Goal: Contribute content: Contribute content

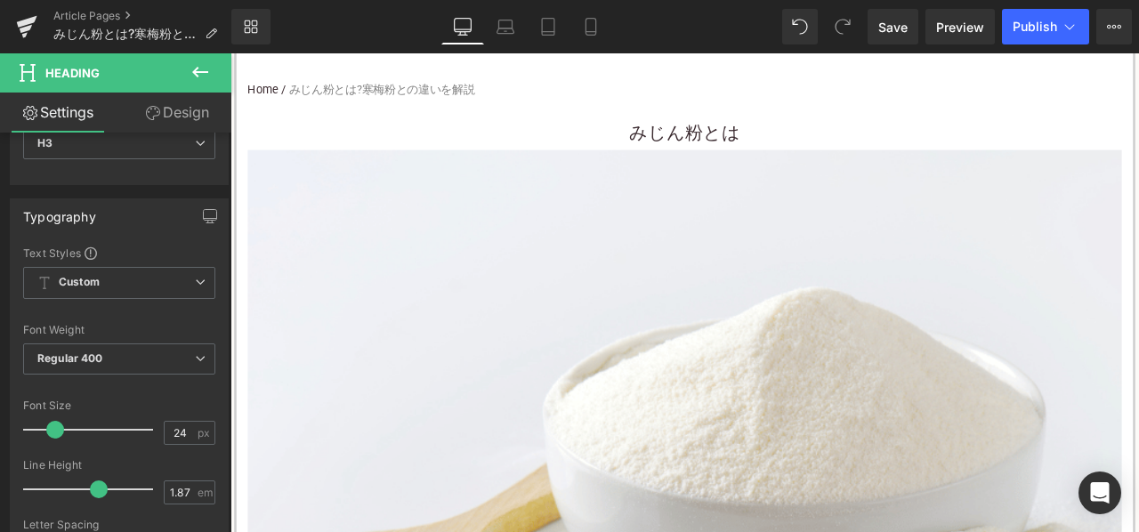
click at [635, 146] on h3 "みじん粉とは" at bounding box center [769, 148] width 1036 height 40
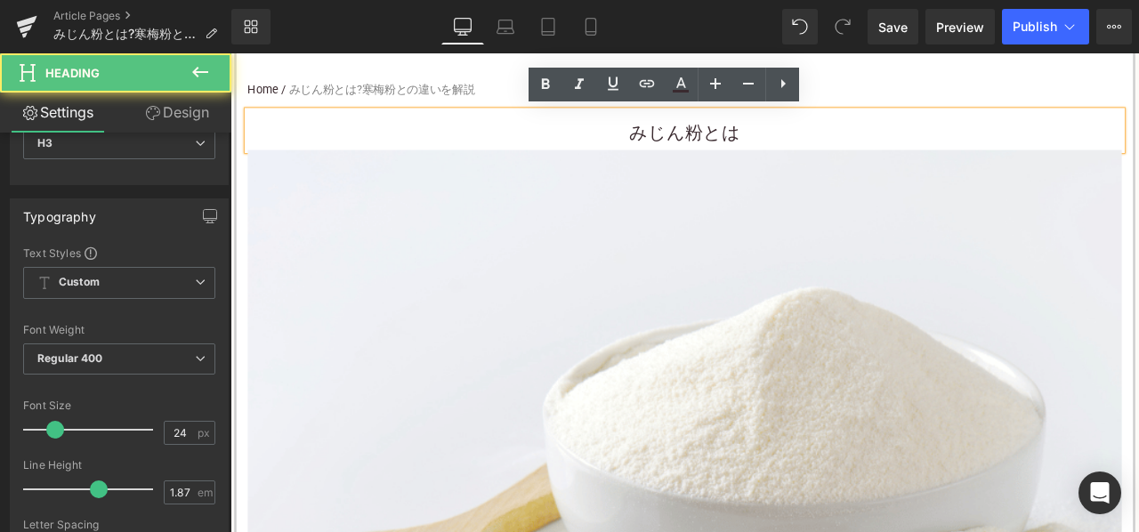
click at [661, 149] on h3 "みじん粉とは" at bounding box center [769, 148] width 1036 height 40
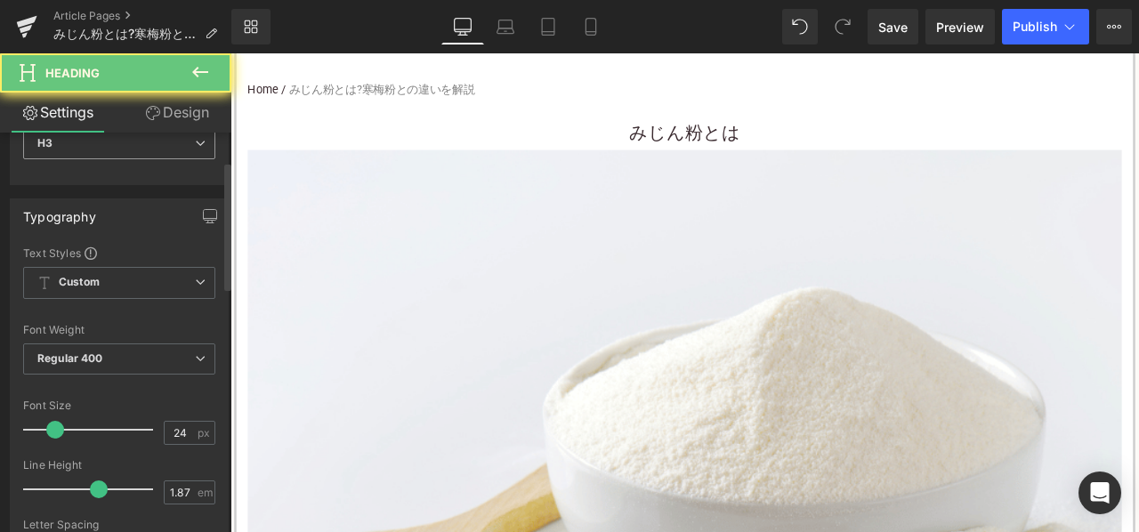
click at [174, 147] on span "H3" at bounding box center [119, 143] width 192 height 31
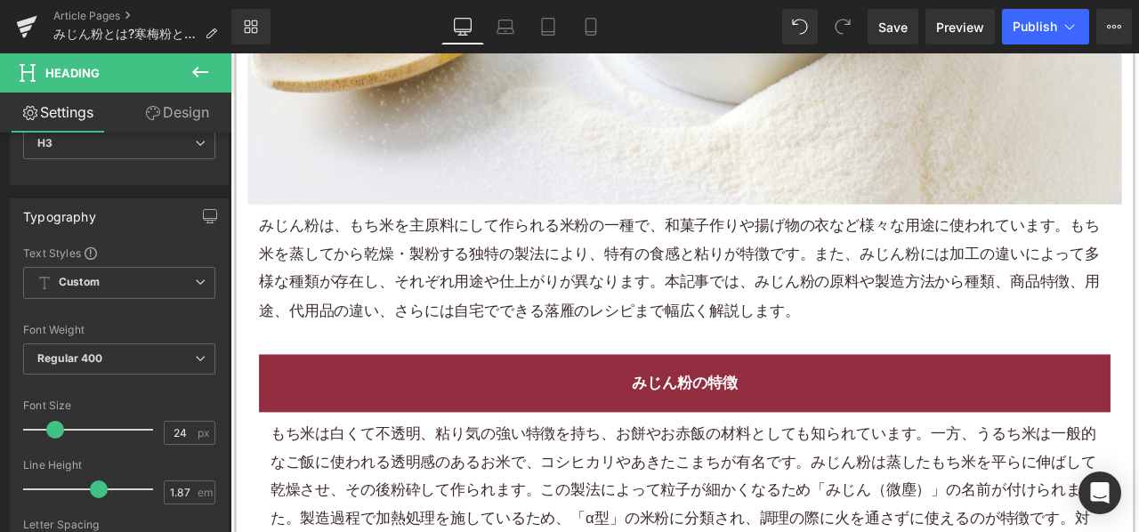
scroll to position [979, 0]
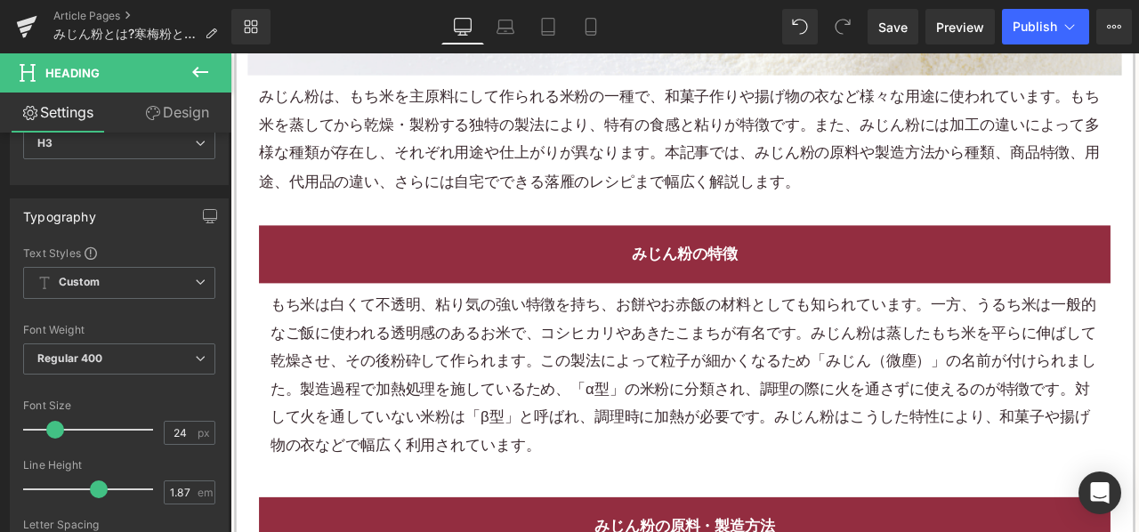
click at [580, 174] on p "みじん粉は、もち米を主原料にして作られる米粉の一種で、和菓子作りや揚げ物の衣など様々な用途に使われています。もち米を蒸してから乾燥・製粉する独特の製法により、…" at bounding box center [768, 155] width 1009 height 134
click at [579, 173] on p "みじん粉は、もち米を主原料にして作られる米粉の一種で、和菓子作りや揚げ物の衣など様々な用途に使われています。もち米を蒸してから乾燥・製粉する独特の製法により、…" at bounding box center [768, 155] width 1009 height 134
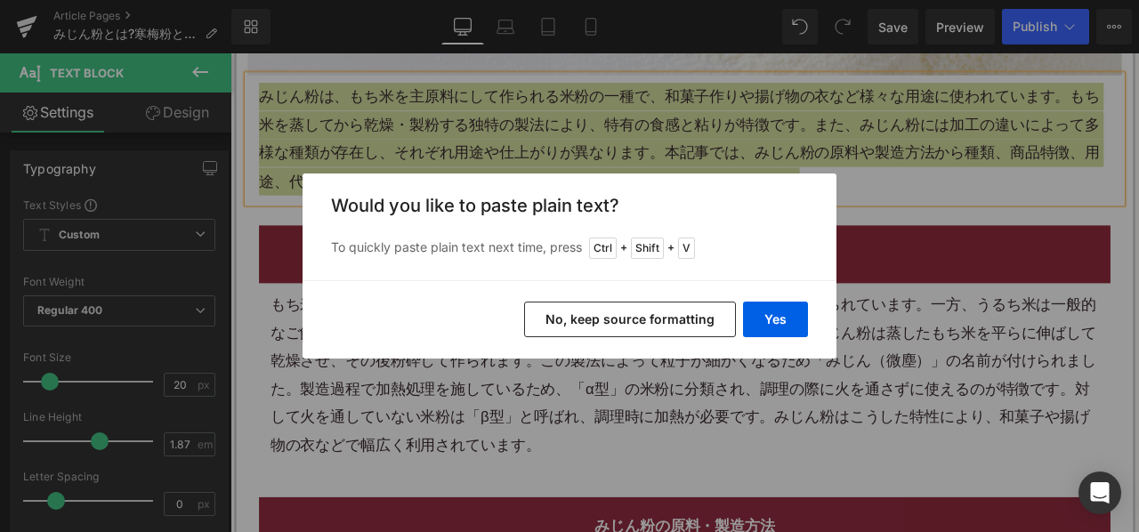
click at [628, 316] on button "No, keep source formatting" at bounding box center [630, 320] width 212 height 36
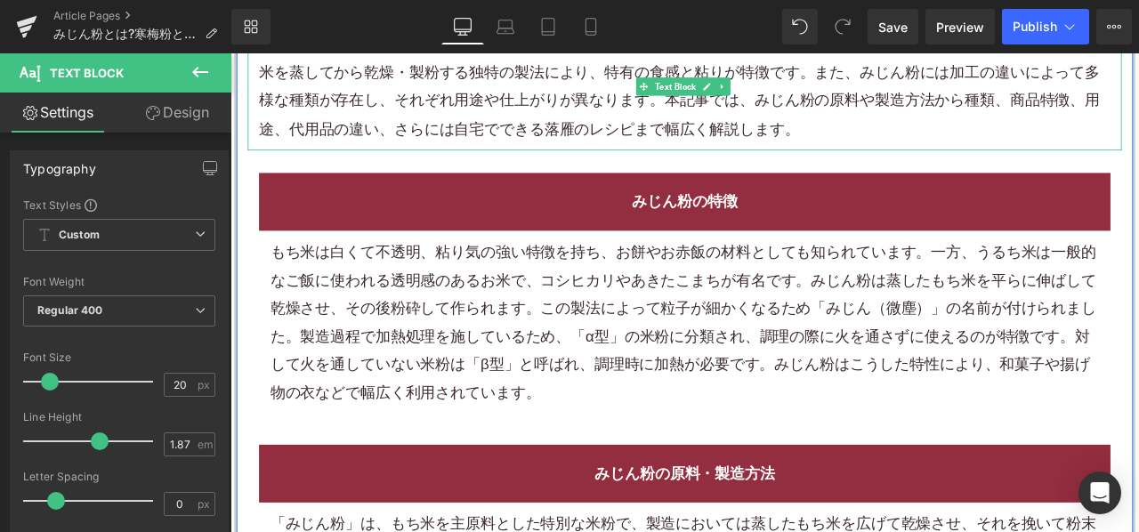
scroll to position [1068, 0]
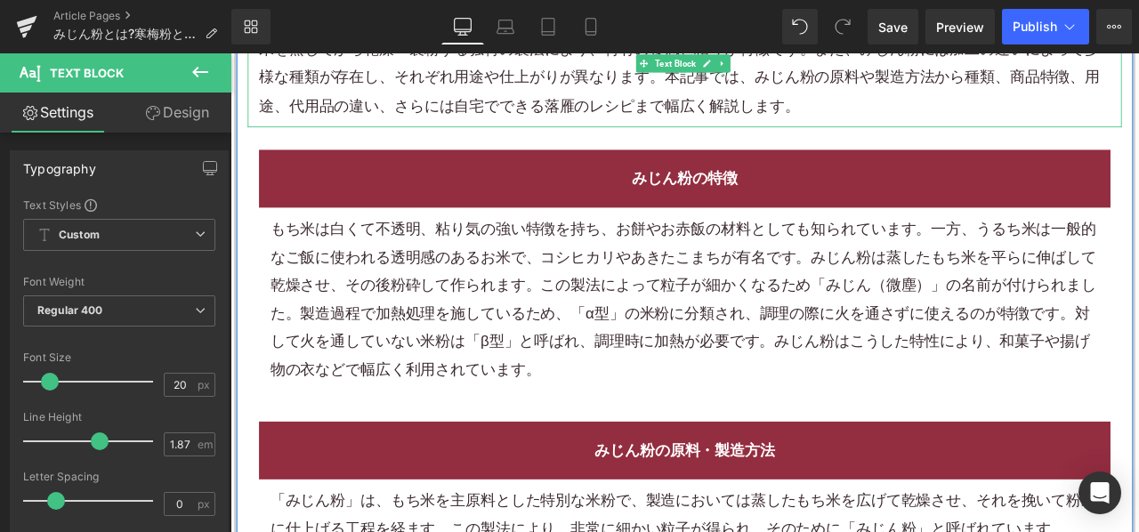
click at [477, 300] on p "もち米は白くて不透明、粘り気の強い特徴を持ち、お餅やお赤飯の材料としても知られています。一方、うるち米は一般的なご飯に使われる透明感のあるお米で、コシヒカリや…" at bounding box center [769, 345] width 983 height 199
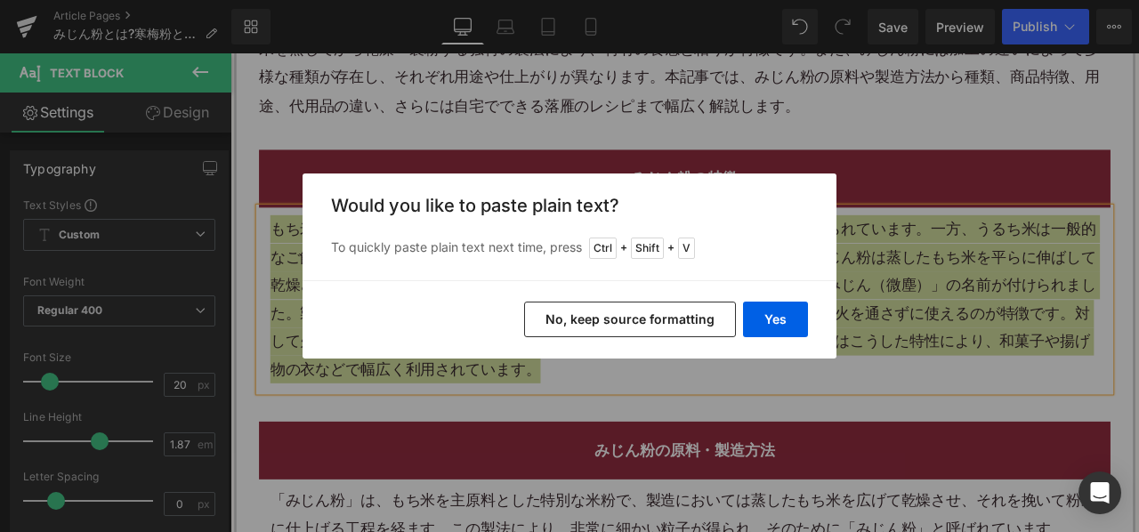
click at [579, 311] on button "No, keep source formatting" at bounding box center [630, 320] width 212 height 36
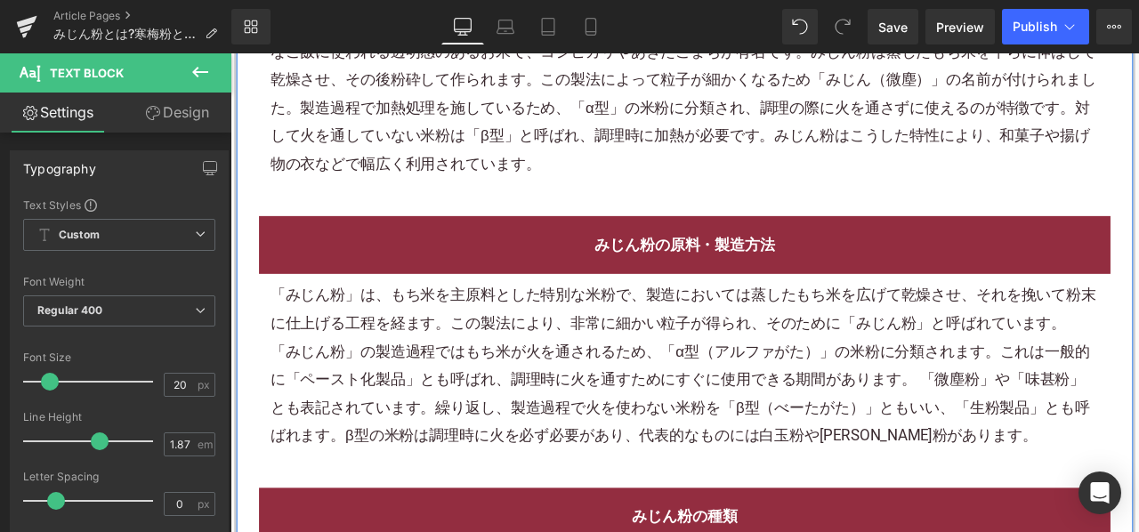
scroll to position [1335, 0]
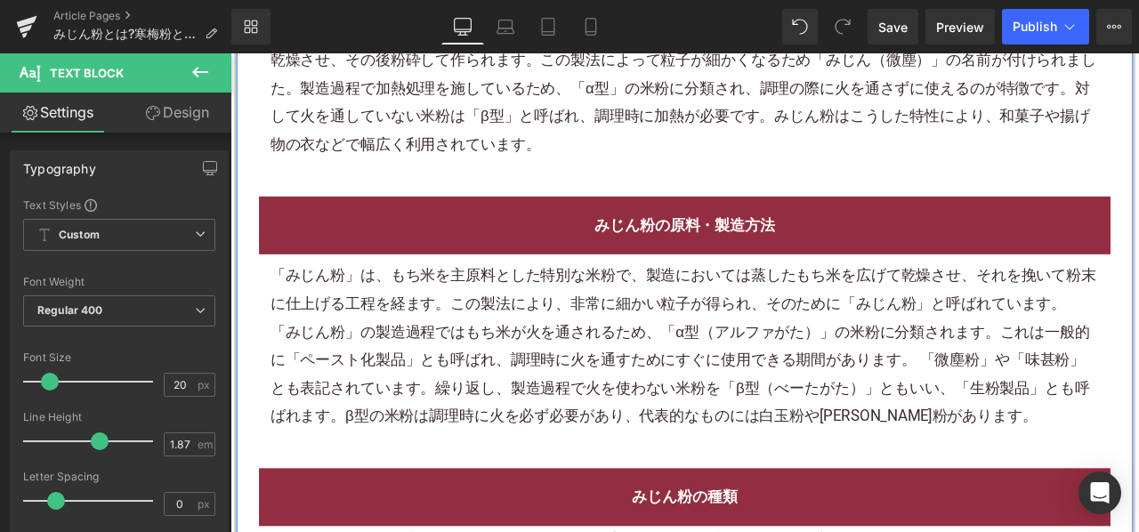
click at [551, 386] on font "「みじん粉」の製造過程ではもち米が火を通されるため、「α型（アルファがた）」の米粉に分類されます。これは一般的に「ペースト化製品」とも呼ばれ、調理時に火を通す…" at bounding box center [764, 433] width 972 height 121
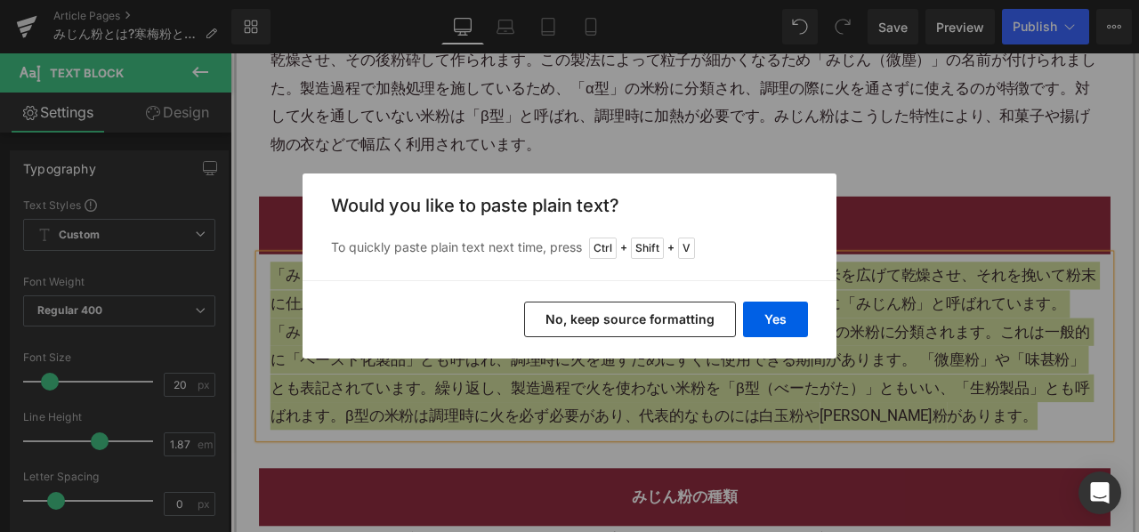
click at [662, 312] on button "No, keep source formatting" at bounding box center [630, 320] width 212 height 36
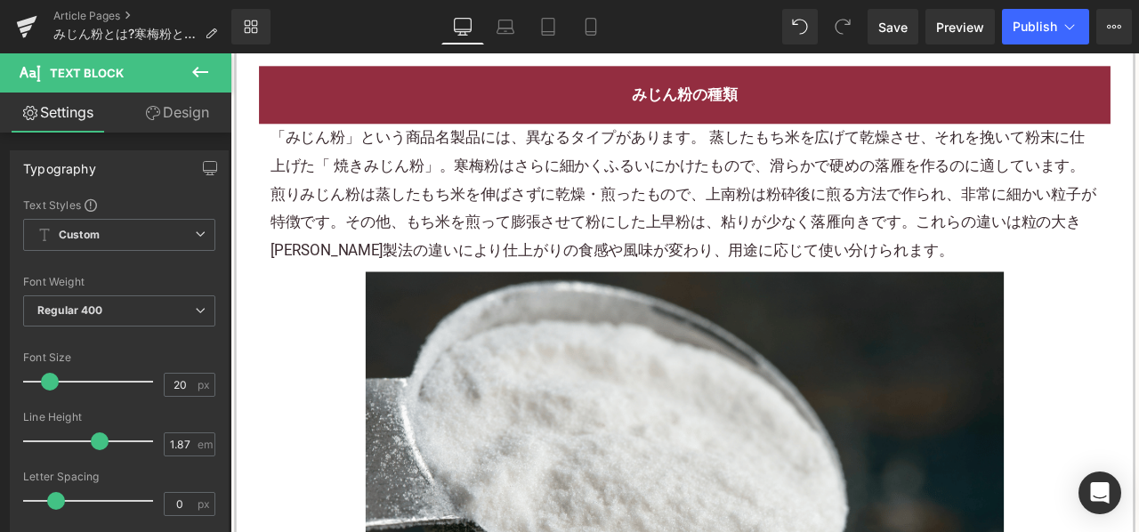
scroll to position [1869, 0]
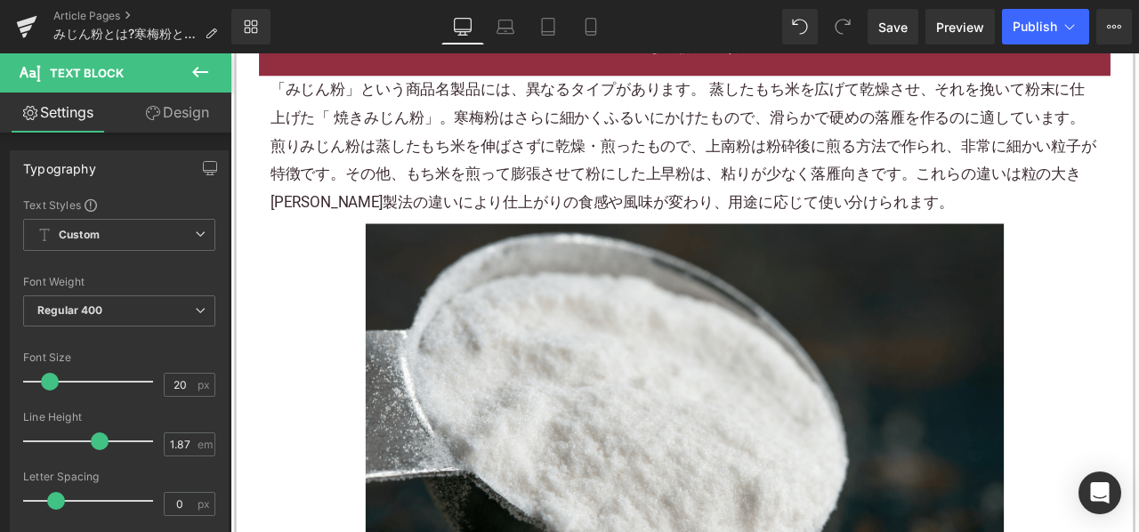
click at [613, 195] on font "「みじん粉」という商品名製品には、異なるタイプがあります。 蒸したもち米を広げて乾燥させ、それを挽いて粉末に仕上げた「 焼きみじん粉」。寒梅粉はさらに細かくふ…" at bounding box center [767, 162] width 979 height 155
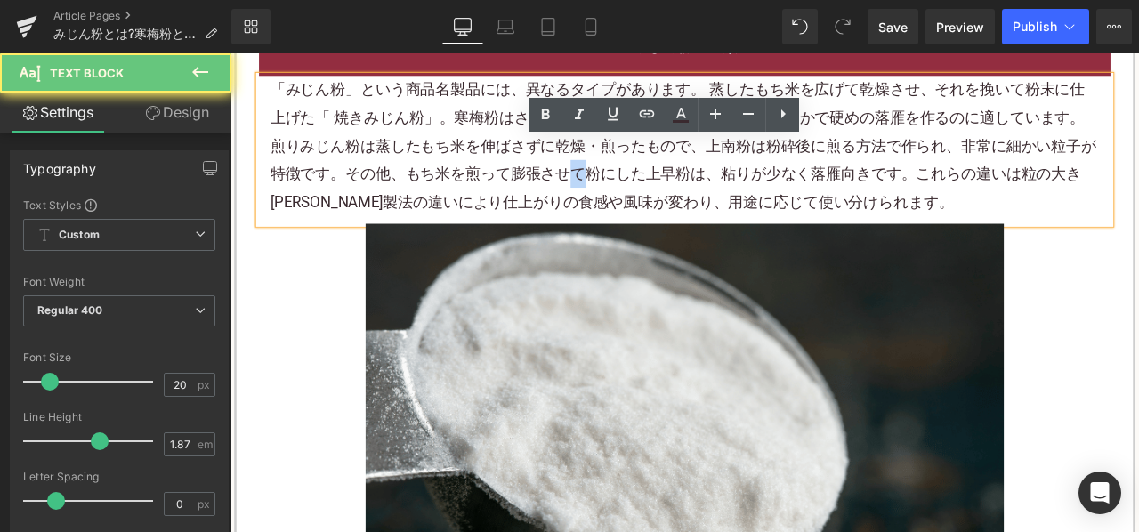
click at [613, 195] on font "「みじん粉」という商品名製品には、異なるタイプがあります。 蒸したもち米を広げて乾燥させ、それを挽いて粉末に仕上げた「 焼きみじん粉」。寒梅粉はさらに細かくふ…" at bounding box center [767, 162] width 979 height 155
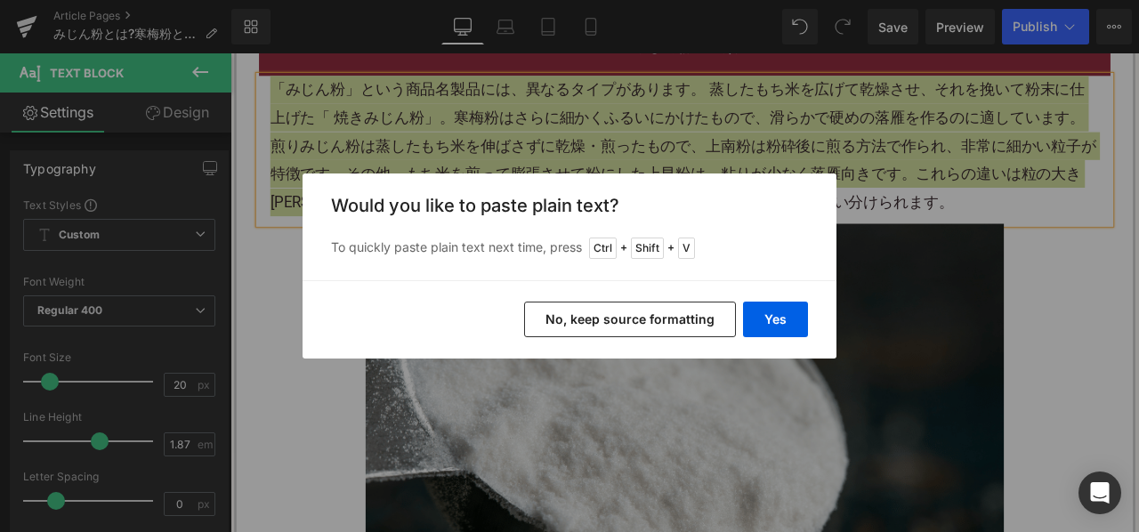
click at [600, 304] on button "No, keep source formatting" at bounding box center [630, 320] width 212 height 36
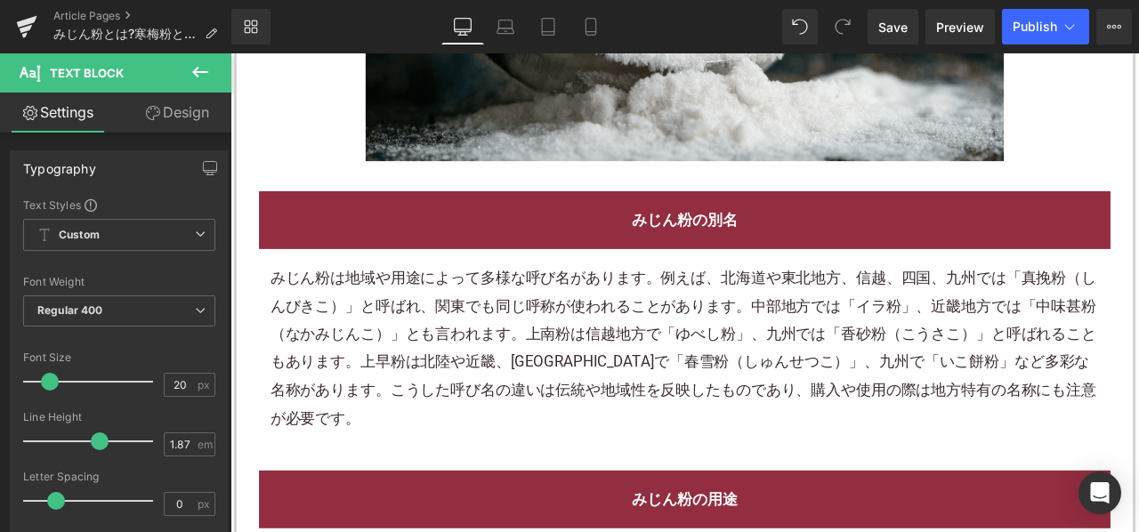
scroll to position [2493, 0]
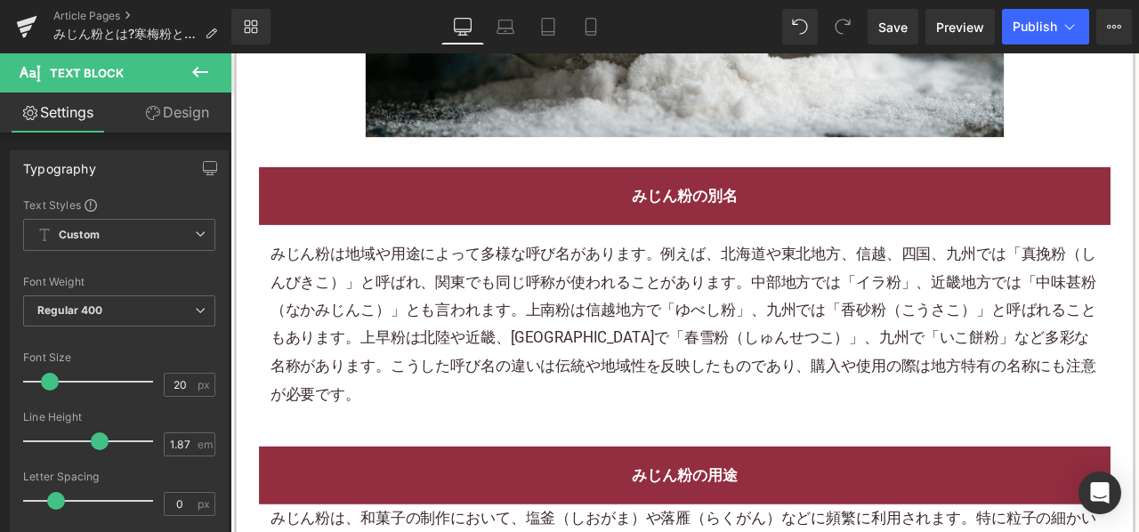
click at [542, 275] on p "みじん粉は地域や用途によって多様な呼び名があります。例えば、北海道や東北地方、信越、四国、九州では「真挽粉（しんびきこ）」と呼ばれ、関東でも同じ呼称が使われる…" at bounding box center [769, 374] width 983 height 199
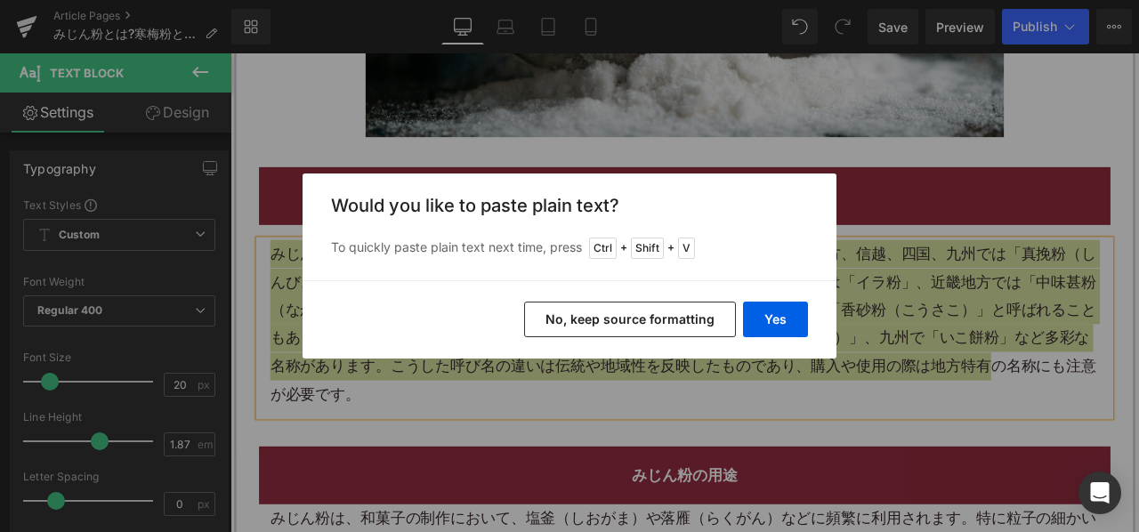
drag, startPoint x: 596, startPoint y: 308, endPoint x: 438, endPoint y: 179, distance: 204.4
click at [596, 308] on button "No, keep source formatting" at bounding box center [630, 320] width 212 height 36
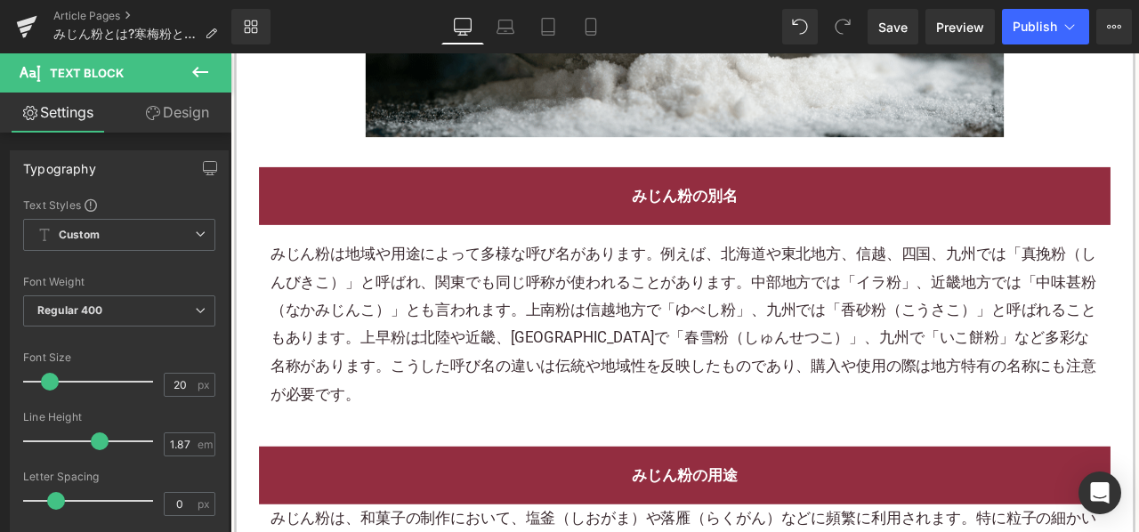
scroll to position [2760, 0]
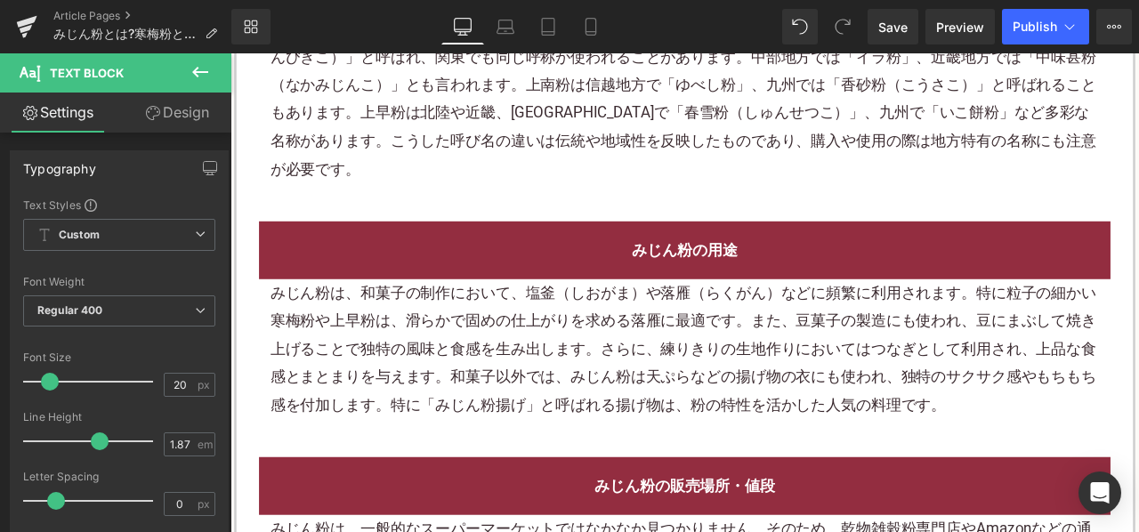
click at [444, 357] on font "や落雁（らくがん）などに頻繁に利用されます。特に粒子の細かい寒梅粉や上早粉は、滑らかで固めの仕上がりを求める落雁に最適です。また、豆菓子の製造にも使われ、豆に…" at bounding box center [767, 404] width 979 height 155
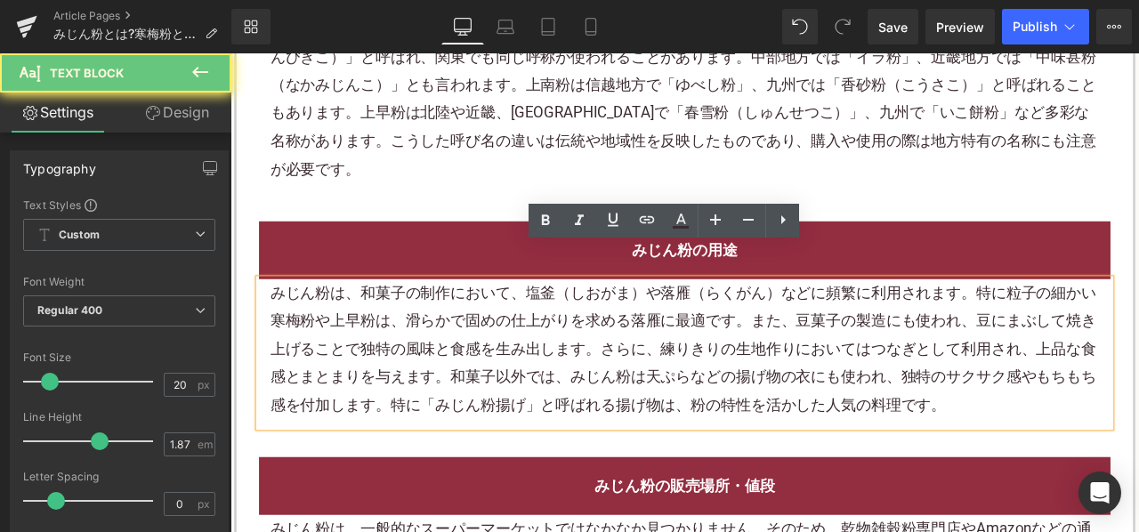
click at [444, 357] on font "や落雁（らくがん）などに頻繁に利用されます。特に粒子の細かい寒梅粉や上早粉は、滑らかで固めの仕上がりを求める落雁に最適です。また、豆菓子の製造にも使われ、豆に…" at bounding box center [767, 404] width 979 height 155
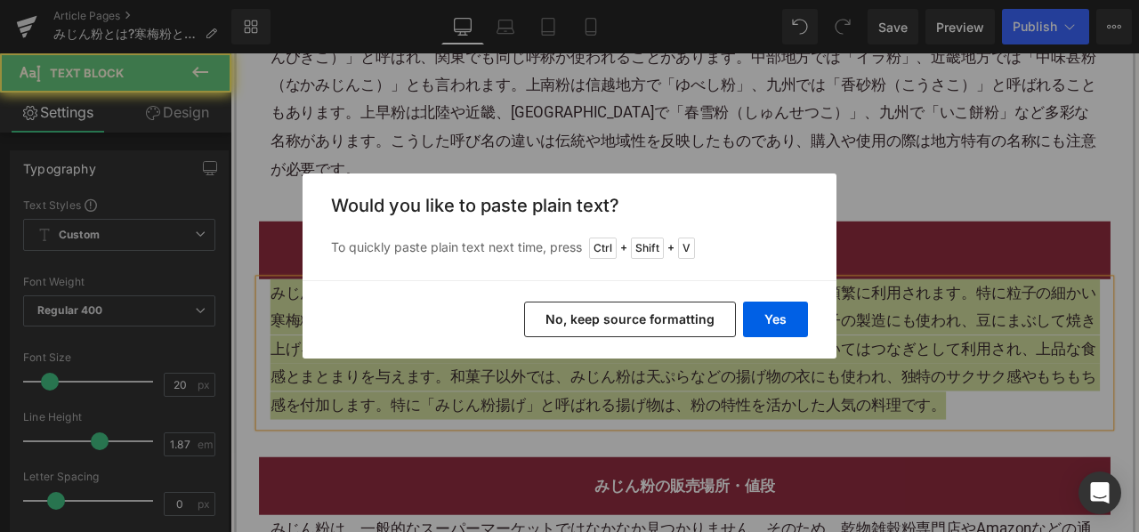
click at [576, 316] on button "No, keep source formatting" at bounding box center [630, 320] width 212 height 36
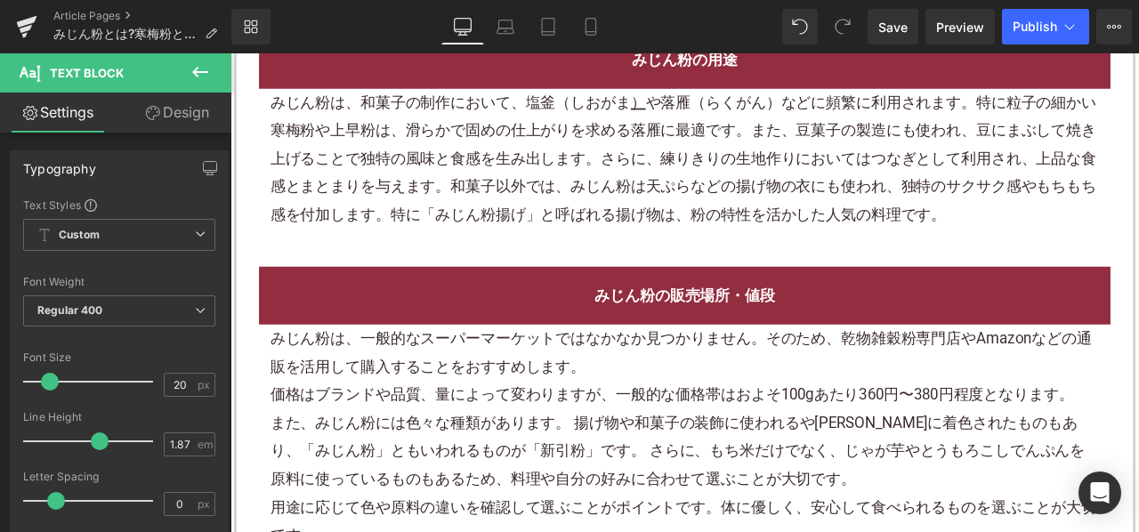
scroll to position [3027, 0]
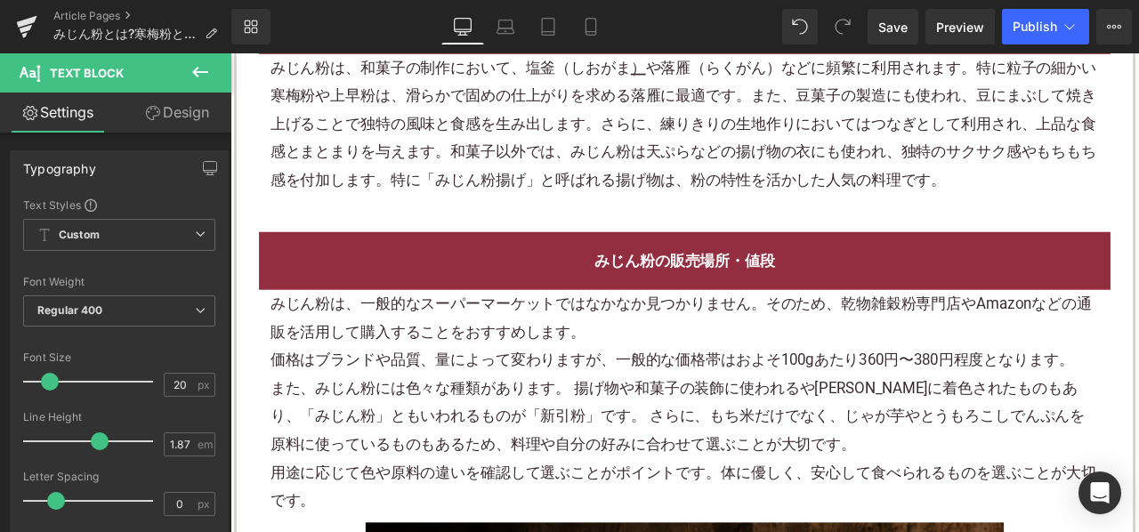
click at [502, 406] on font "価格はブランドや品質、量によって変わりますが、一般的な価格帯はおよそ100gあたり360円〜380円程度となります。" at bounding box center [754, 416] width 953 height 21
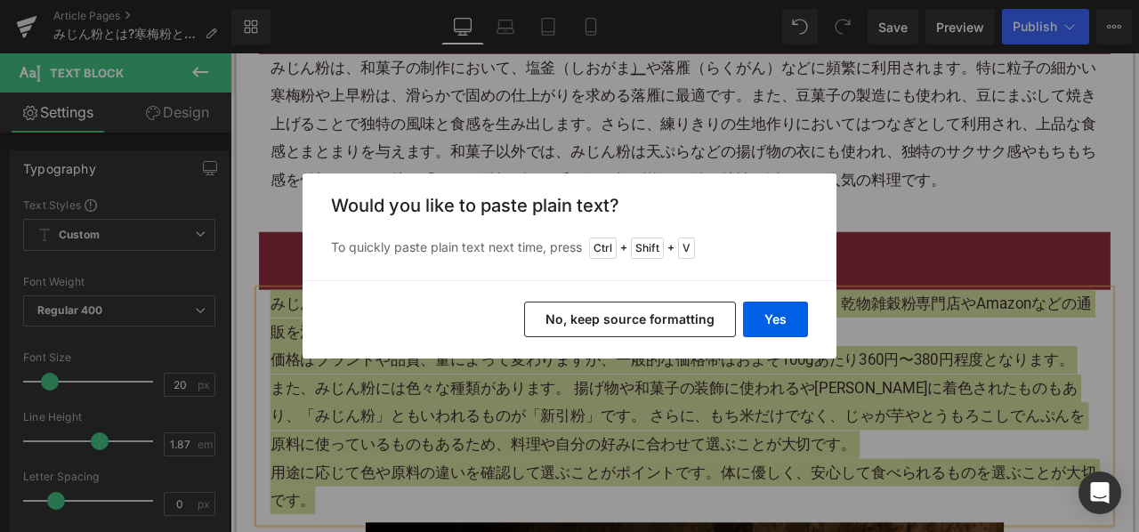
click at [628, 322] on button "No, keep source formatting" at bounding box center [630, 320] width 212 height 36
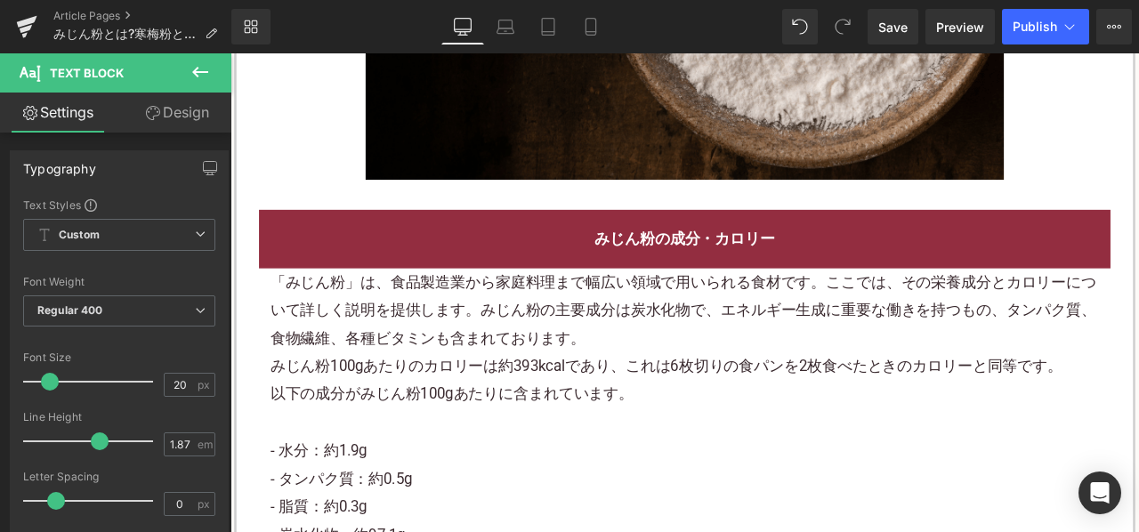
scroll to position [4006, 0]
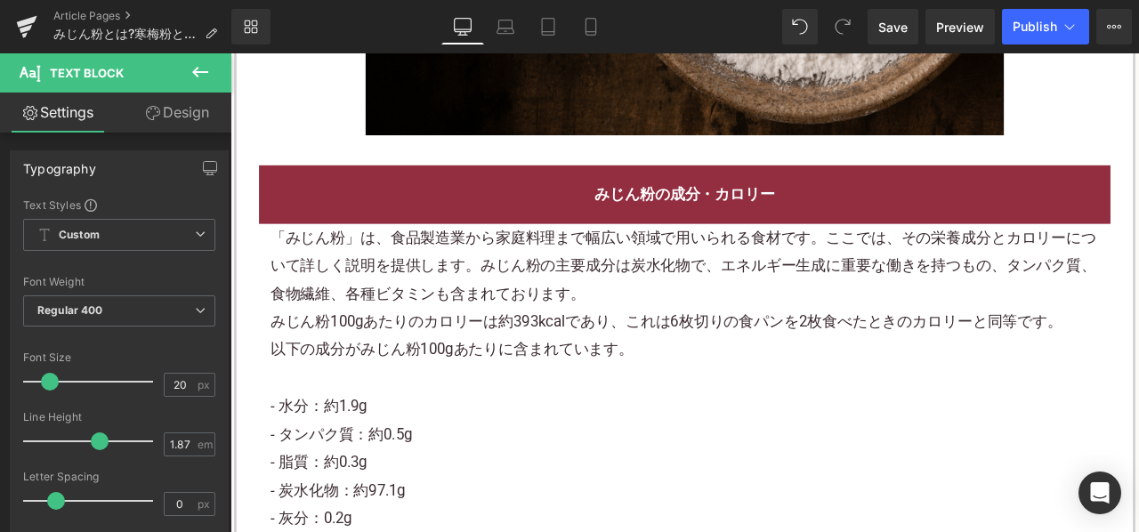
click at [519, 361] on font "みじん粉100gあたりのカロリーは約393kcalであり、これは6枚切りの食パンを2枚食べたときのカロリーと同等です。" at bounding box center [747, 371] width 939 height 21
click at [517, 361] on font "みじん粉100gあたりのカロリーは約393kcalであり、これは6枚切りの食パンを2枚食べたときのカロリーと同等です。" at bounding box center [747, 371] width 939 height 21
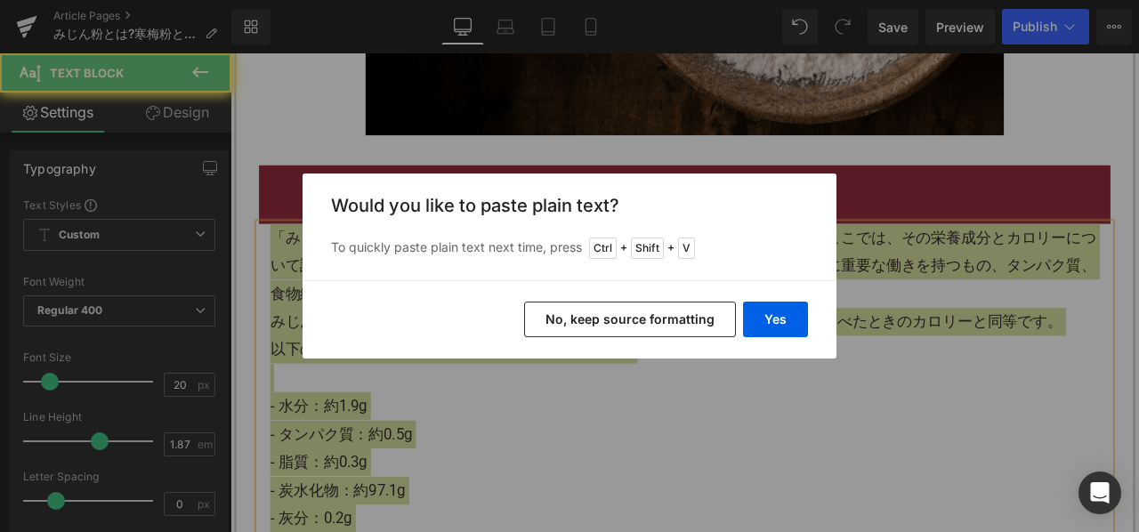
click at [572, 332] on button "No, keep source formatting" at bounding box center [630, 320] width 212 height 36
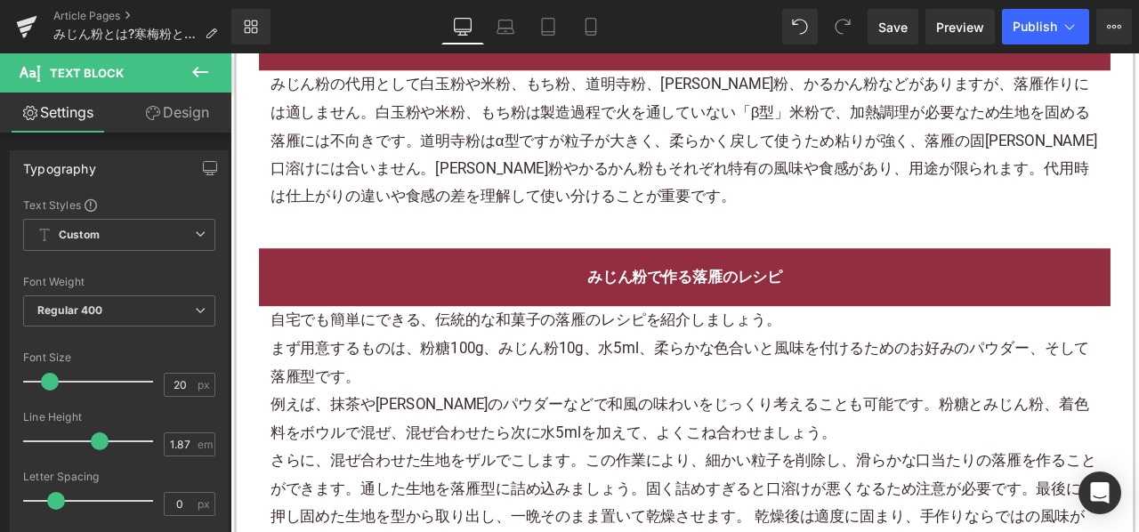
scroll to position [4807, 0]
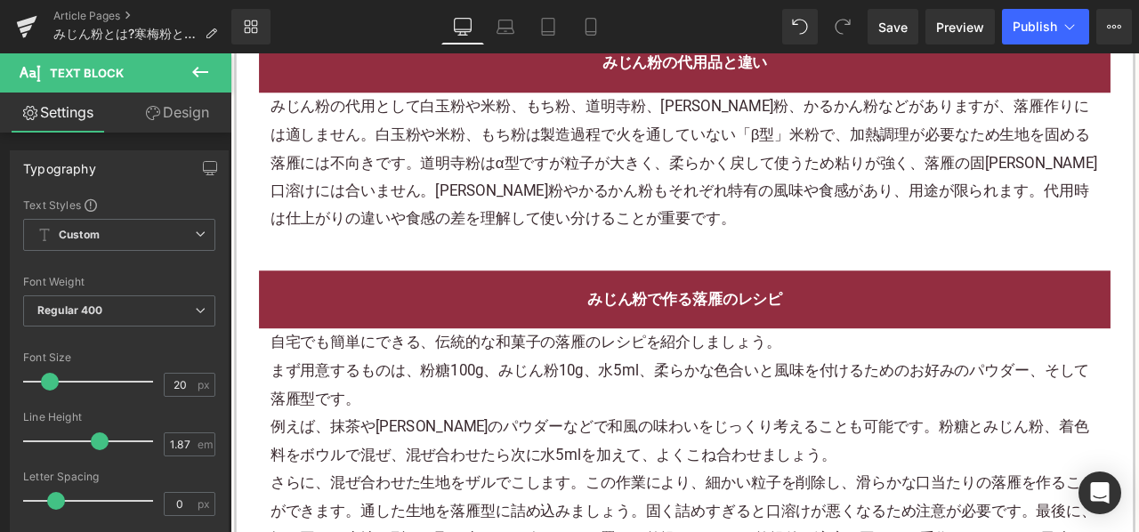
click at [485, 186] on p "みじん粉の代用として白玉粉や米粉、もち粉、道明寺粉、上新粉、かるかん粉などがありますが、落雁作りには適しません。白玉粉や米粉、もち粉は製造過程で火を通していな…" at bounding box center [769, 184] width 983 height 166
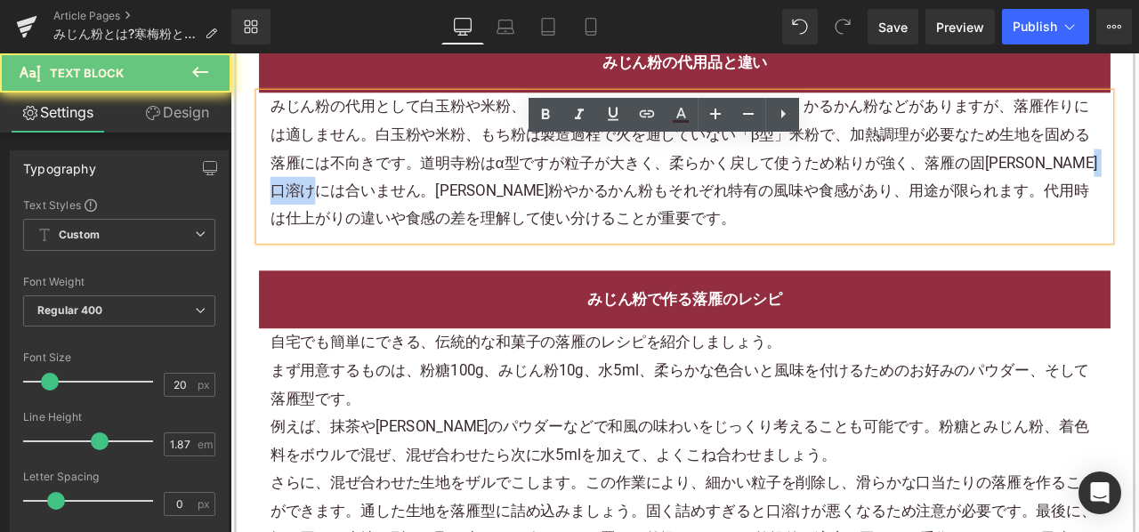
click at [485, 186] on p "みじん粉の代用として白玉粉や米粉、もち粉、道明寺粉、上新粉、かるかん粉などがありますが、落雁作りには適しません。白玉粉や米粉、もち粉は製造過程で火を通していな…" at bounding box center [769, 184] width 983 height 166
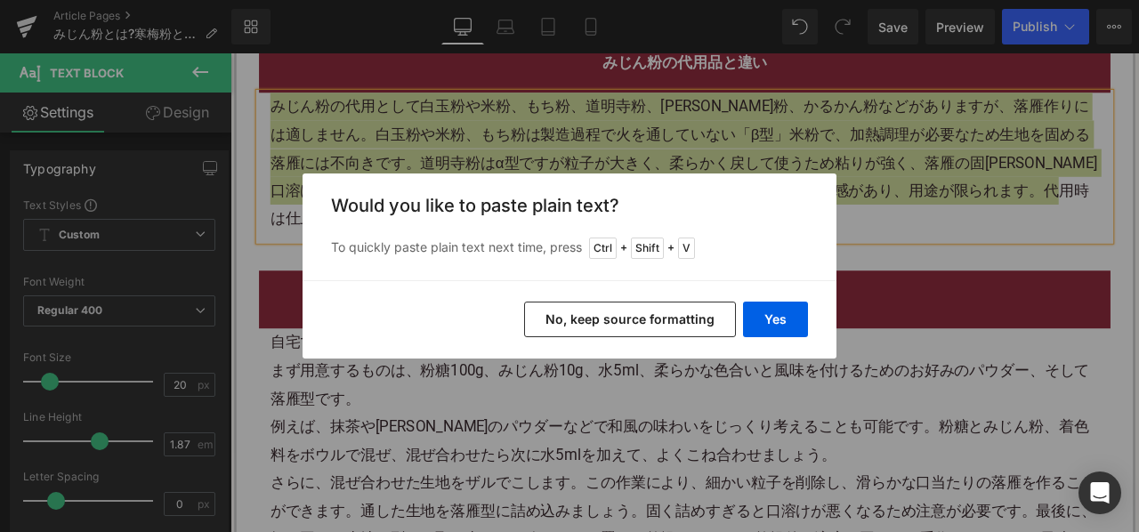
drag, startPoint x: 590, startPoint y: 323, endPoint x: 426, endPoint y: 134, distance: 250.5
click at [590, 323] on button "No, keep source formatting" at bounding box center [630, 320] width 212 height 36
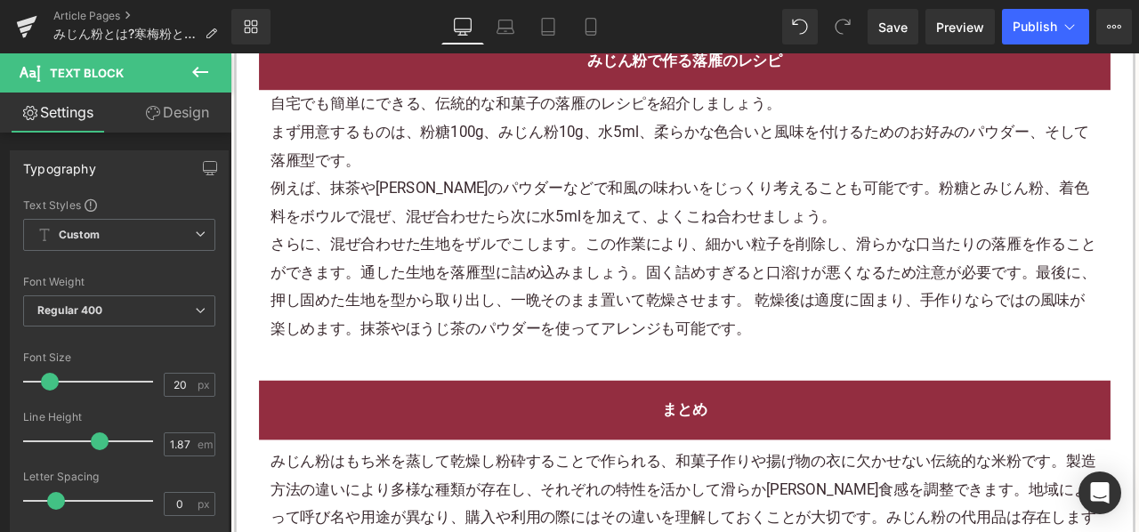
scroll to position [5074, 0]
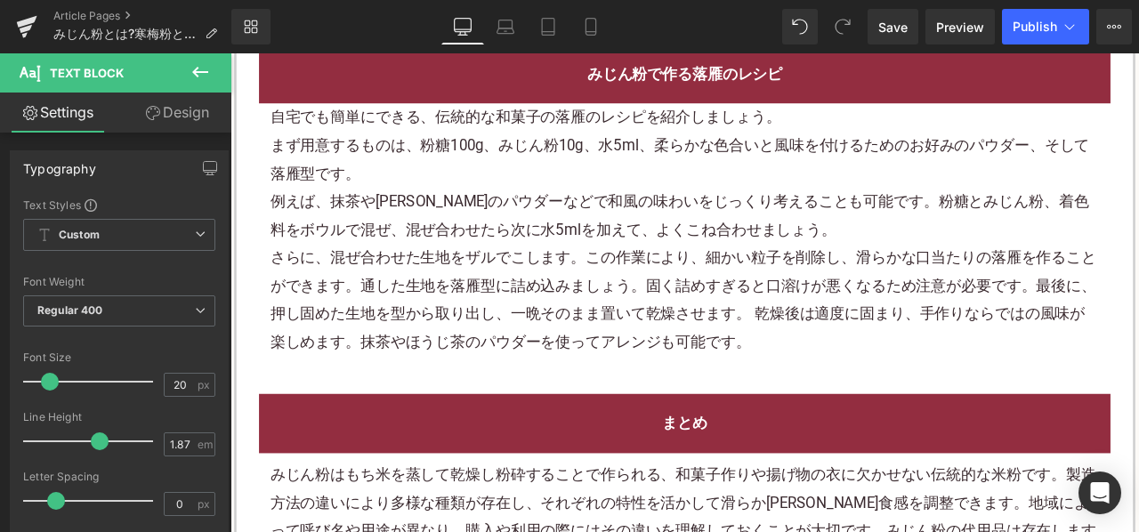
click at [602, 285] on font "さらに、混ぜ合わせた生地をザルでこします。この作業により、細かい粒子を削除し、滑らかな口当たりの落雁を作ることができます。通した生地を落雁型に詰め込みましょう…" at bounding box center [767, 312] width 979 height 54
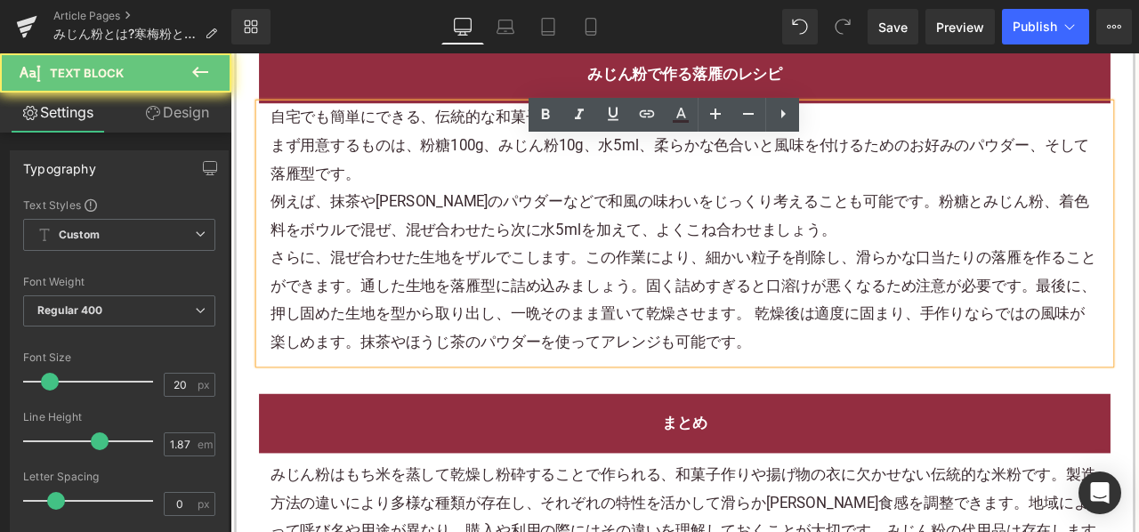
click at [602, 285] on font "さらに、混ぜ合わせた生地をザルでこします。この作業により、細かい粒子を削除し、滑らかな口当たりの落雁を作ることができます。通した生地を落雁型に詰め込みましょう…" at bounding box center [767, 312] width 979 height 54
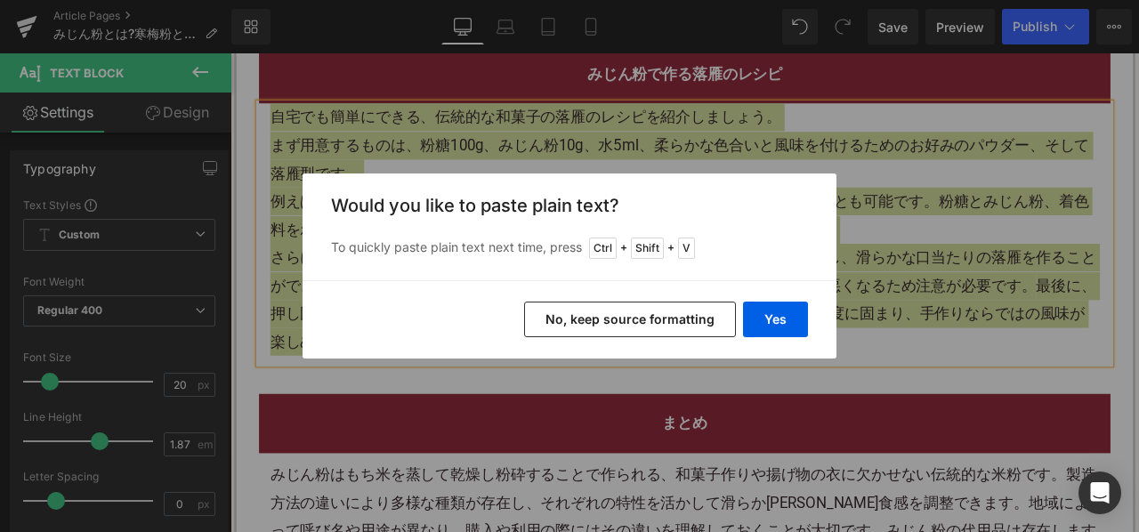
click at [599, 327] on button "No, keep source formatting" at bounding box center [630, 320] width 212 height 36
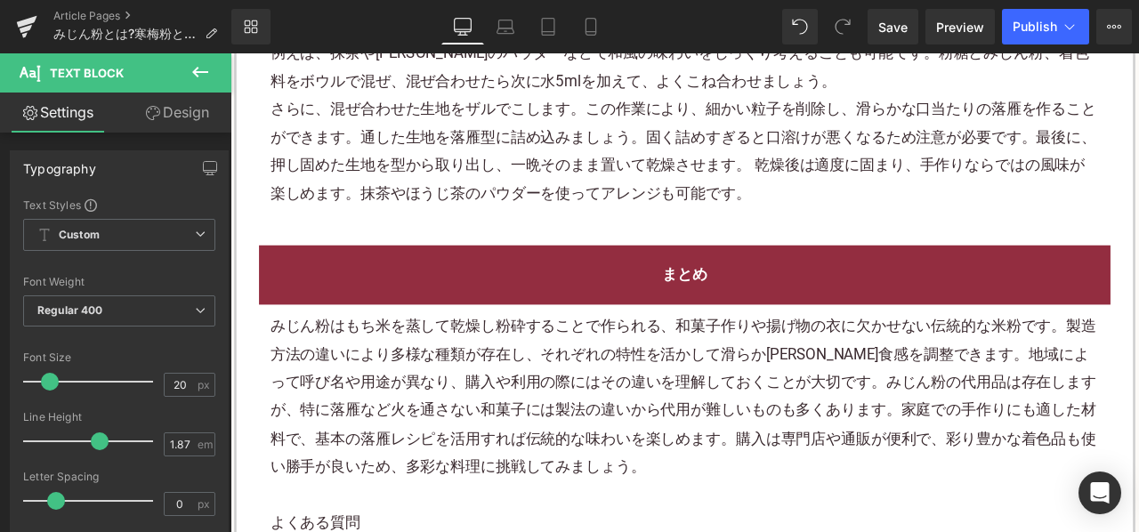
scroll to position [5252, 0]
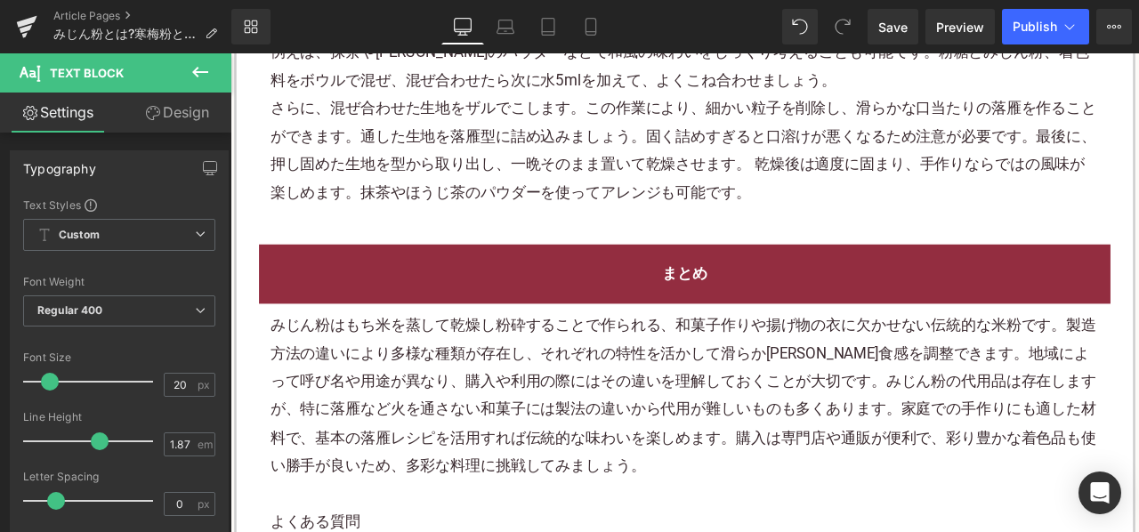
click at [531, 426] on font "みじん粉はもち米を蒸して乾燥し粉砕することで作られる、和菓子作りや揚げ物の衣に欠かせない伝統的な米粉です。製造方法の違いにより多様な種類が存在し、それぞれの特…" at bounding box center [767, 458] width 979 height 188
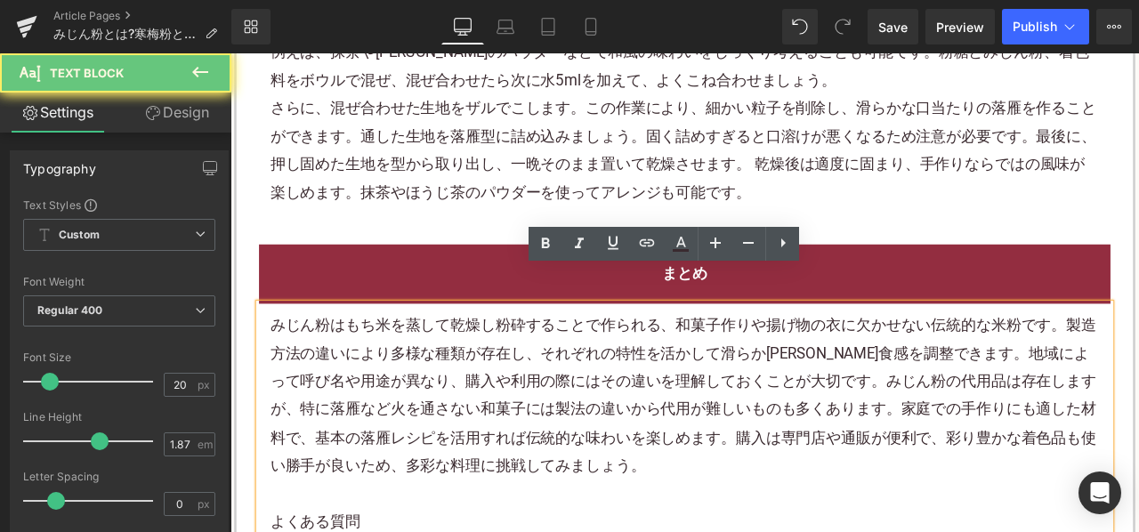
click at [531, 426] on font "みじん粉はもち米を蒸して乾燥し粉砕することで作られる、和菓子作りや揚げ物の衣に欠かせない伝統的な米粉です。製造方法の違いにより多様な種類が存在し、それぞれの特…" at bounding box center [767, 458] width 979 height 188
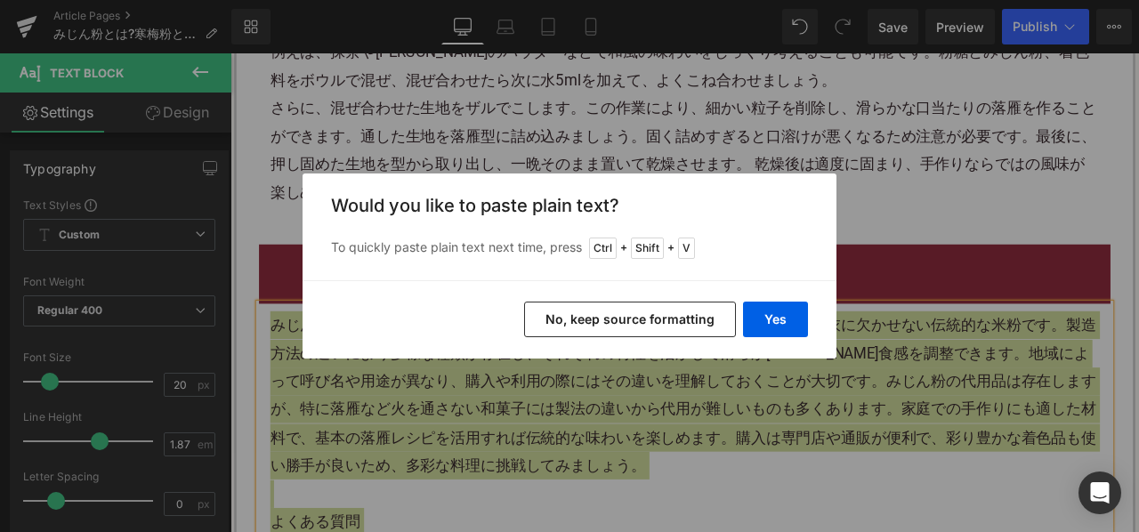
click at [613, 312] on button "No, keep source formatting" at bounding box center [630, 320] width 212 height 36
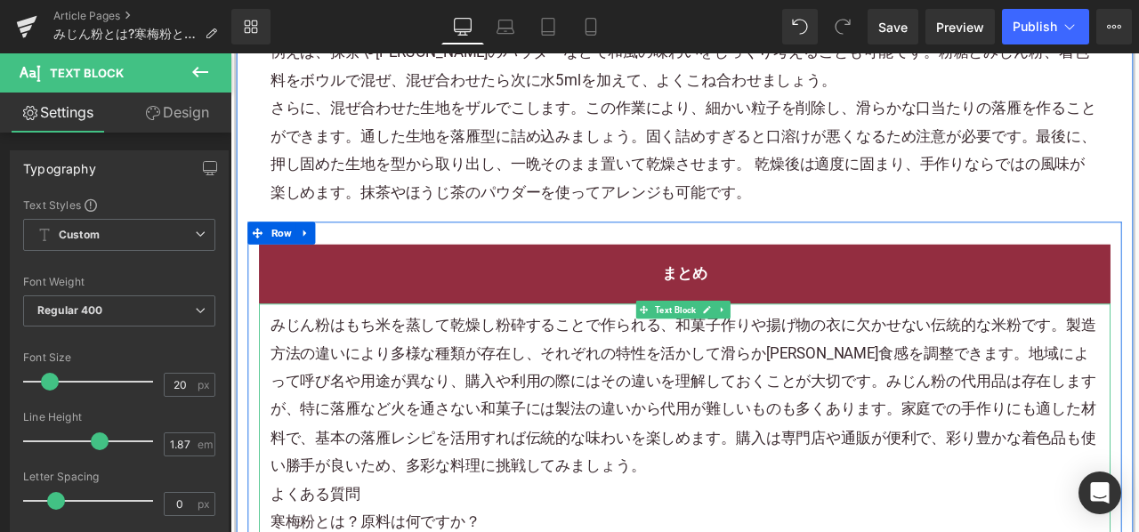
click at [655, 503] on p "みじん粉はもち米を蒸して乾燥し粉砕することで作られる、和菓子作りや揚げ物の衣に欠かせない伝統的な米粉です。製造方法の違いにより多様な種類が存在し、それぞれの特…" at bounding box center [769, 458] width 983 height 199
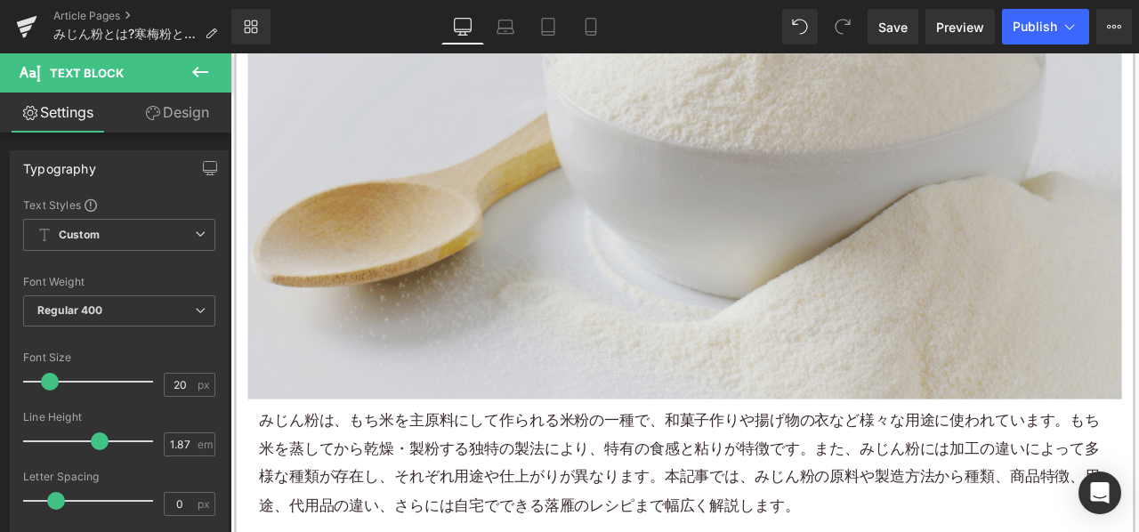
scroll to position [712, 0]
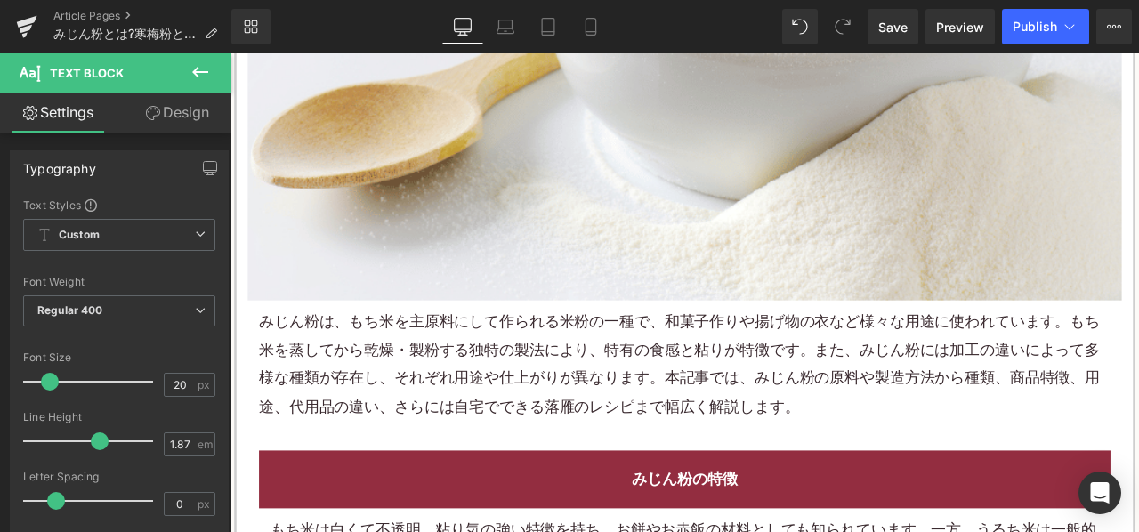
click at [527, 421] on p "みじん粉は、もち米を主原料にして作られる 米粉 の一種で、 和菓子 作りや揚げ物の衣など様々な用途に使われています。もち米を蒸してから乾燥・製粉する独特の製法…" at bounding box center [768, 422] width 1009 height 134
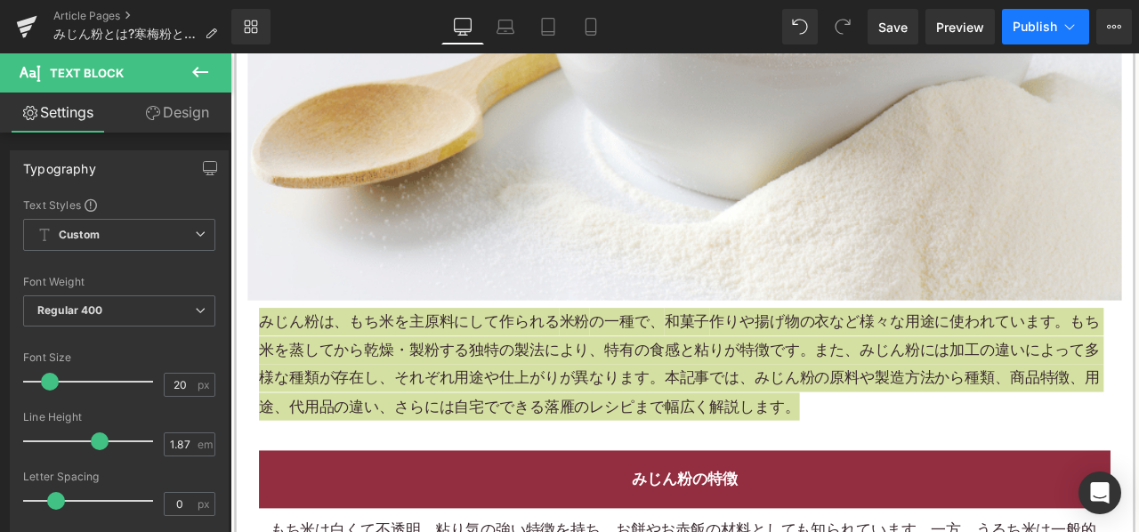
click at [1049, 26] on span "Publish" at bounding box center [1035, 27] width 45 height 14
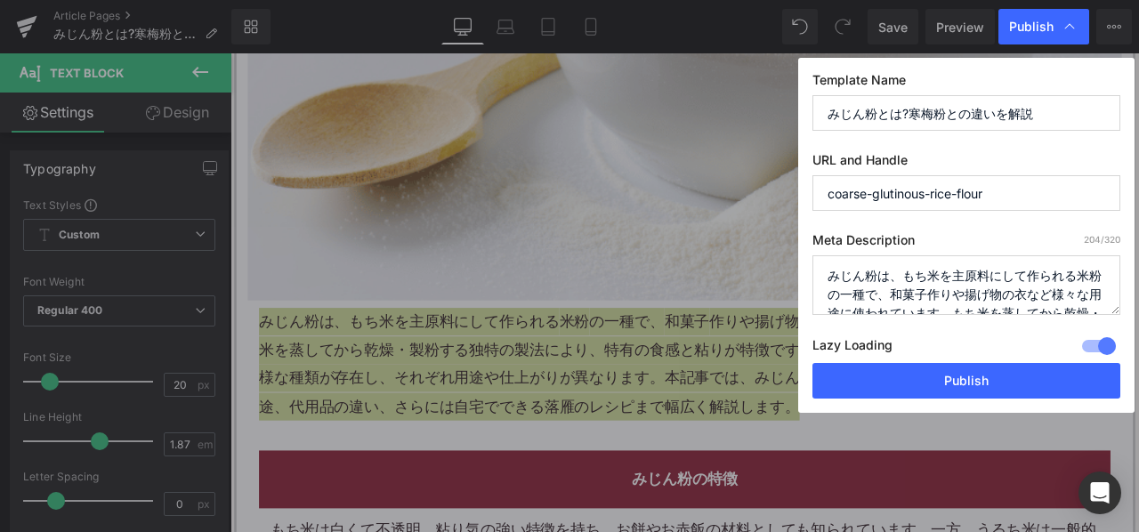
click at [903, 291] on textarea "みじん粉は、もち米を主原料にして作られる米粉の一種で、和菓子作りや揚げ物の衣など様々な用途に使われています。もち米を蒸してから乾燥・製粉する独特の製法により、…" at bounding box center [967, 285] width 308 height 60
click at [914, 361] on div "Lazy Loading Build Upgrade plan to unlock" at bounding box center [967, 348] width 308 height 29
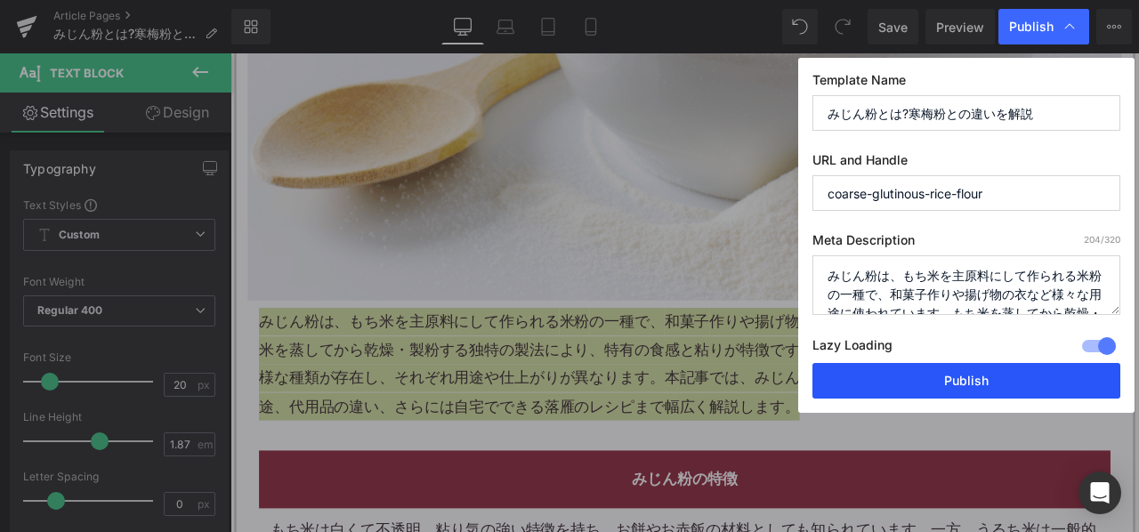
click at [907, 376] on button "Publish" at bounding box center [967, 381] width 308 height 36
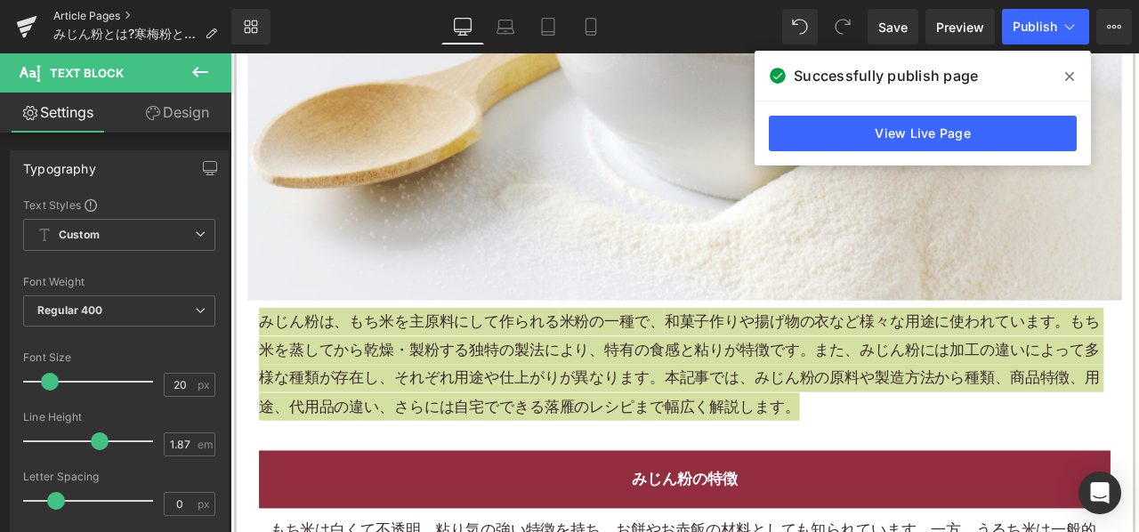
click at [110, 17] on link "Article Pages" at bounding box center [142, 16] width 178 height 14
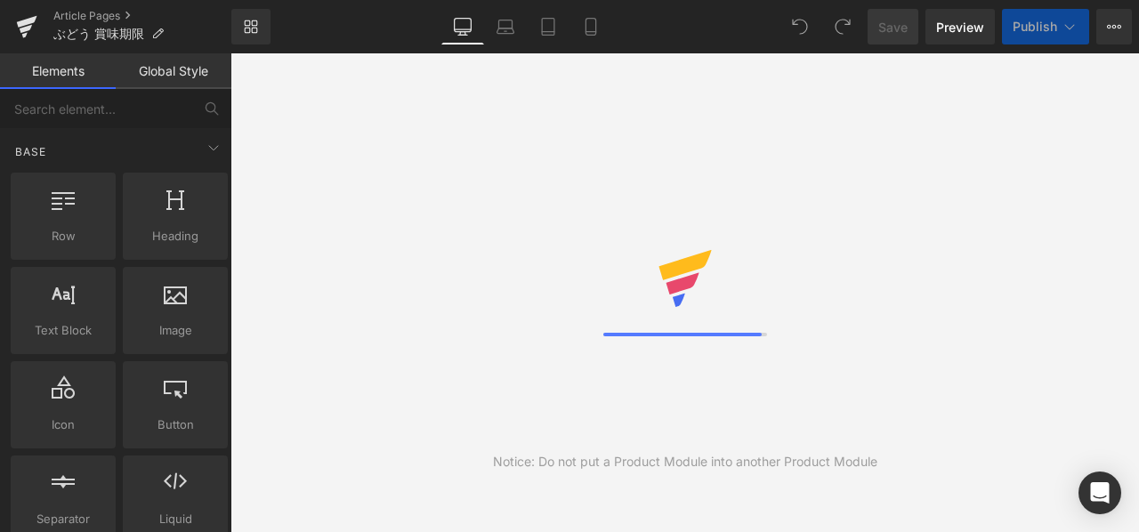
click at [83, 17] on link "Article Pages" at bounding box center [142, 16] width 178 height 14
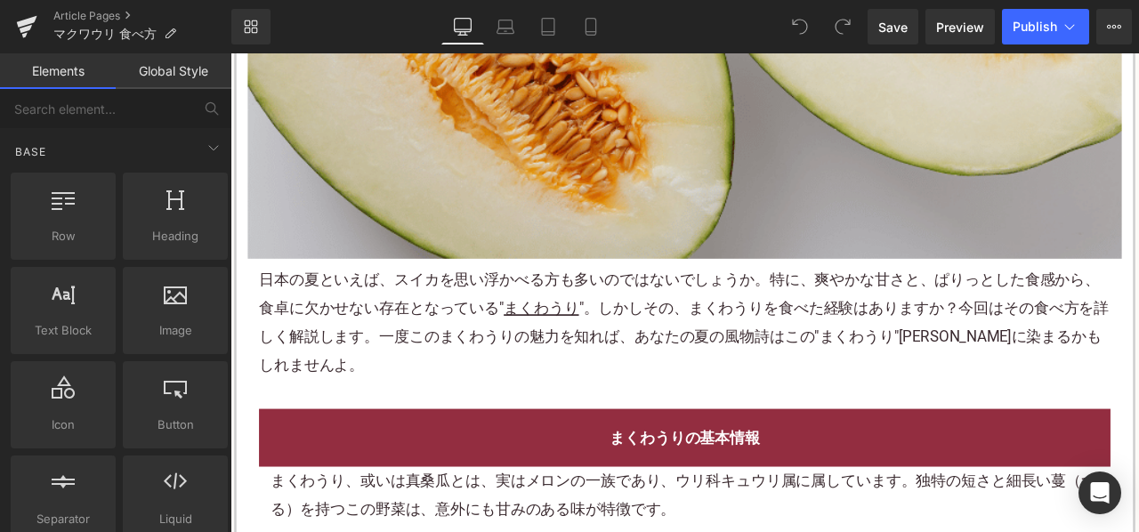
scroll to position [801, 0]
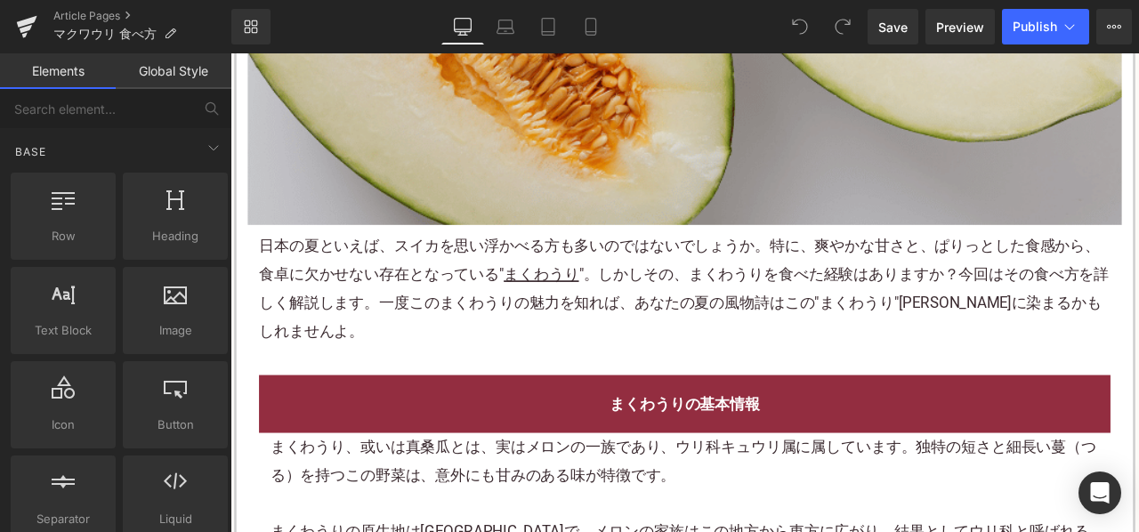
click at [560, 385] on p "日本の 夏といえば 、 スイカ を思い浮かべる方も多いのではないでしょうか。特に、爽やかな甘さと、ぱりっとした食感から、食卓に欠かせない存在となっている" ま…" at bounding box center [768, 332] width 1009 height 134
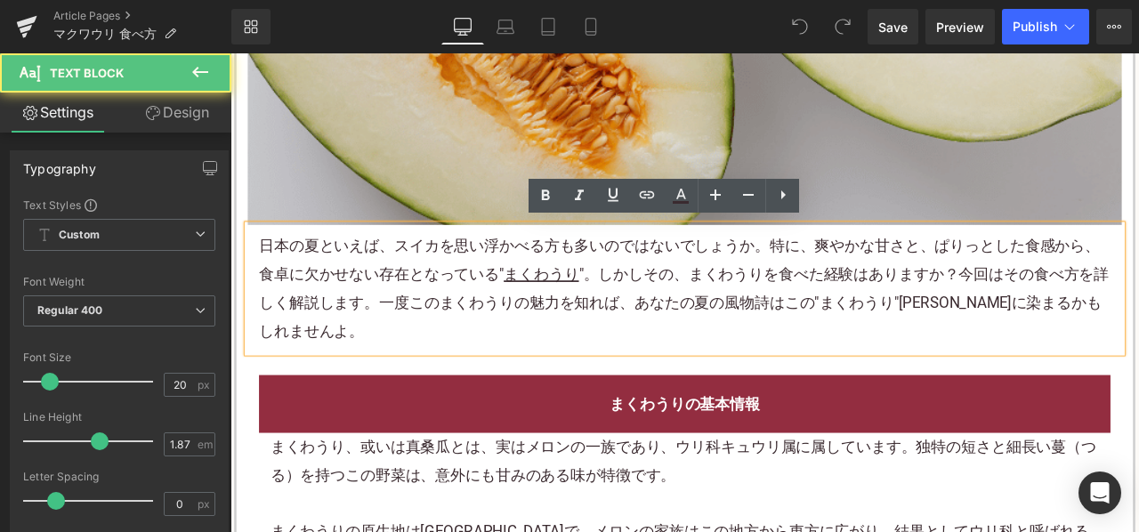
click at [542, 339] on p "日本の 夏といえば 、 スイカ を思い浮かべる方も多いのではないでしょうか。特に、爽やかな甘さと、ぱりっとした食感から、食卓に欠かせない存在となっている" ま…" at bounding box center [768, 332] width 1009 height 134
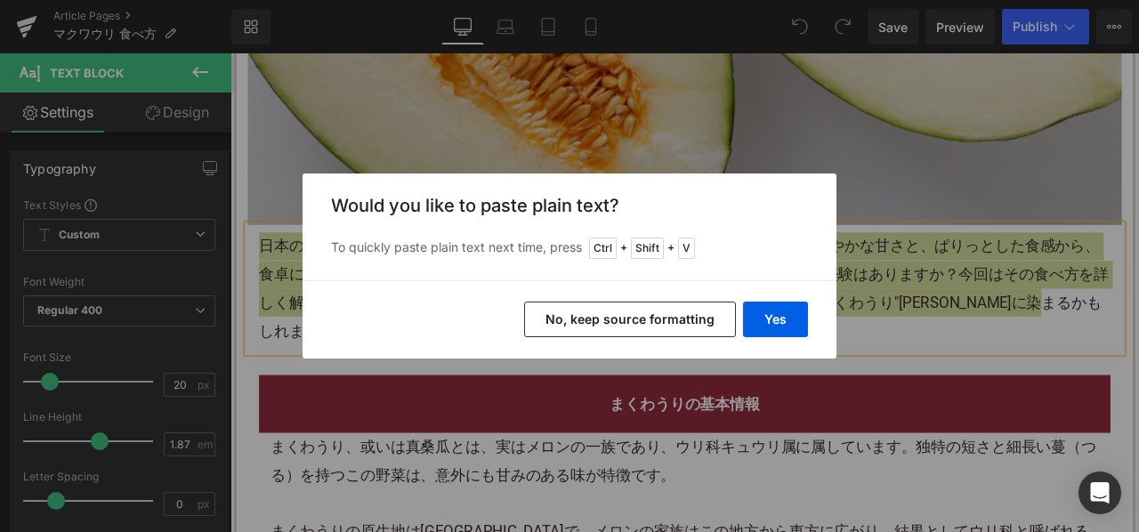
click at [670, 319] on button "No, keep source formatting" at bounding box center [630, 320] width 212 height 36
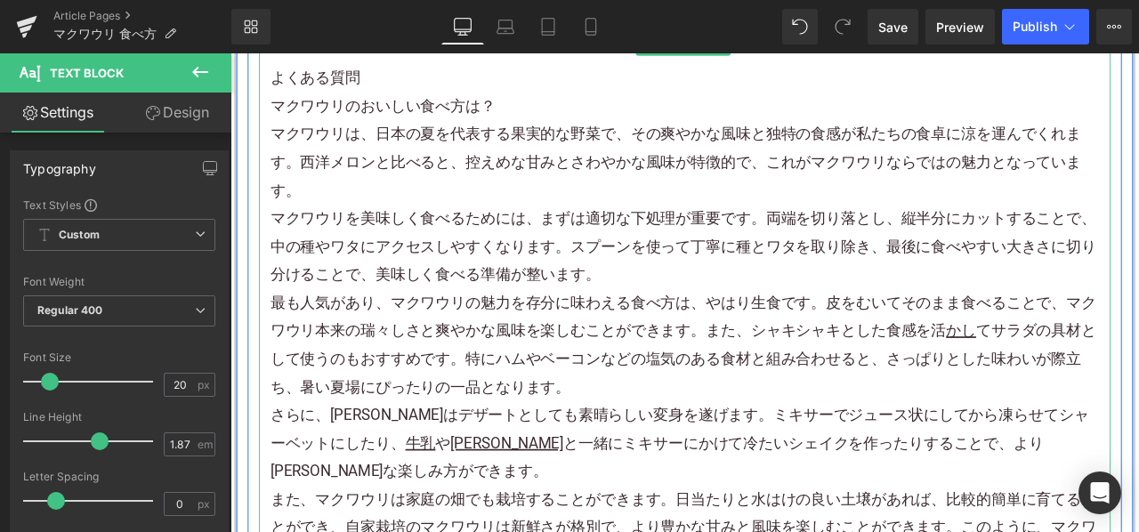
scroll to position [9872, 0]
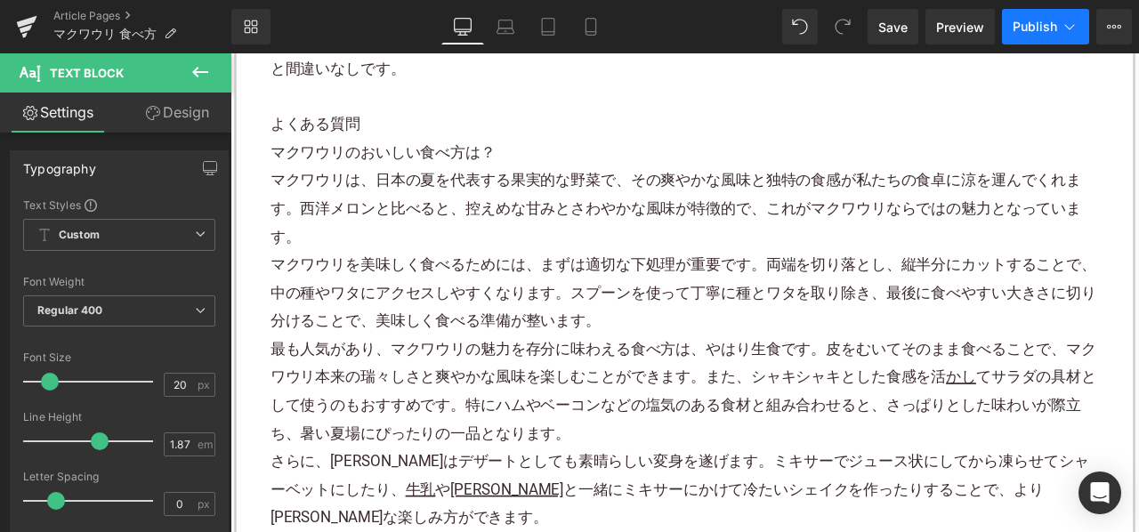
click at [1045, 20] on span "Publish" at bounding box center [1035, 27] width 45 height 14
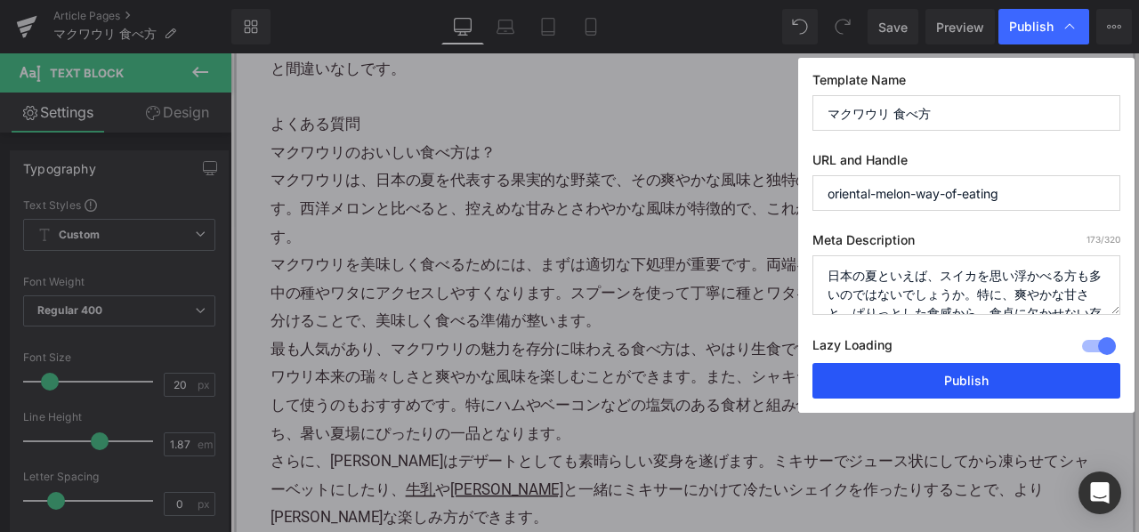
click at [869, 371] on button "Publish" at bounding box center [967, 381] width 308 height 36
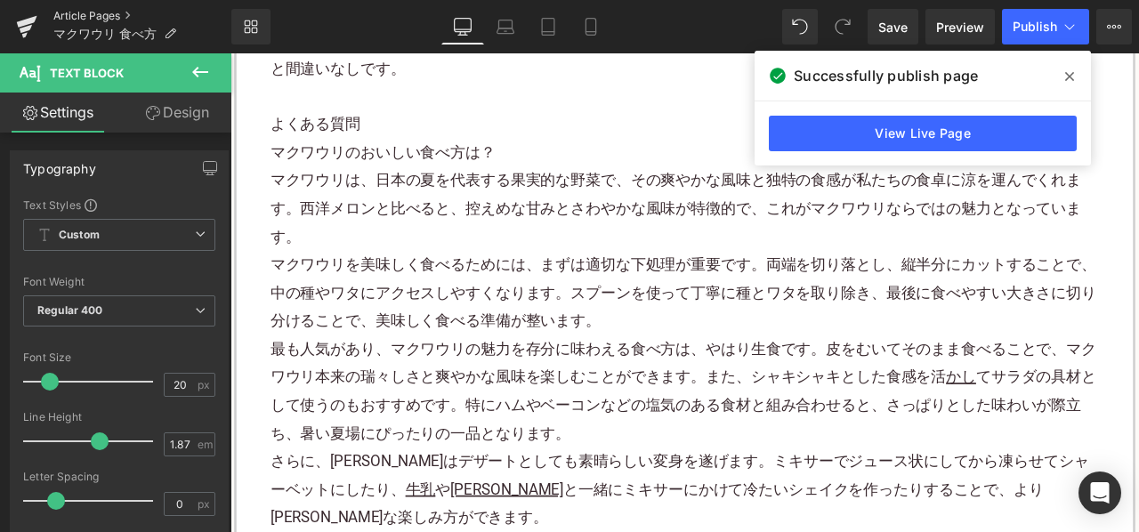
click at [67, 12] on link "Article Pages" at bounding box center [142, 16] width 178 height 14
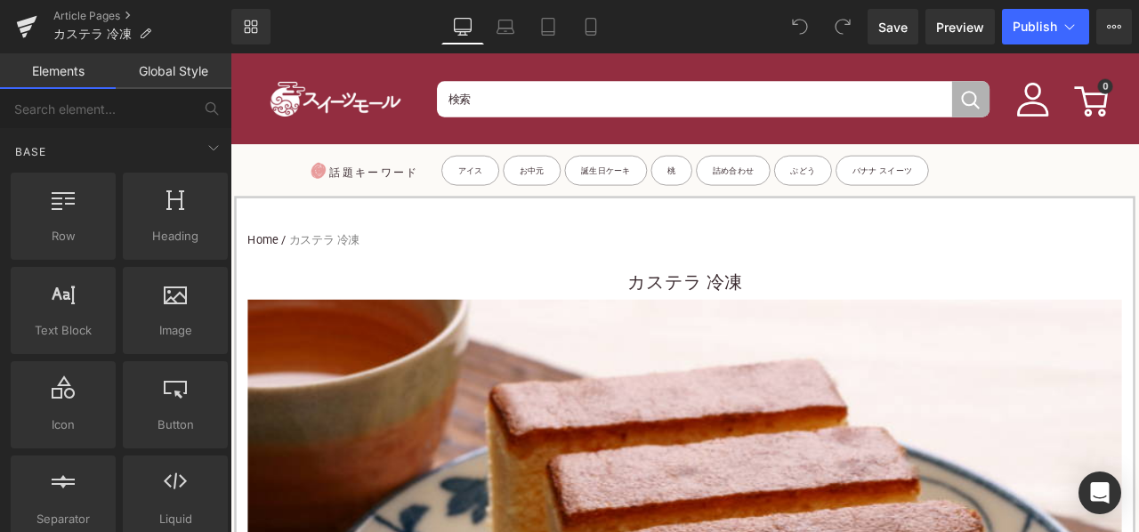
click at [663, 314] on h1 "カステラ 冷凍" at bounding box center [769, 325] width 1036 height 40
click at [677, 320] on h1 "カステラ 冷凍" at bounding box center [769, 325] width 1036 height 40
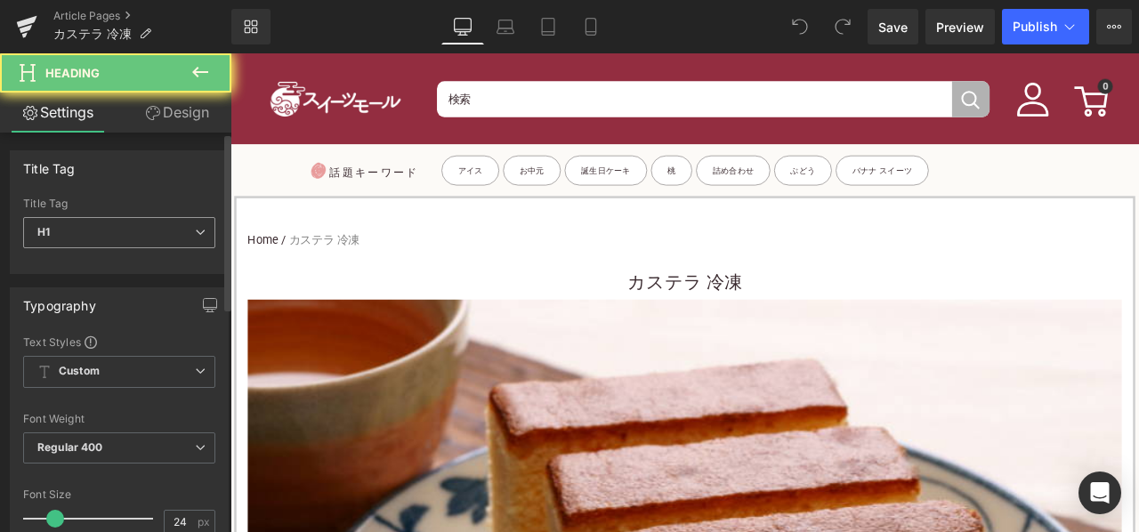
click at [173, 240] on span "H1" at bounding box center [119, 232] width 192 height 31
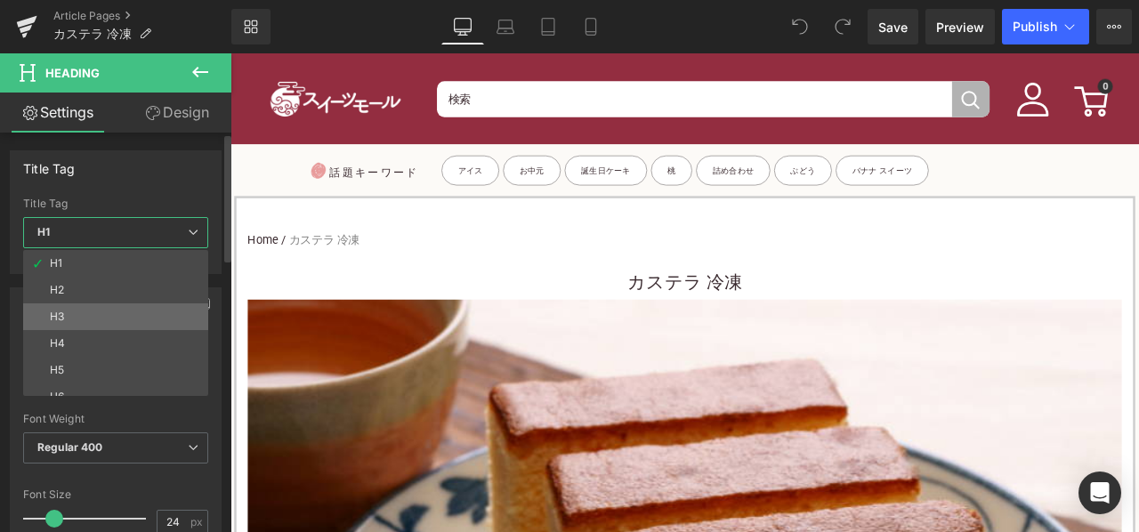
click at [111, 309] on li "H3" at bounding box center [119, 317] width 193 height 27
type input "15"
type input "100"
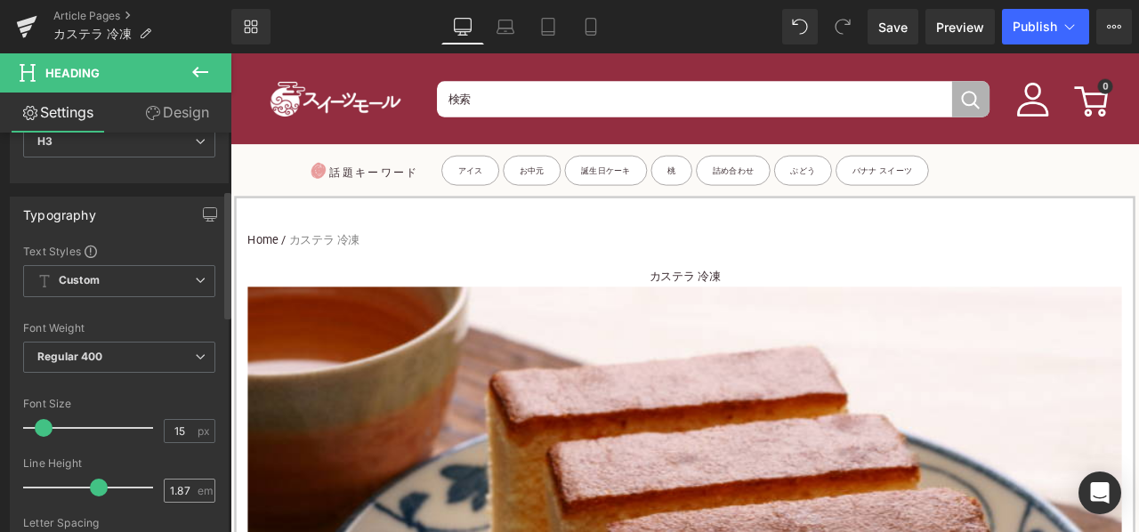
scroll to position [178, 0]
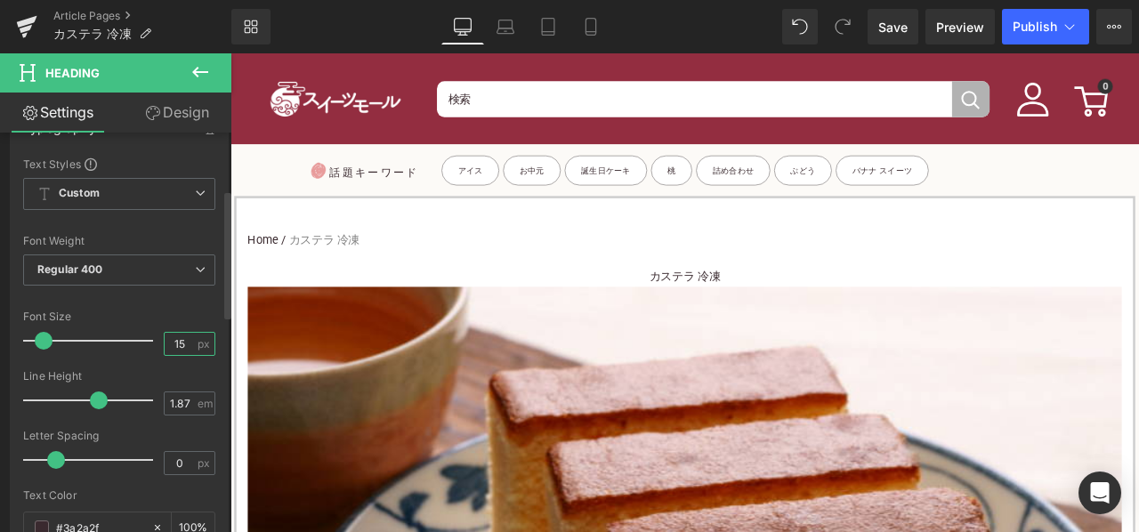
drag, startPoint x: 186, startPoint y: 336, endPoint x: 152, endPoint y: 339, distance: 33.9
click at [155, 339] on div "Font Size 15 px" at bounding box center [119, 341] width 192 height 60
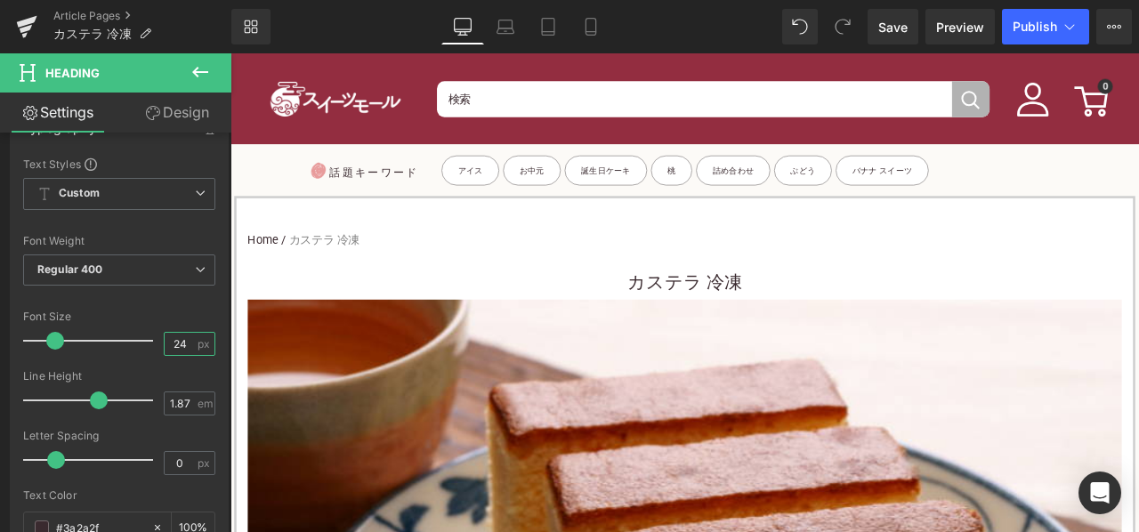
type input "24"
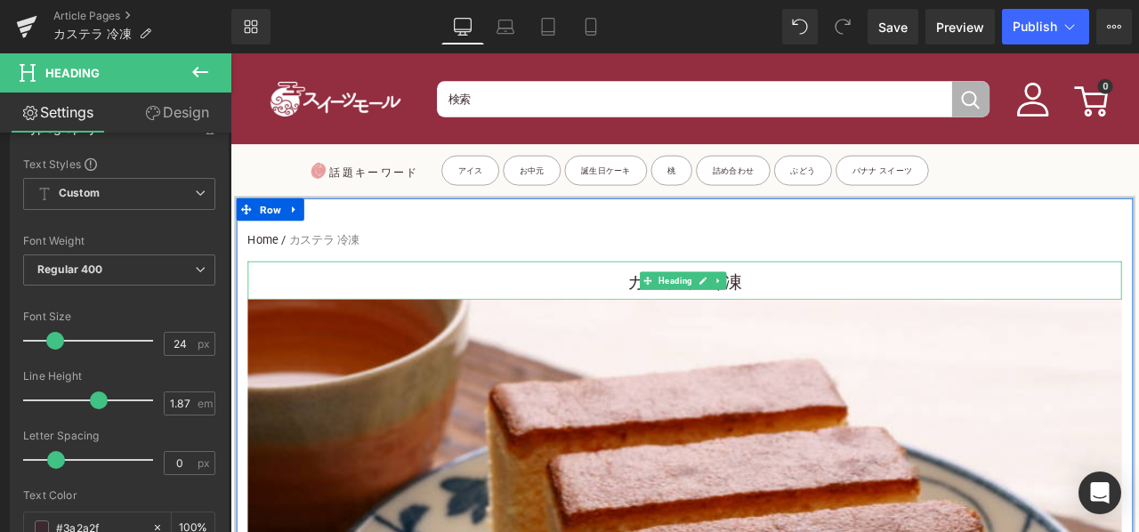
click at [660, 316] on h3 "カステラ 冷凍" at bounding box center [769, 325] width 1036 height 40
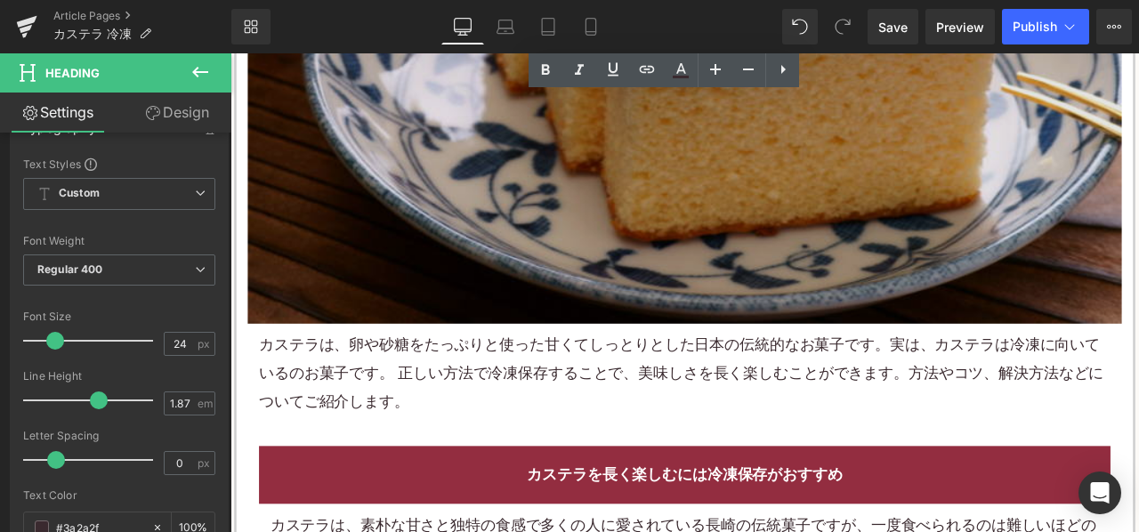
scroll to position [712, 0]
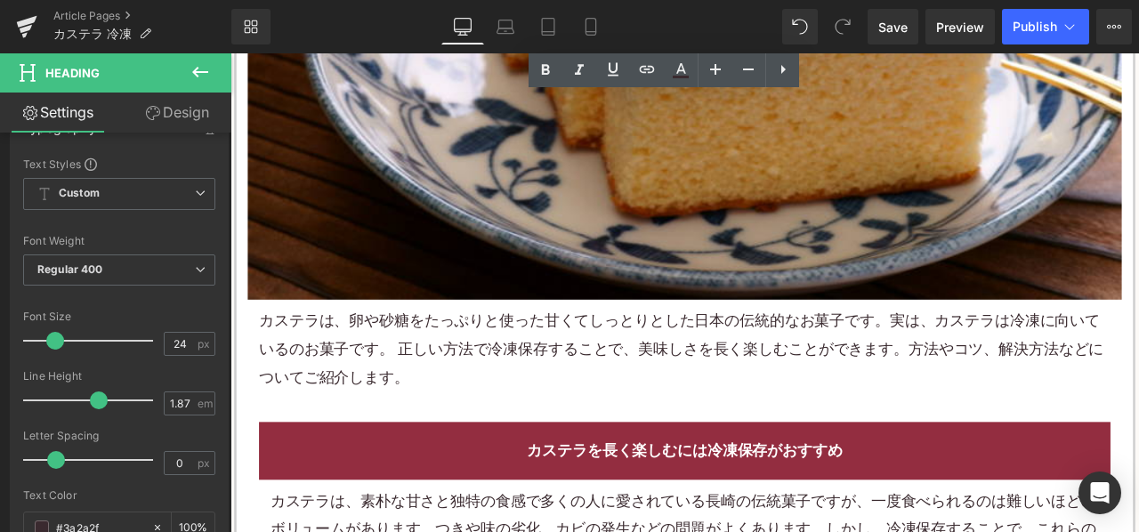
click at [456, 350] on div "カステラは、卵や砂糖をたっぷりと使った甘くてしっとりとした日本の伝統的なお菓子です。実は、カステラは冷凍に向いているのお菓子です。 正しい方法で冷凍保存するこ…" at bounding box center [769, 404] width 1036 height 118
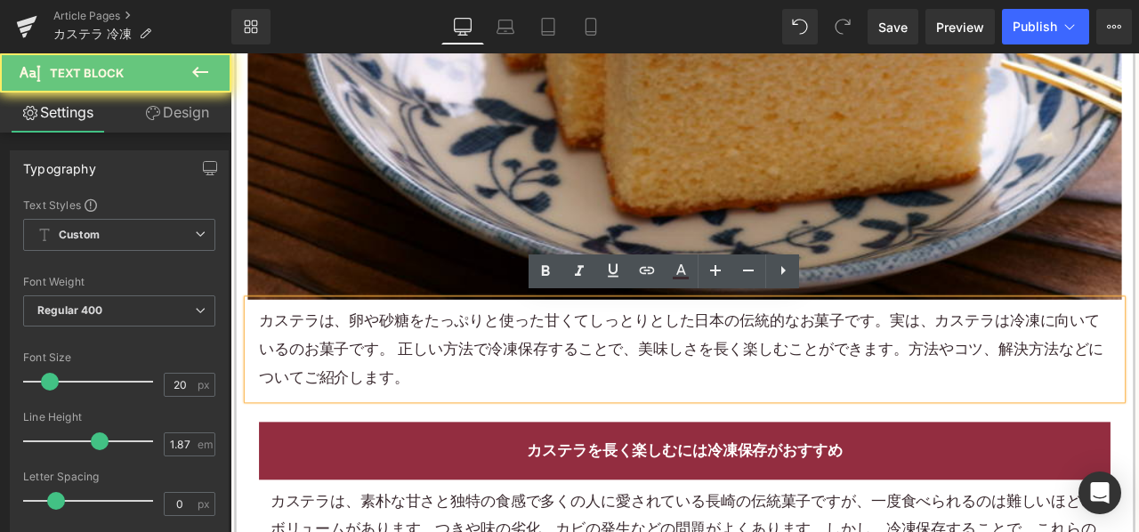
click at [456, 354] on p "カステラは、卵や砂糖をたっぷりと使った甘くてしっとりとした日本の伝統的なお菓子です。実は、カステラは冷凍に向いているのお菓子です。 正しい方法で冷凍保存するこ…" at bounding box center [768, 404] width 1009 height 100
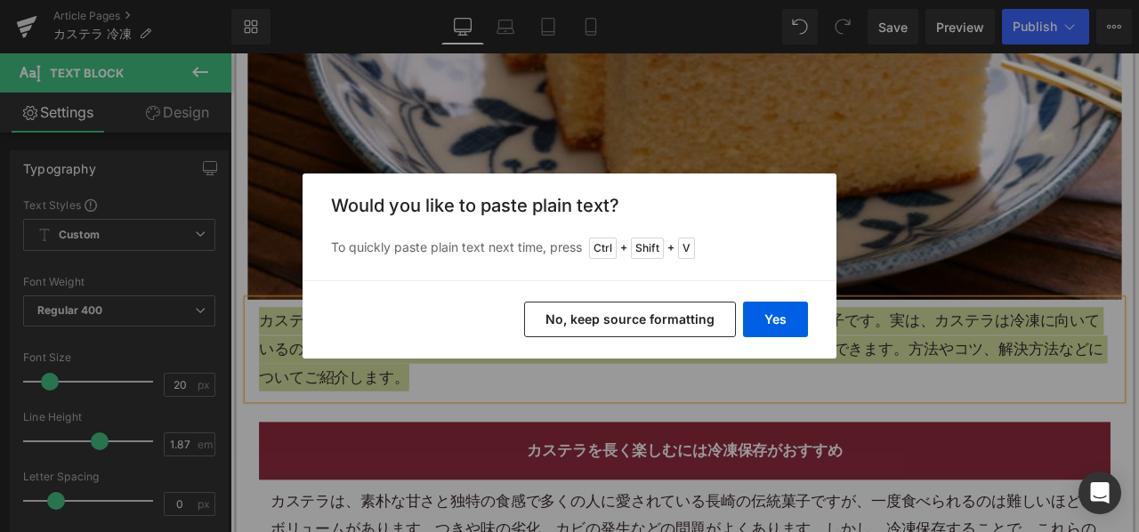
drag, startPoint x: 556, startPoint y: 319, endPoint x: 379, endPoint y: 41, distance: 329.4
click at [556, 319] on button "No, keep source formatting" at bounding box center [630, 320] width 212 height 36
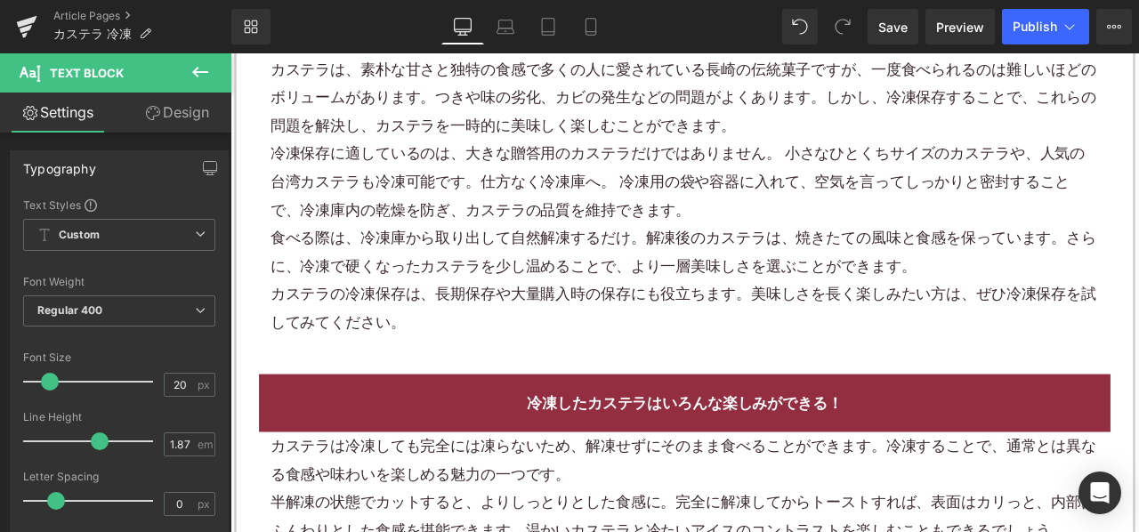
scroll to position [1335, 0]
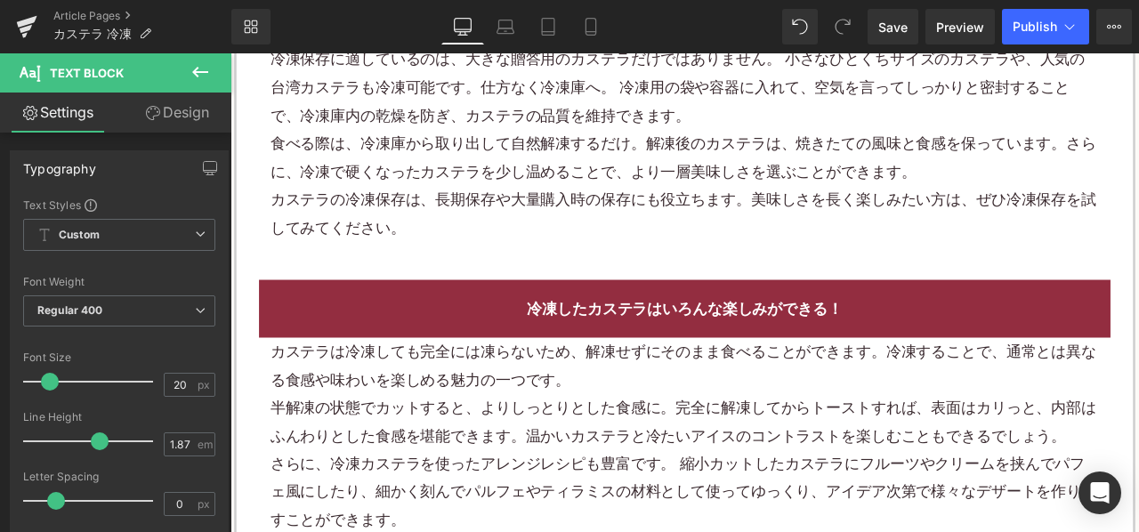
click at [462, 175] on div "食べる際は、冷凍庫から取り出して自然解凍するだけ。解凍後のカステラは、焼きたての風味と食感を保っています。さらに、冷凍で硬くなったカステラを少し温めることで、…" at bounding box center [769, 177] width 983 height 67
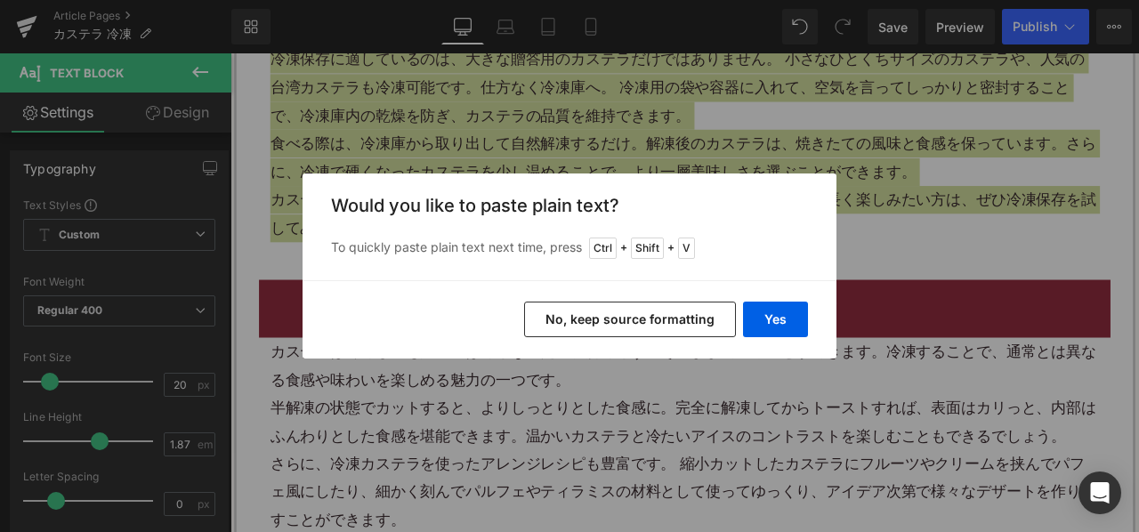
click at [616, 328] on button "No, keep source formatting" at bounding box center [630, 320] width 212 height 36
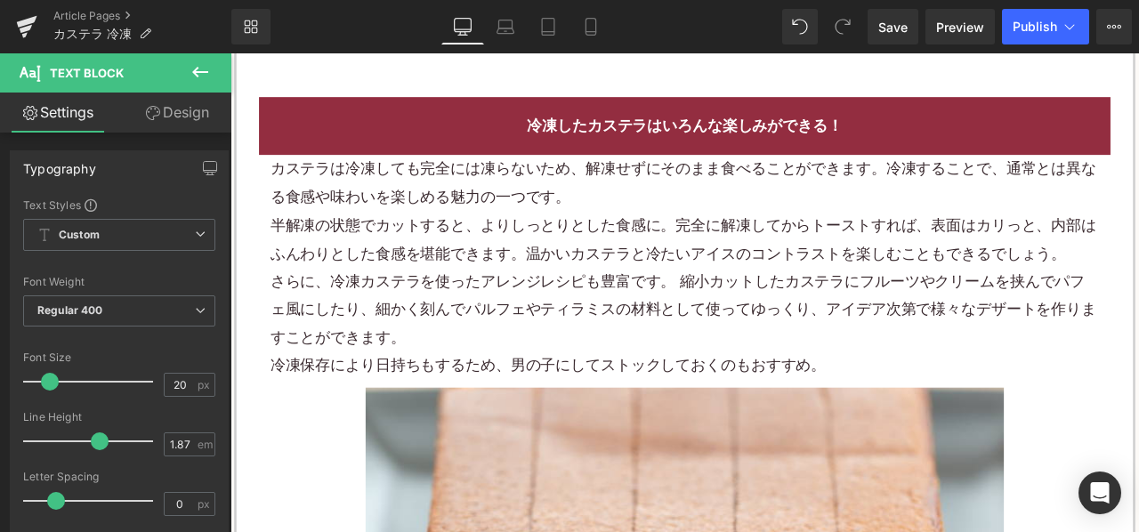
scroll to position [1602, 0]
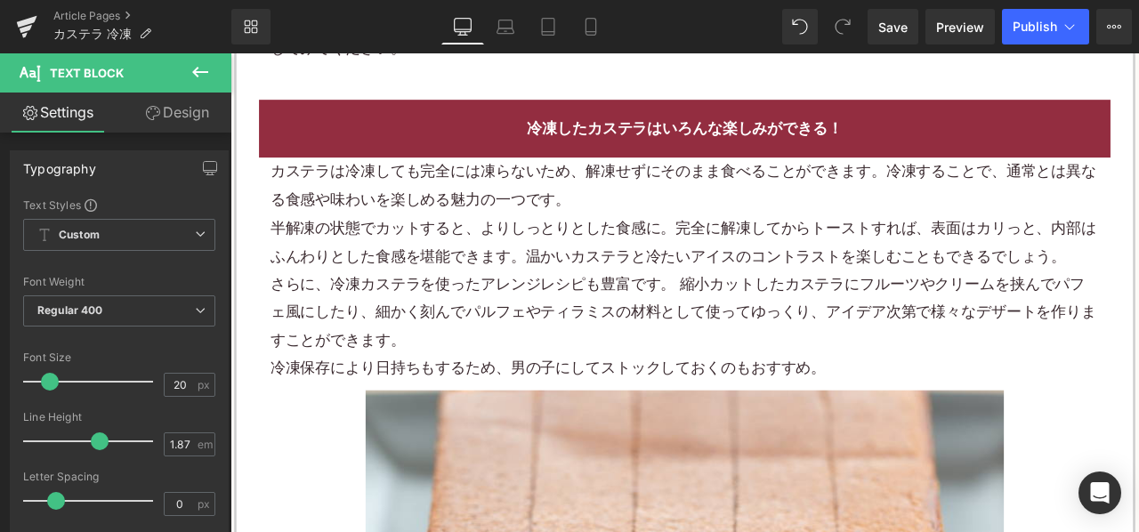
click at [555, 316] on font "さらに、冷凍カステラを使ったアレンジレシピも豊富です。 縮小カットしたカステラにフルーツやクリームを挟んでパフェ風にしたり、細かく刻んでパルフェやティラミスの…" at bounding box center [767, 360] width 979 height 88
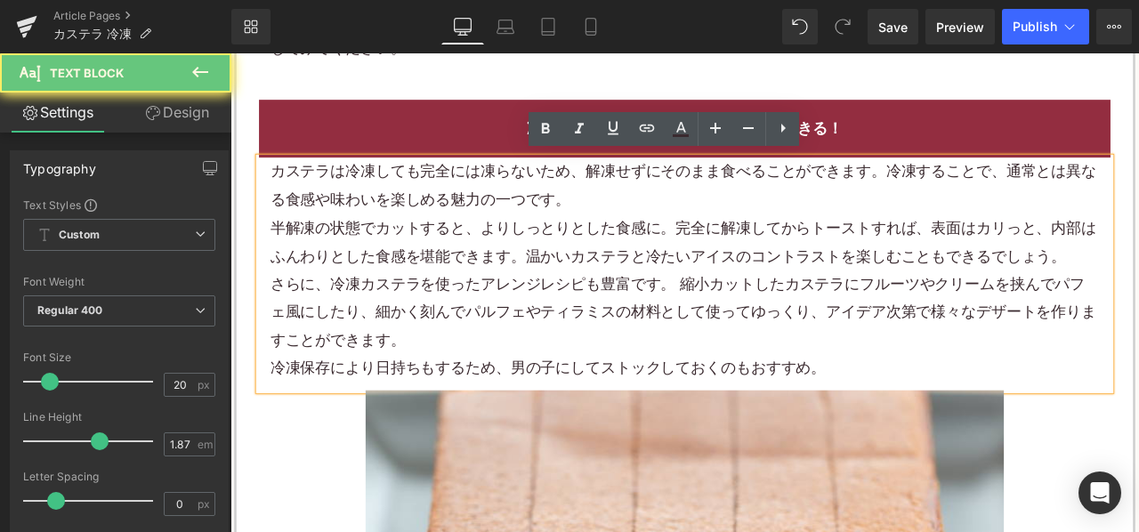
click at [555, 316] on font "さらに、冷凍カステラを使ったアレンジレシピも豊富です。 縮小カットしたカステラにフルーツやクリームを挟んでパフェ風にしたり、細かく刻んでパルフェやティラミスの…" at bounding box center [767, 360] width 979 height 88
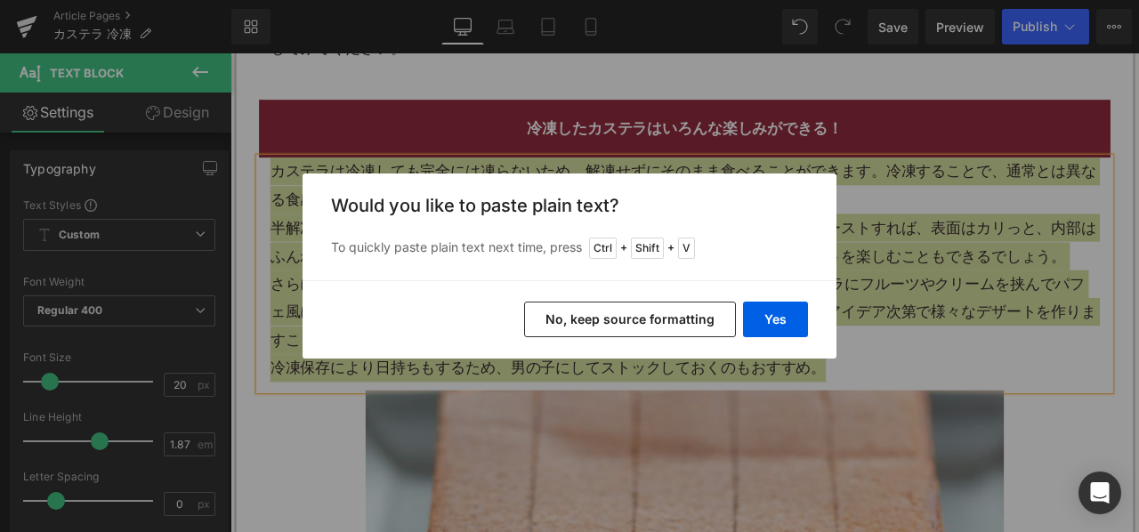
click at [605, 330] on button "No, keep source formatting" at bounding box center [630, 320] width 212 height 36
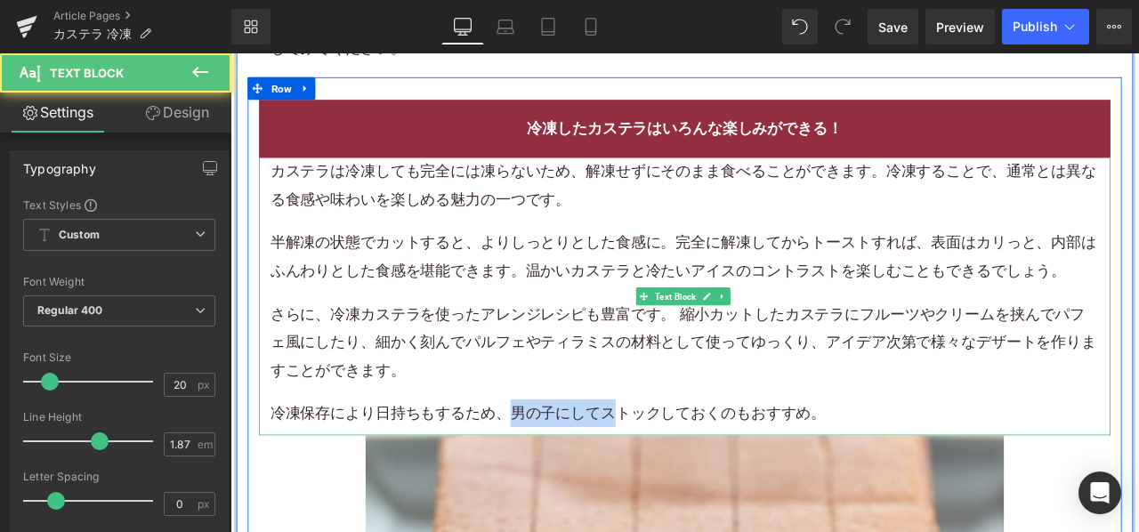
drag, startPoint x: 557, startPoint y: 476, endPoint x: 680, endPoint y: 478, distance: 122.9
click at [680, 478] on p "冷凍保存により日持ちもするため、男の子にしてストックしておくのもおすすめ。" at bounding box center [769, 480] width 983 height 33
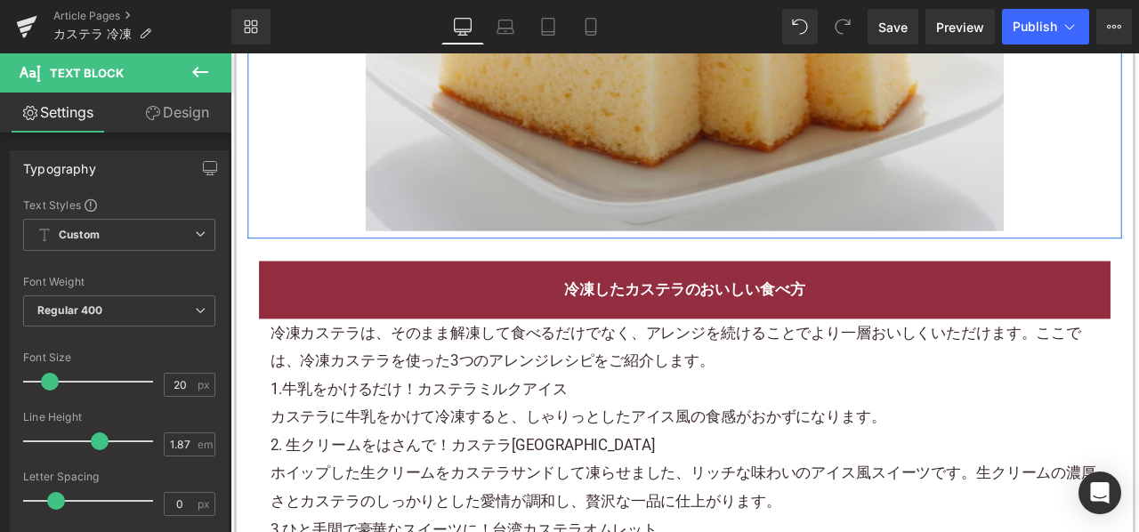
scroll to position [4273, 0]
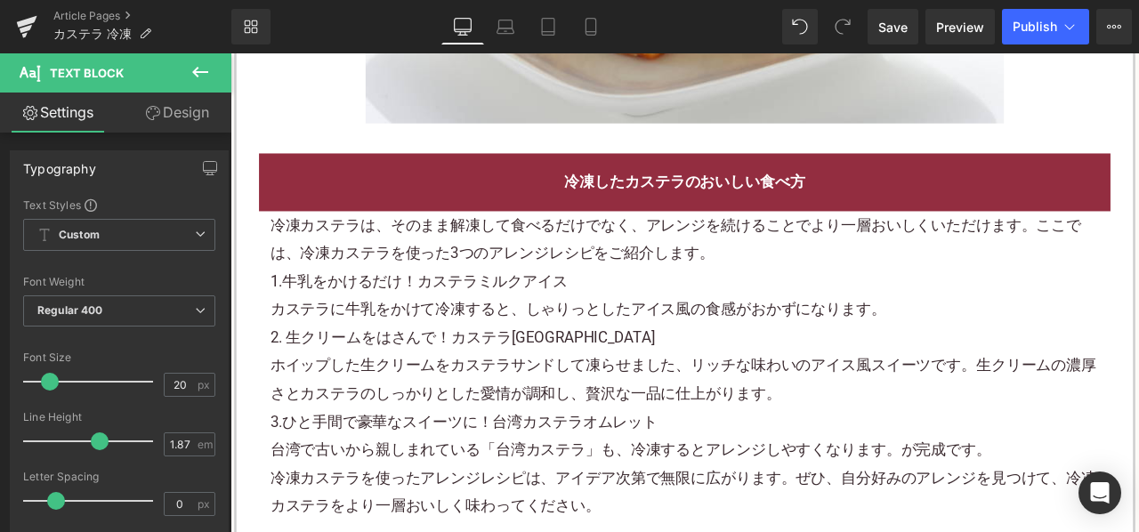
click at [563, 326] on font "1.牛乳をかけるだけ！カステラミルクアイス" at bounding box center [454, 322] width 353 height 21
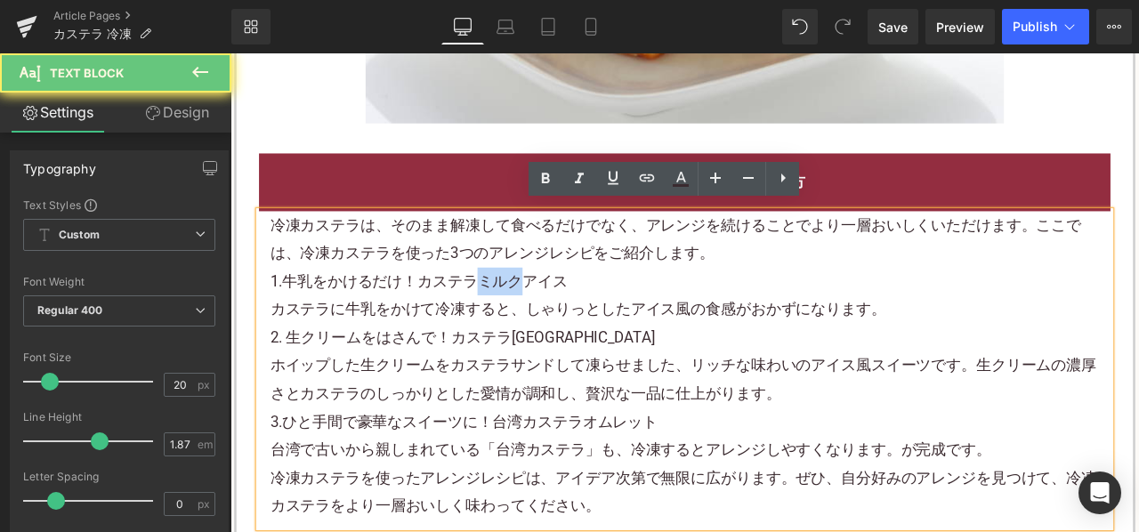
click at [563, 326] on font "1.牛乳をかけるだけ！カステラミルクアイス" at bounding box center [454, 322] width 353 height 21
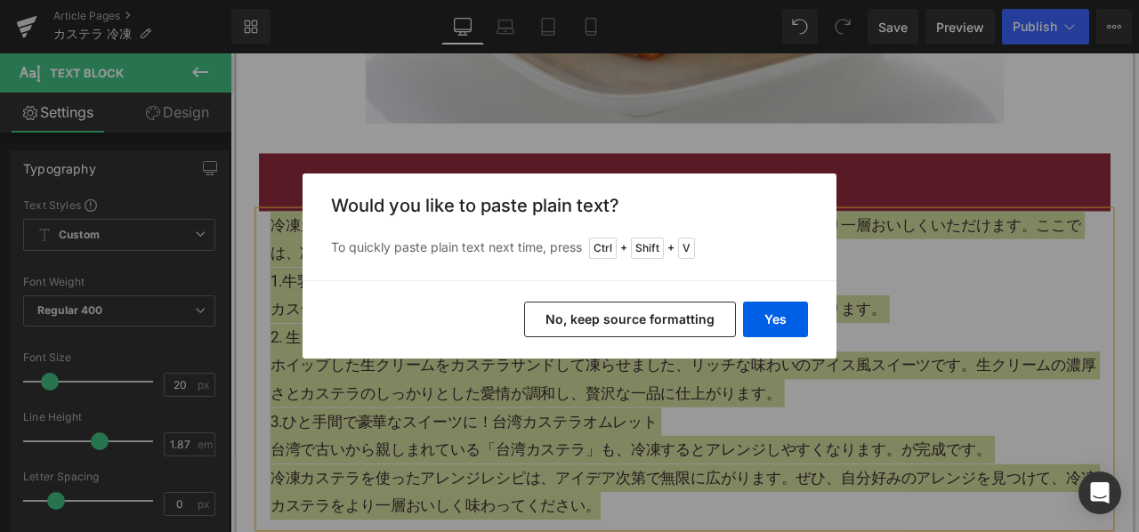
drag, startPoint x: 610, startPoint y: 315, endPoint x: 456, endPoint y: 312, distance: 154.0
click at [611, 315] on button "No, keep source formatting" at bounding box center [630, 320] width 212 height 36
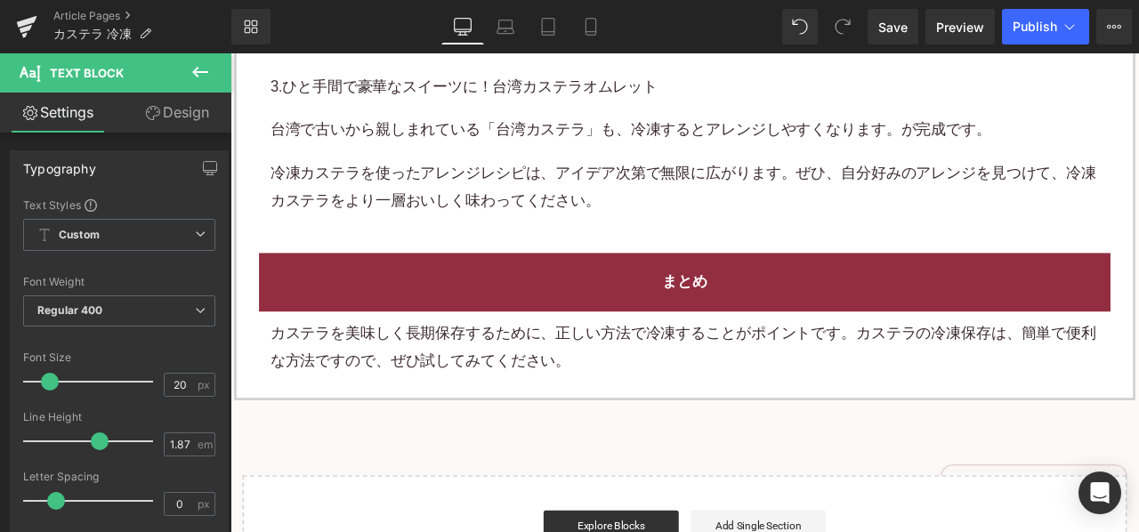
scroll to position [4807, 0]
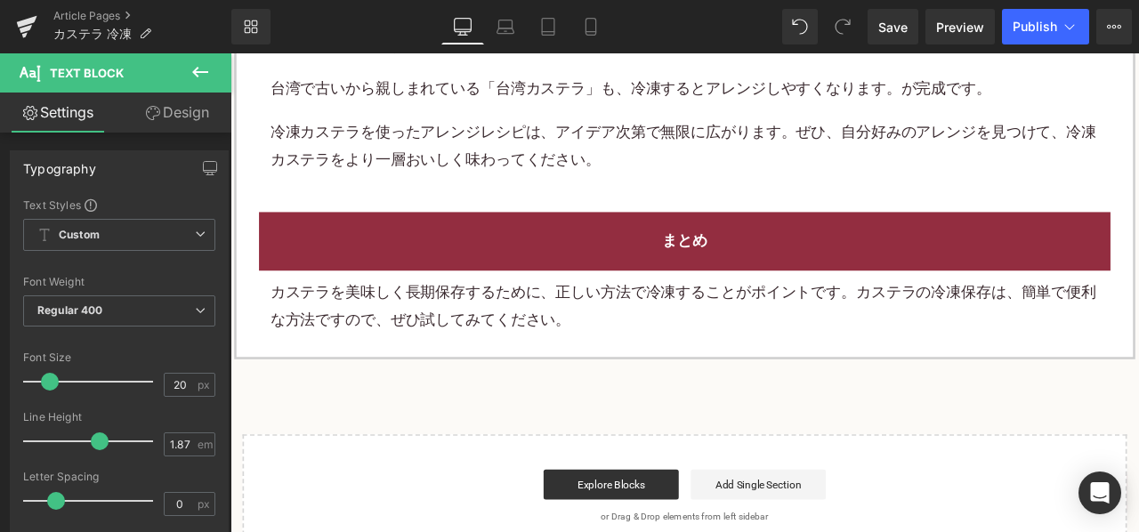
click at [601, 360] on font "カステラを美味しく長期保存するために、正しい方法で冷凍することがポイントです。カステラの冷凍保存は、簡単で便利な方法ですので、ぜひ試してみてください。" at bounding box center [767, 353] width 979 height 54
click at [628, 366] on p "カステラを美味しく長期保存するために、正しい方法で冷凍することがポイントです。カステラの冷凍保存は、簡単で便利な方法ですので、ぜひ試してみてください。" at bounding box center [769, 353] width 983 height 67
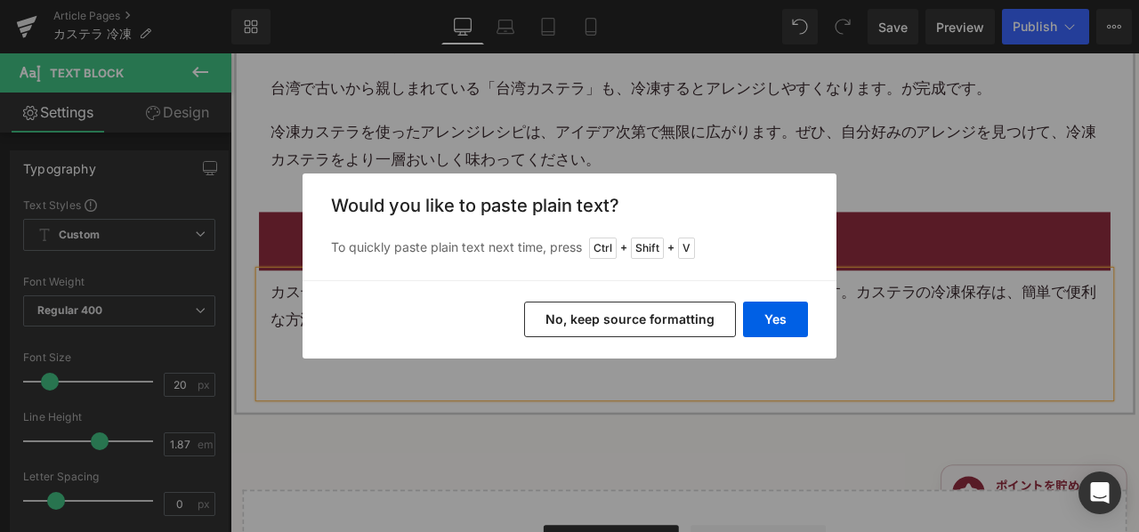
click at [566, 317] on button "No, keep source formatting" at bounding box center [630, 320] width 212 height 36
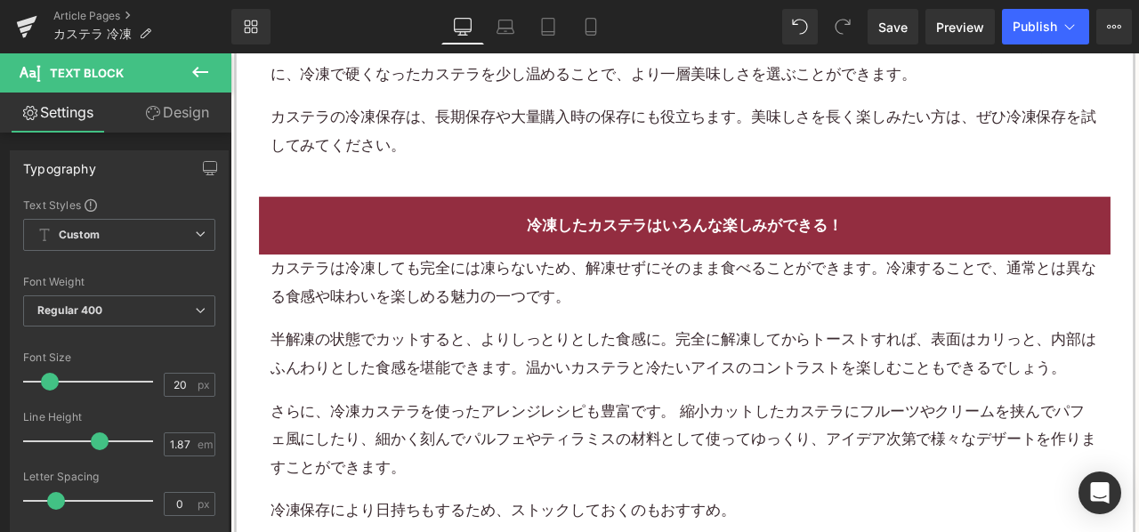
scroll to position [1157, 0]
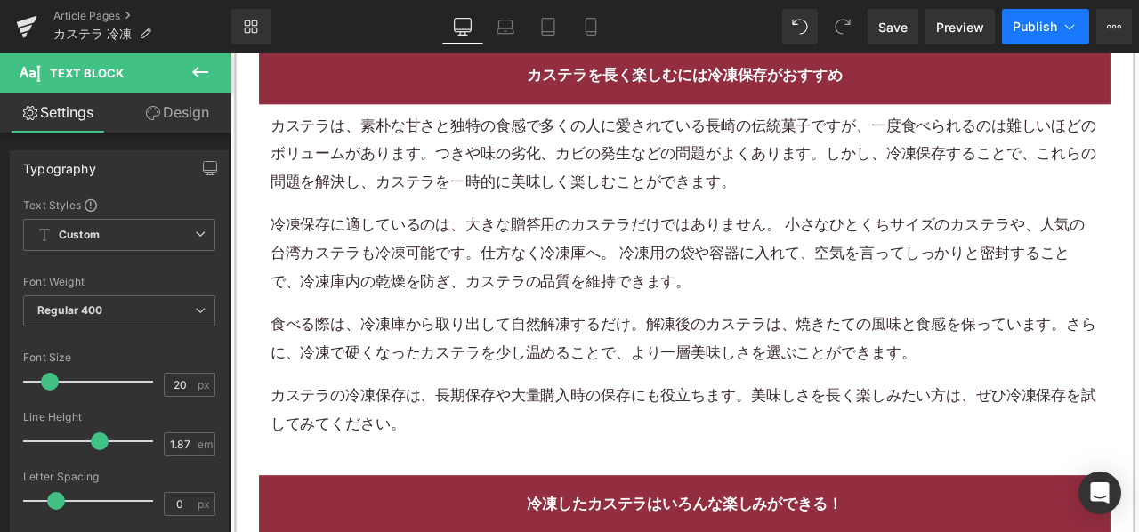
click at [1025, 25] on span "Publish" at bounding box center [1035, 27] width 45 height 14
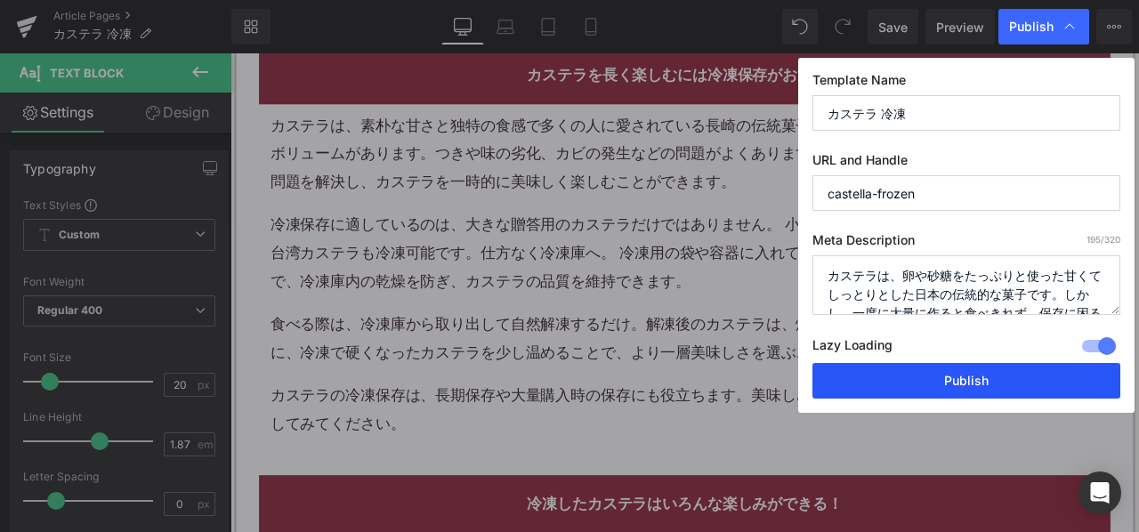
drag, startPoint x: 883, startPoint y: 372, endPoint x: 693, endPoint y: 284, distance: 209.1
click at [883, 372] on button "Publish" at bounding box center [967, 381] width 308 height 36
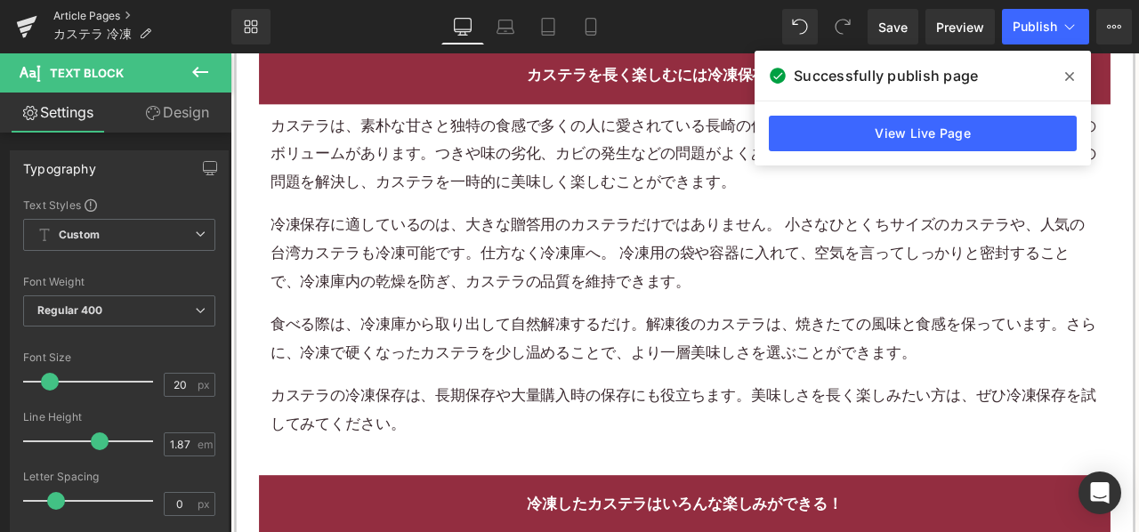
click at [101, 19] on link "Article Pages" at bounding box center [142, 16] width 178 height 14
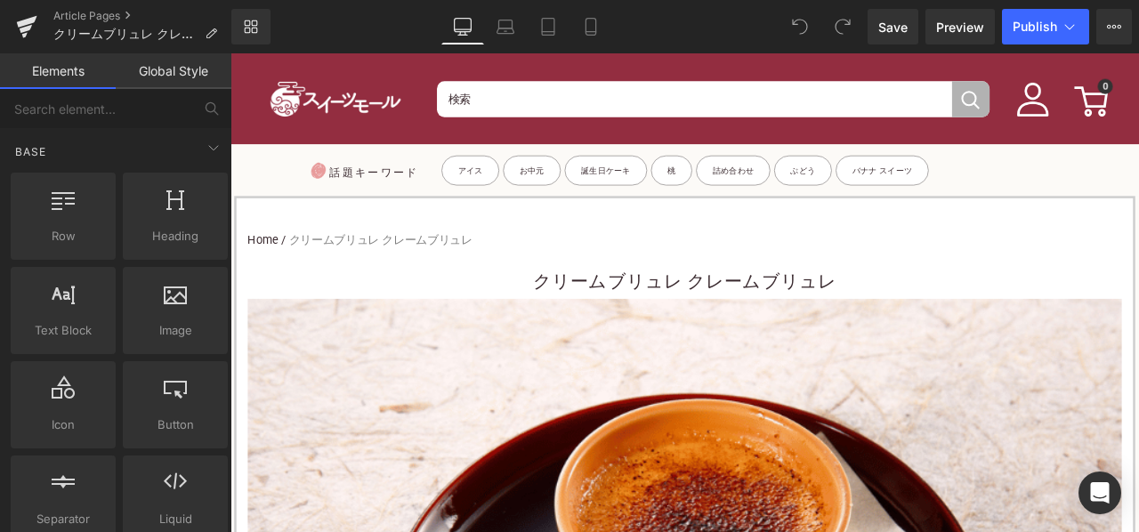
click at [576, 300] on div "クリームブリュレ クレームブリュレ Heading" at bounding box center [769, 322] width 1036 height 45
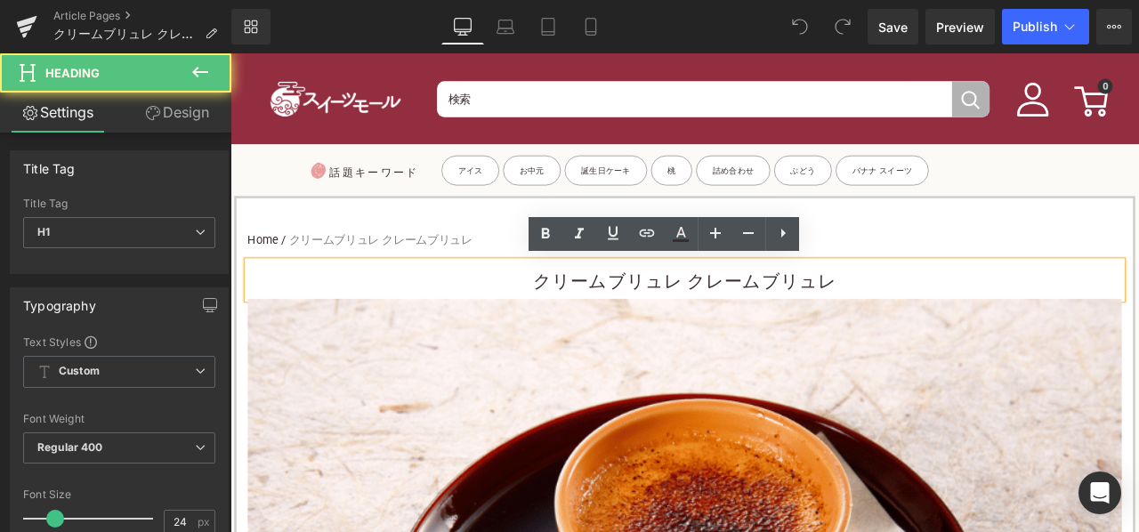
click at [579, 316] on h1 "クリームブリュレ クレームブリュレ" at bounding box center [769, 324] width 1036 height 40
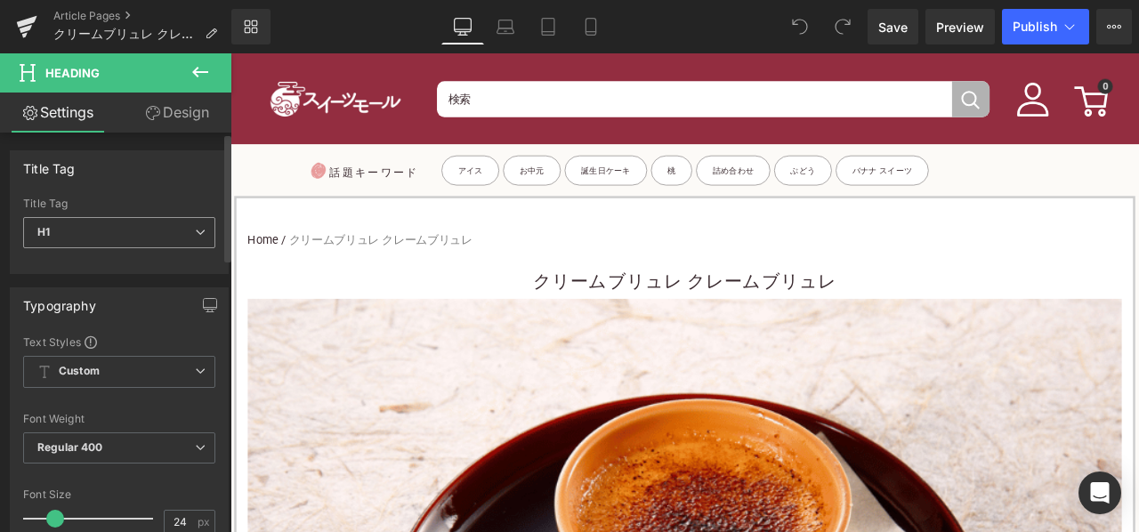
click at [112, 239] on span "H1" at bounding box center [119, 232] width 192 height 31
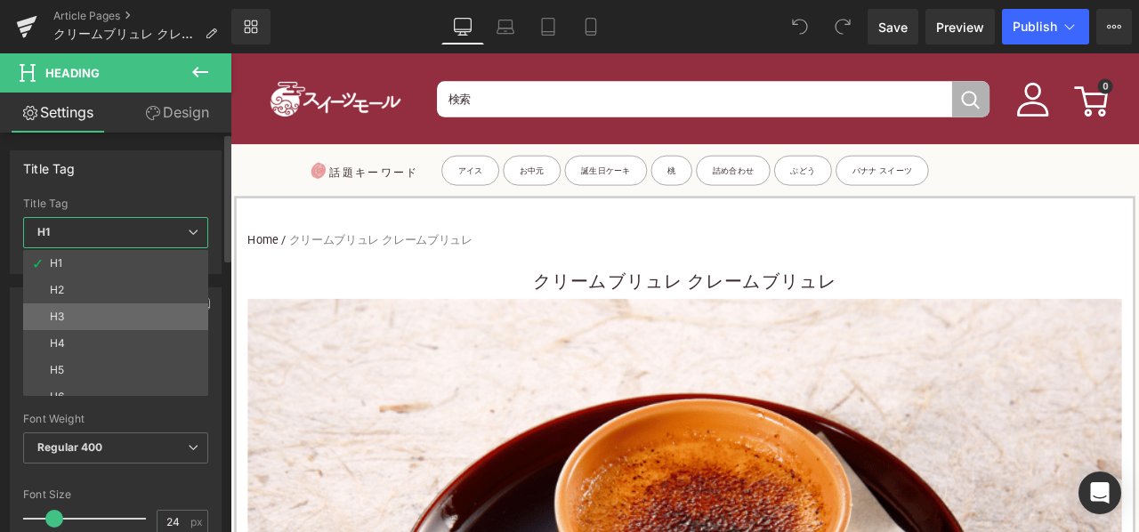
click at [84, 312] on li "H3" at bounding box center [119, 317] width 193 height 27
type input "15"
type input "100"
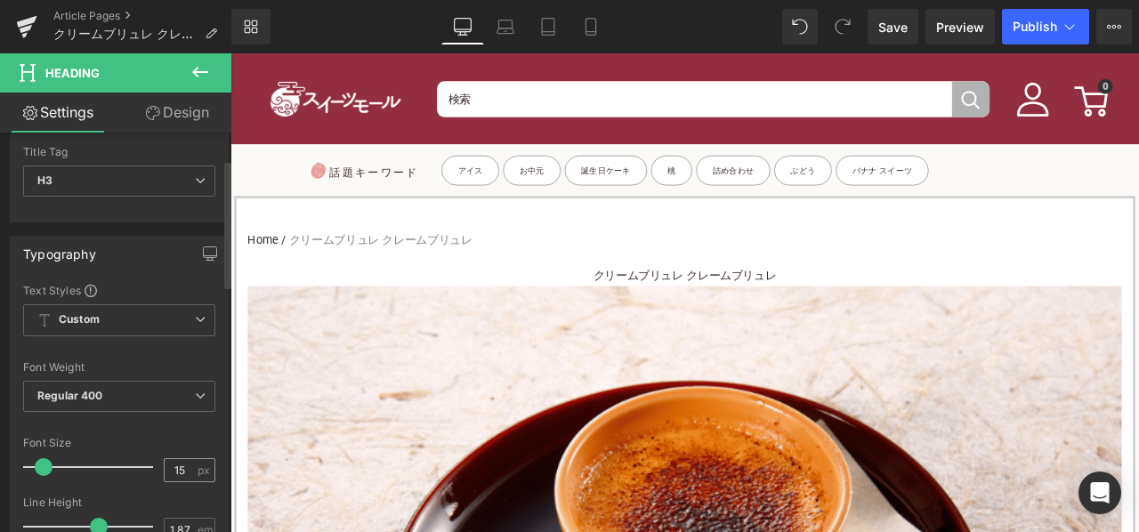
scroll to position [89, 0]
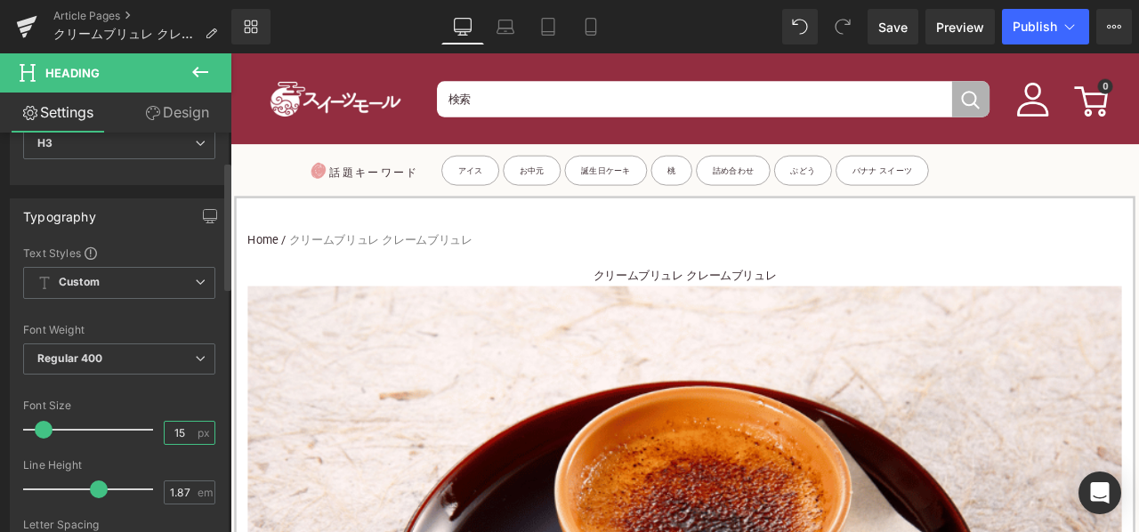
drag, startPoint x: 178, startPoint y: 434, endPoint x: 154, endPoint y: 435, distance: 24.1
click at [154, 435] on div "Font Size 15 px" at bounding box center [119, 430] width 192 height 60
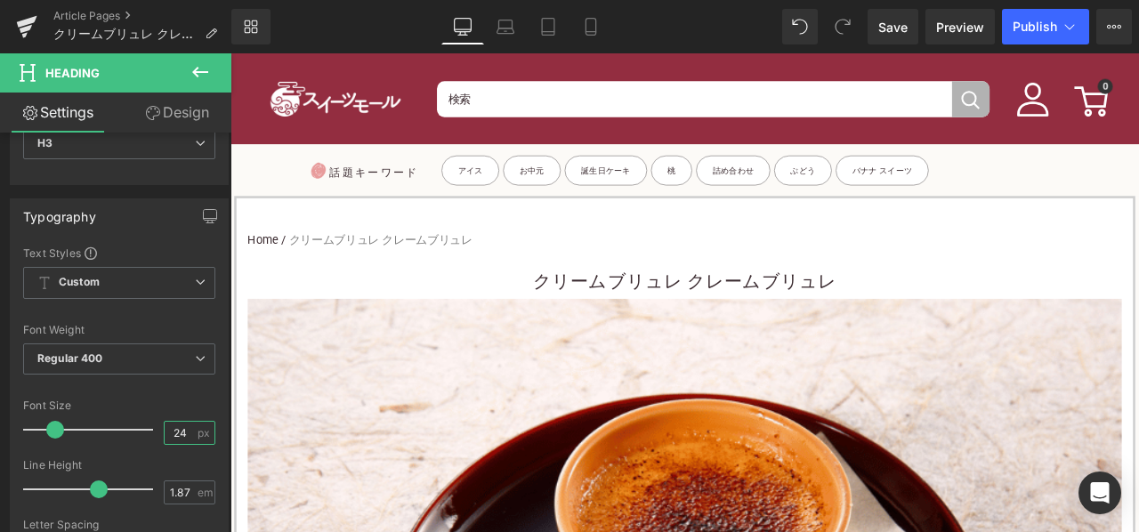
type input "24"
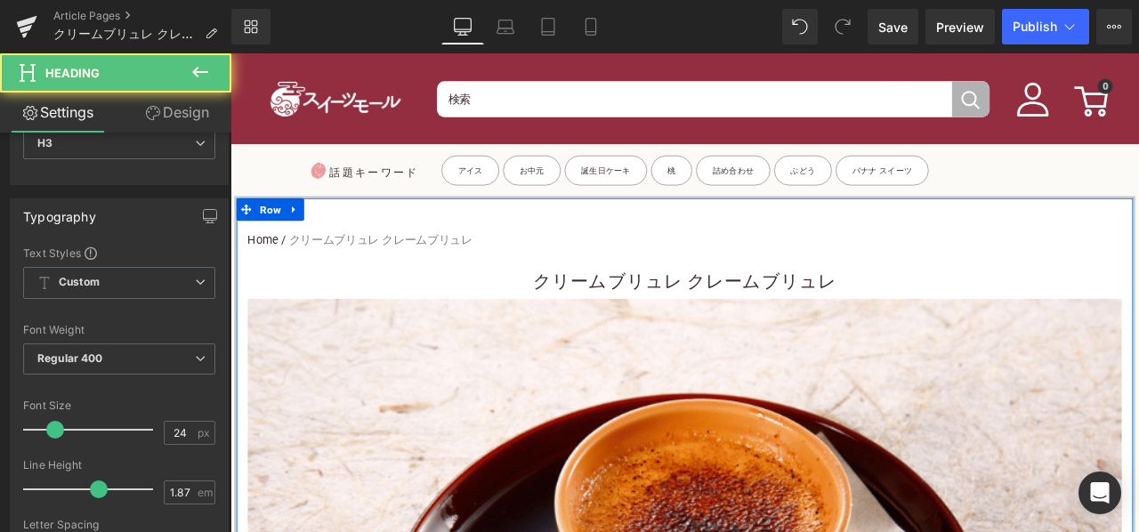
click at [567, 324] on h3 "クリームブリュレ クレームブリュレ" at bounding box center [769, 324] width 1036 height 40
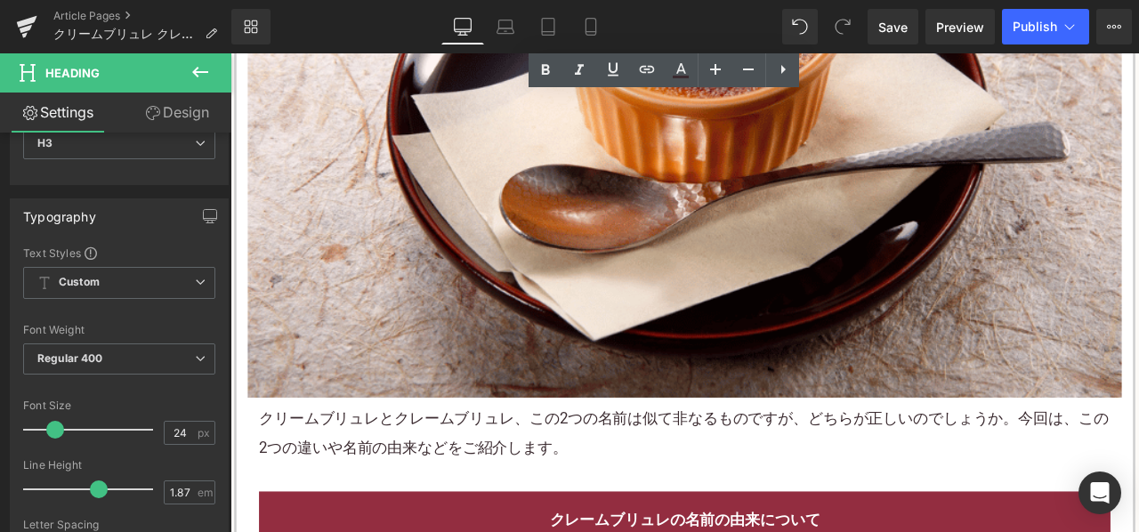
scroll to position [623, 0]
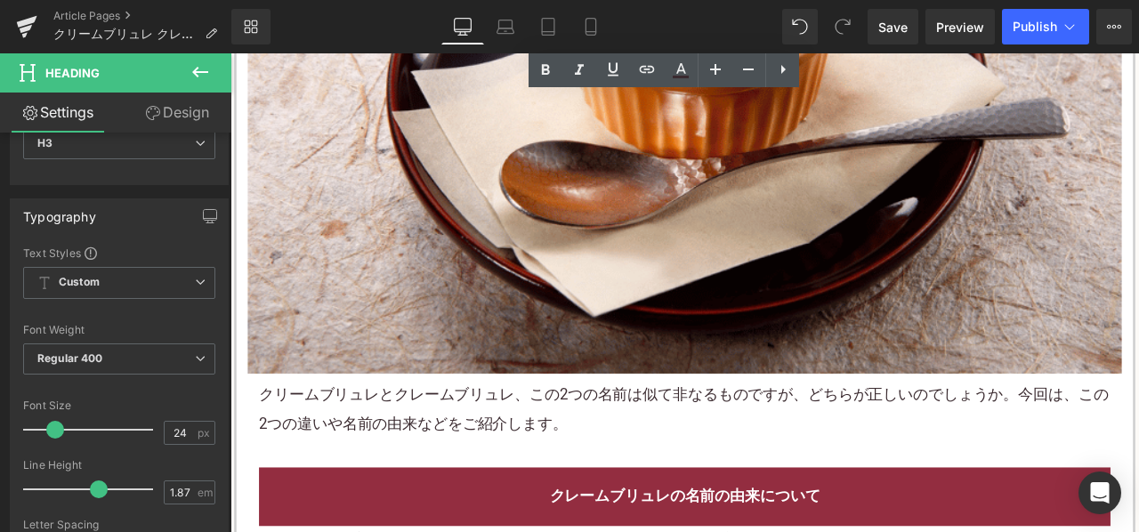
click at [440, 490] on p "クリームブリュレとクレームブリュレ、この2つの名前は似て非なるものですが、どちらが正しいのでしょうか。今回は、この2つの違いや名前の由来などをご紹介します。" at bounding box center [768, 475] width 1009 height 67
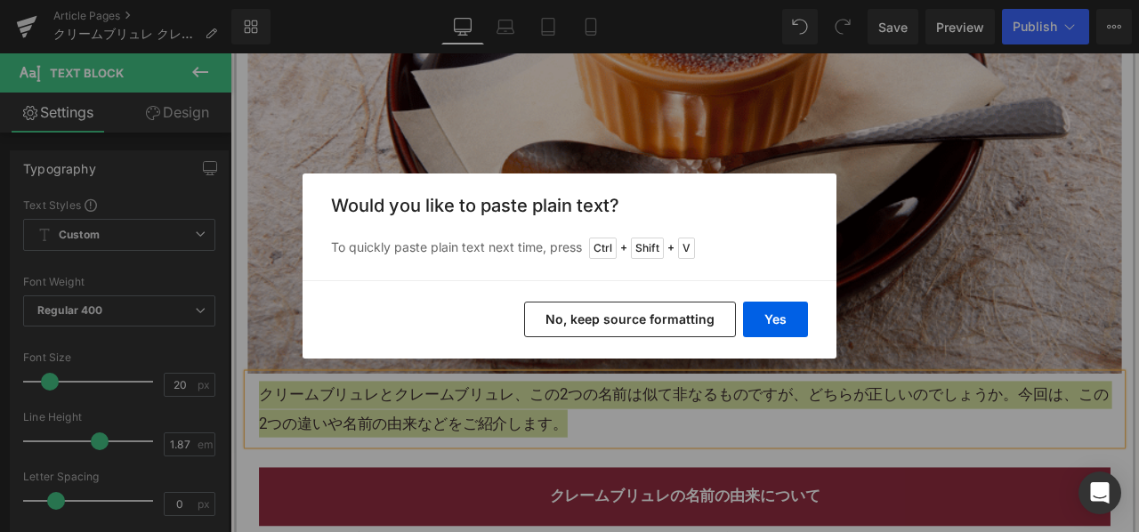
click at [568, 312] on button "No, keep source formatting" at bounding box center [630, 320] width 212 height 36
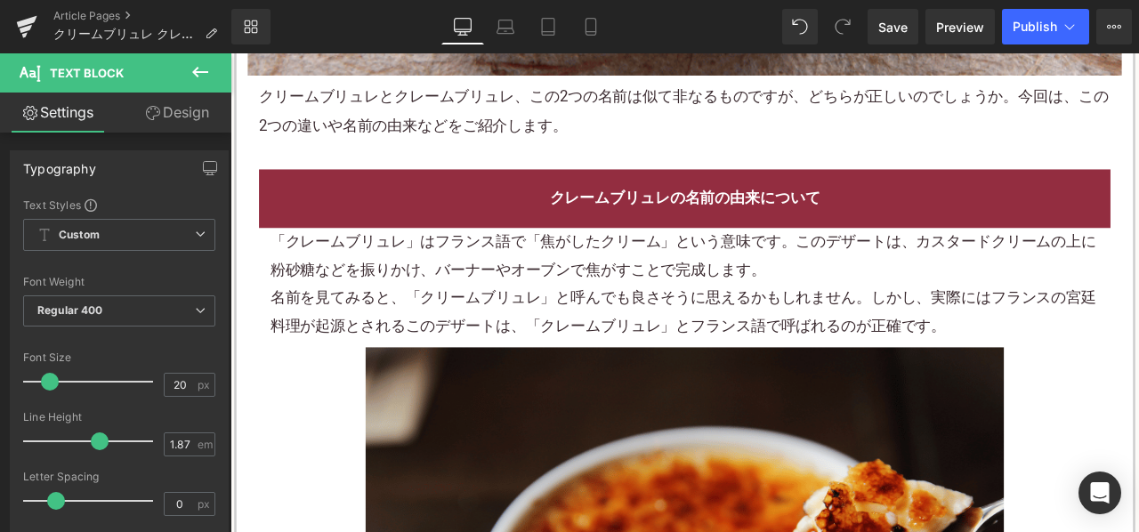
scroll to position [979, 0]
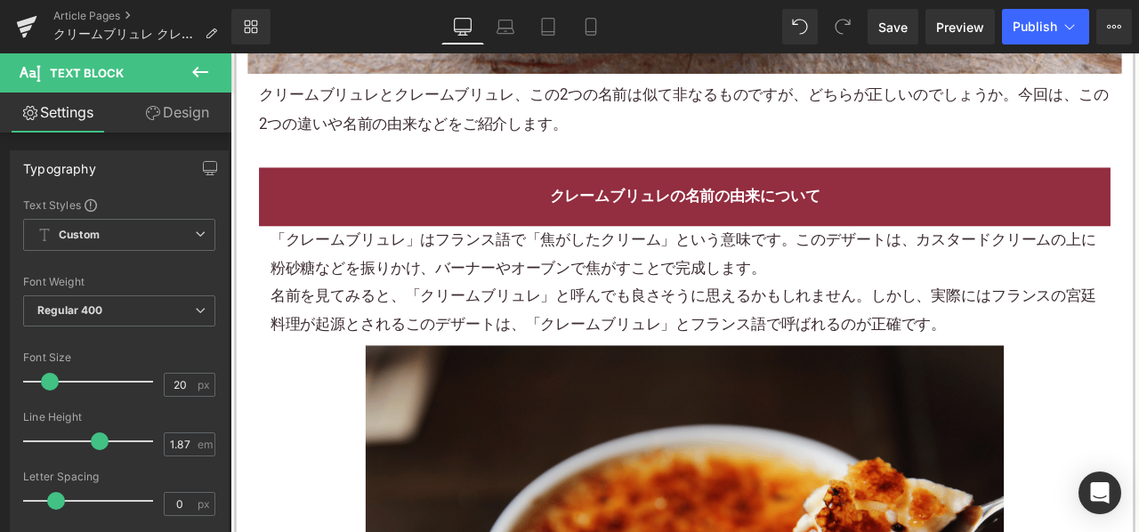
click at [482, 319] on p "「クレームブリュレ」はフランス語で「焦がしたクリーム」という意味です。このデザートは、カスタードクリームの上に粉砂糖などを振りかけ、バーナーやオーブンで焦がす…" at bounding box center [769, 291] width 983 height 67
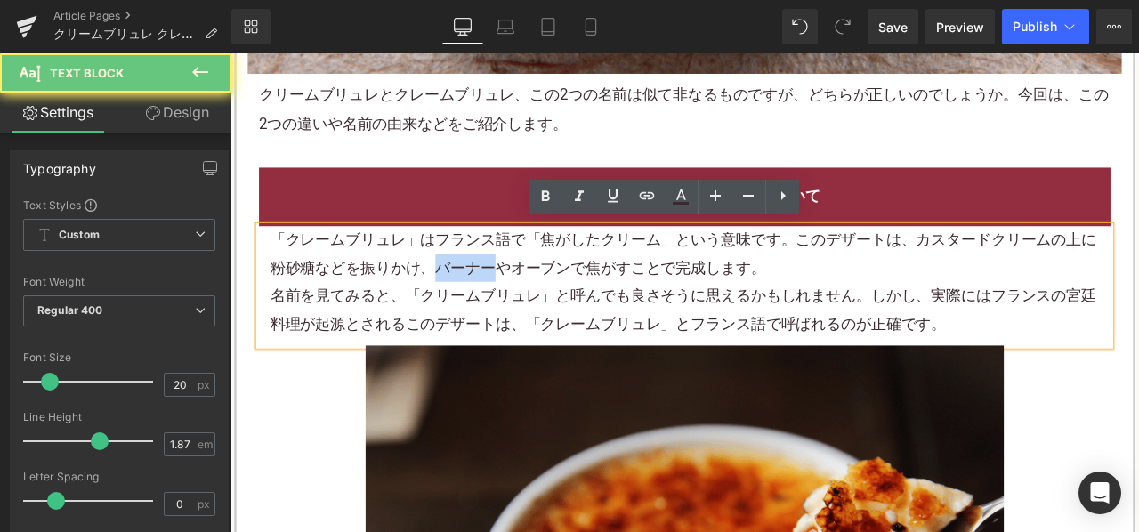
click at [482, 319] on p "「クレームブリュレ」はフランス語で「焦がしたクリーム」という意味です。このデザートは、カスタードクリームの上に粉砂糖などを振りかけ、バーナーやオーブンで焦がす…" at bounding box center [769, 291] width 983 height 67
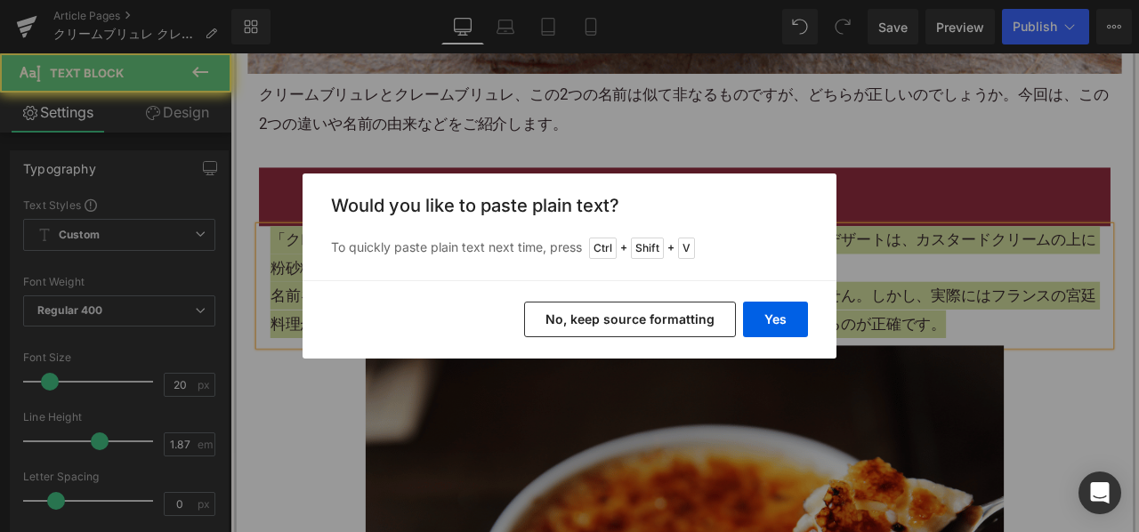
click at [572, 316] on button "No, keep source formatting" at bounding box center [630, 320] width 212 height 36
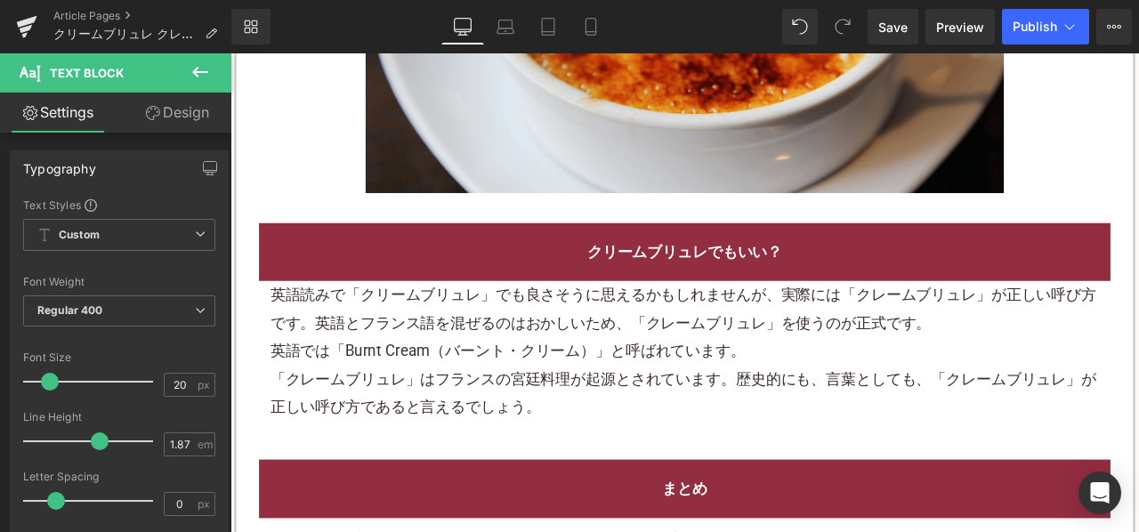
scroll to position [1691, 0]
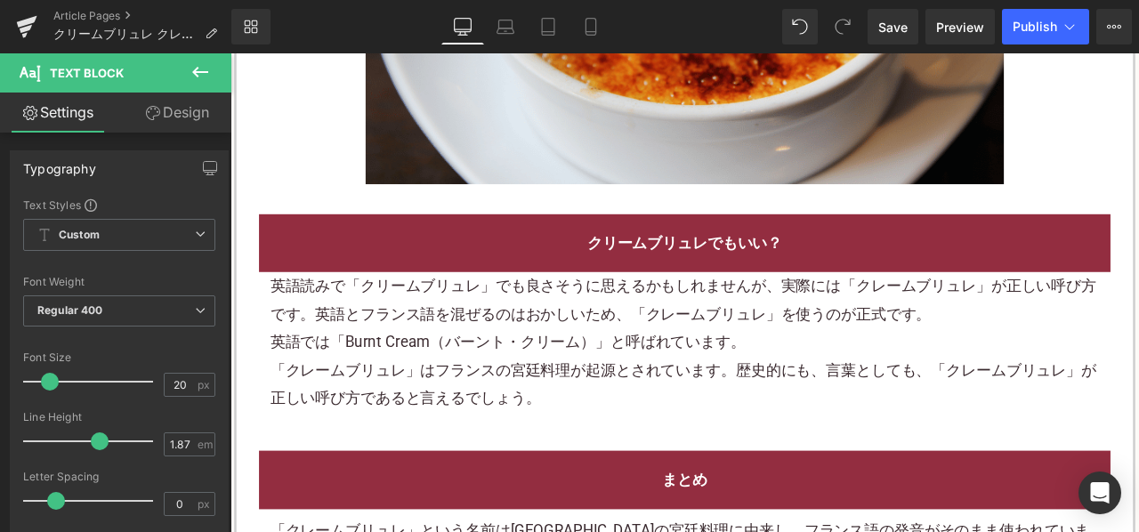
click at [433, 363] on p "英語読みで「クリームブリュレ」でも良さそうに思えるかもしれませんが、実際には「クレームブリュレ」が正しい呼び方です。英語とフランス語を混ぜるのはおかしいため、…" at bounding box center [769, 345] width 983 height 67
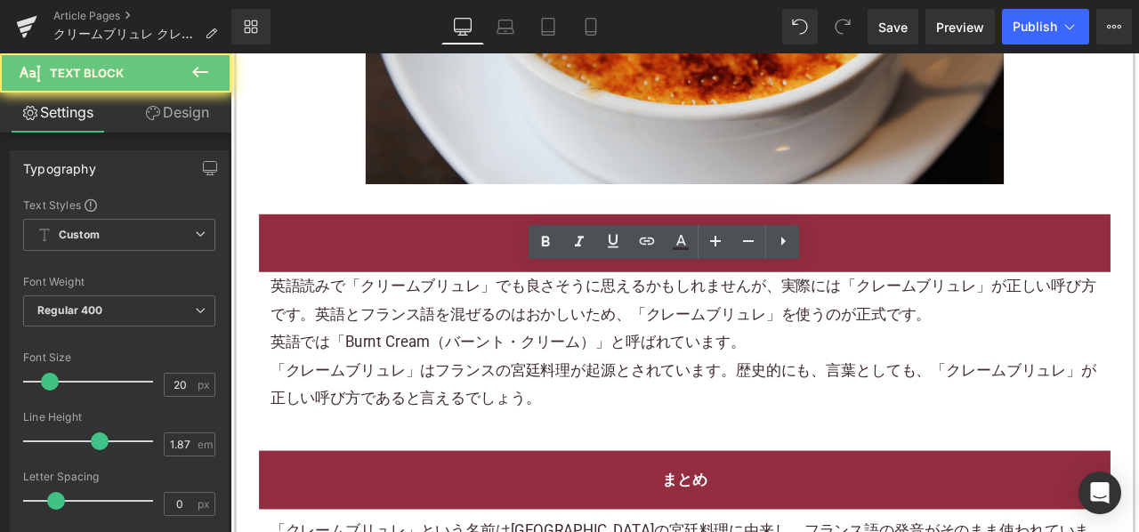
click at [433, 363] on p "英語読みで「クリームブリュレ」でも良さそうに思えるかもしれませんが、実際には「クレームブリュレ」が正しい呼び方です。英語とフランス語を混ぜるのはおかしいため、…" at bounding box center [769, 345] width 983 height 67
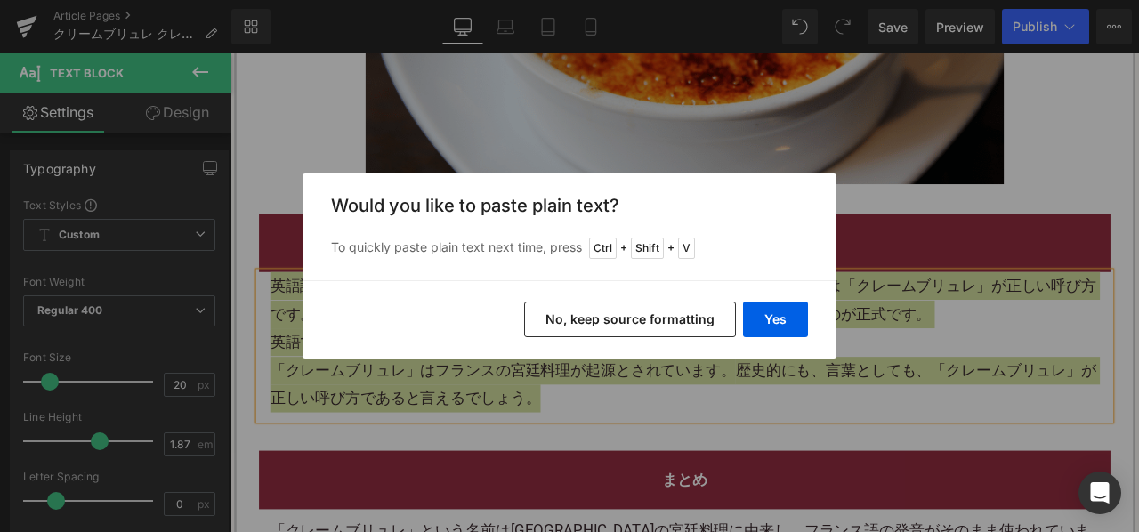
click at [564, 318] on button "No, keep source formatting" at bounding box center [630, 320] width 212 height 36
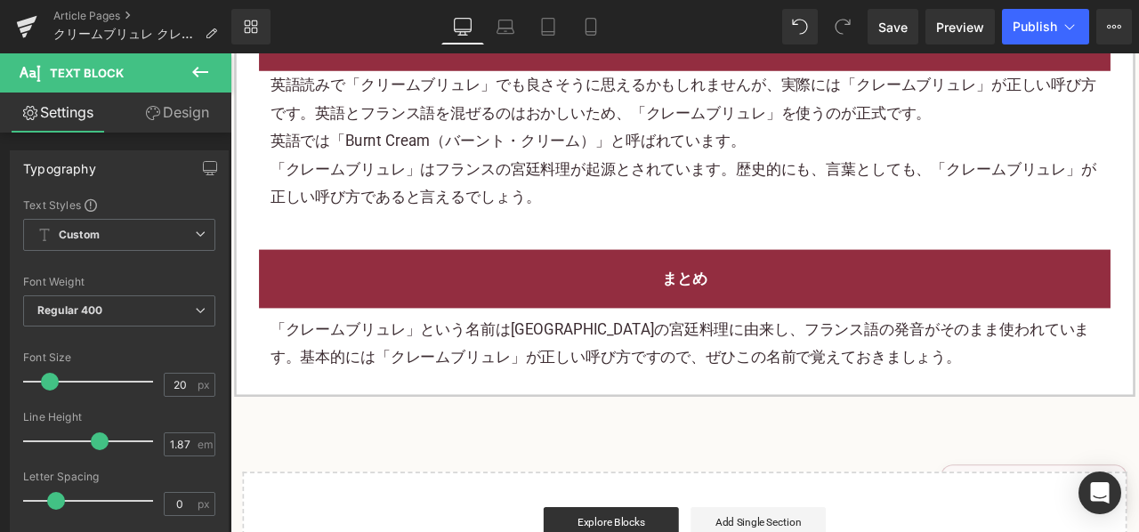
click at [563, 394] on p "「クレームブリュレ」という名前はフランスの宮廷料理に由来し、フランス語の発音がそのまま使われています。基本的には「クレームブリュレ」が正しい呼び方ですので、ぜ…" at bounding box center [769, 397] width 983 height 67
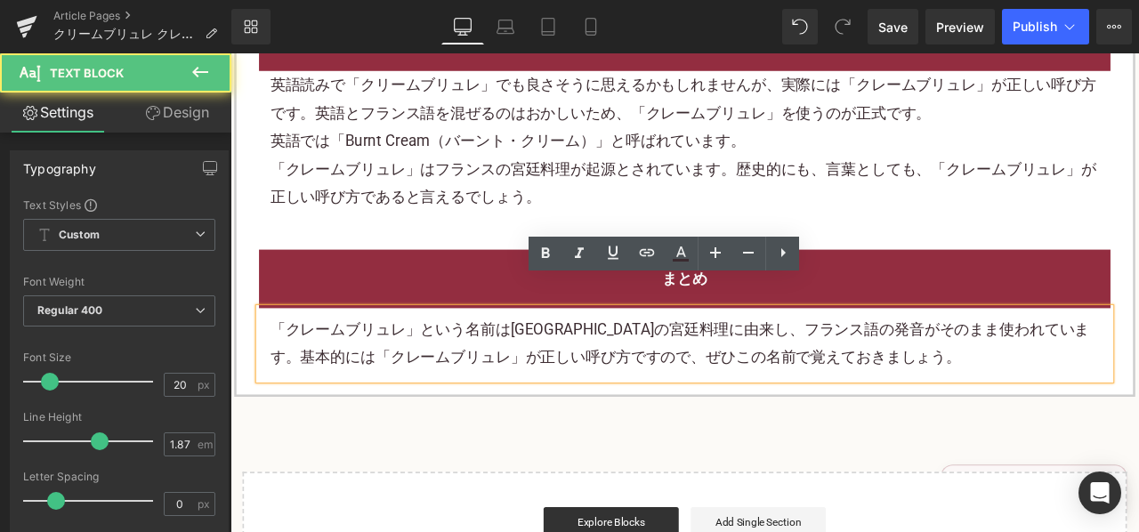
scroll to position [1958, 0]
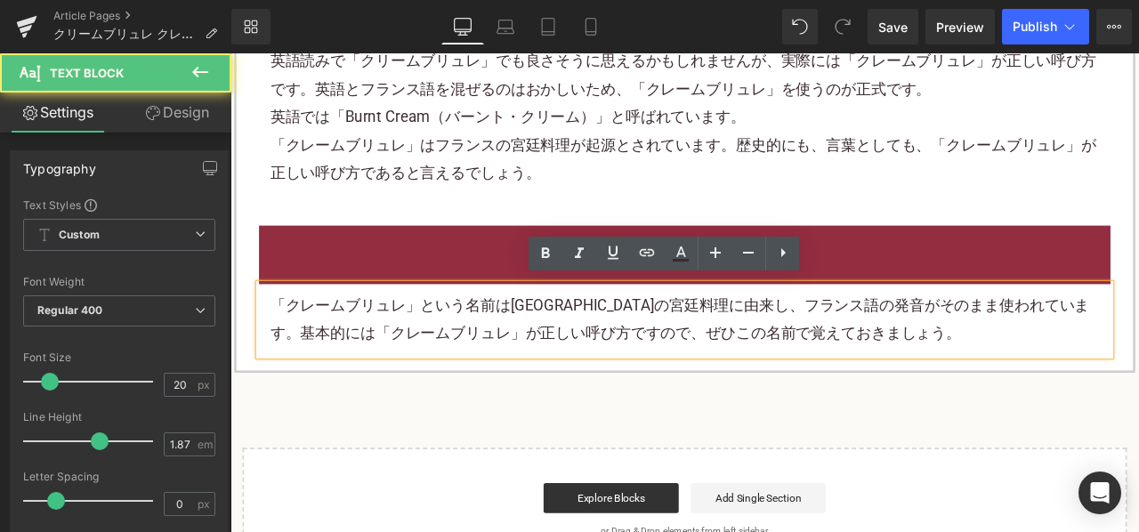
click at [556, 377] on p "「クレームブリュレ」という名前はフランスの宮廷料理に由来し、フランス語の発音がそのまま使われています。基本的には「クレームブリュレ」が正しい呼び方ですので、ぜ…" at bounding box center [769, 369] width 983 height 67
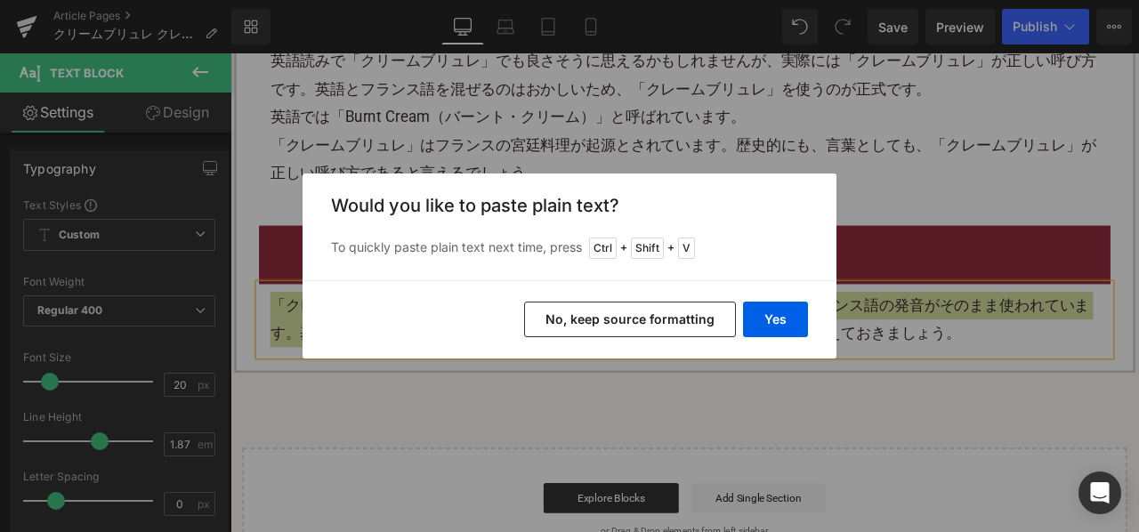
click at [586, 326] on button "No, keep source formatting" at bounding box center [630, 320] width 212 height 36
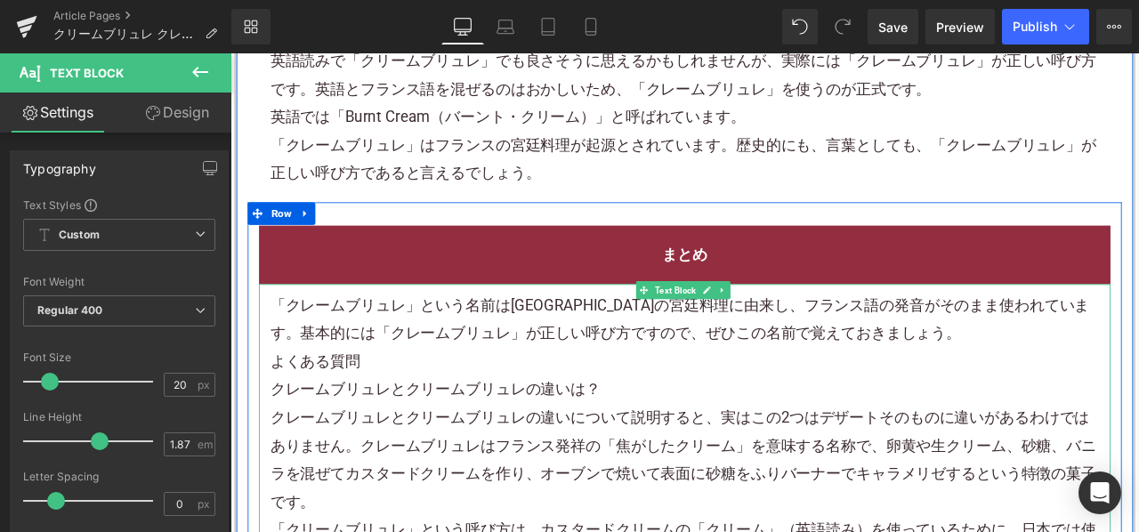
click at [1028, 381] on p "「クレームブリュレ」という名前はフランスの宮廷料理に由来し、フランス語の発音がそのまま使われています。基本的には「クレームブリュレ」が正しい呼び方ですので、ぜ…" at bounding box center [769, 369] width 983 height 67
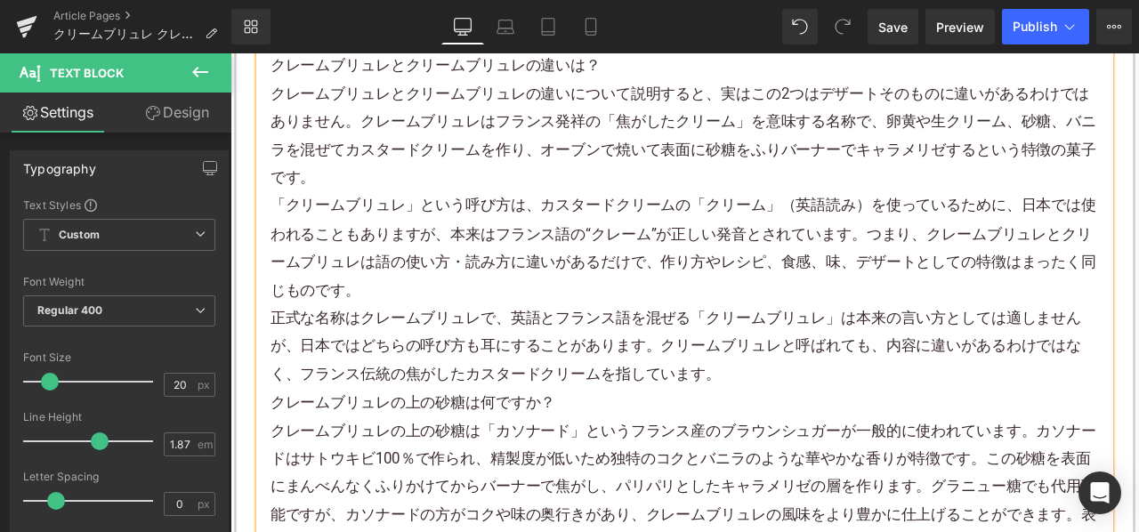
scroll to position [2404, 0]
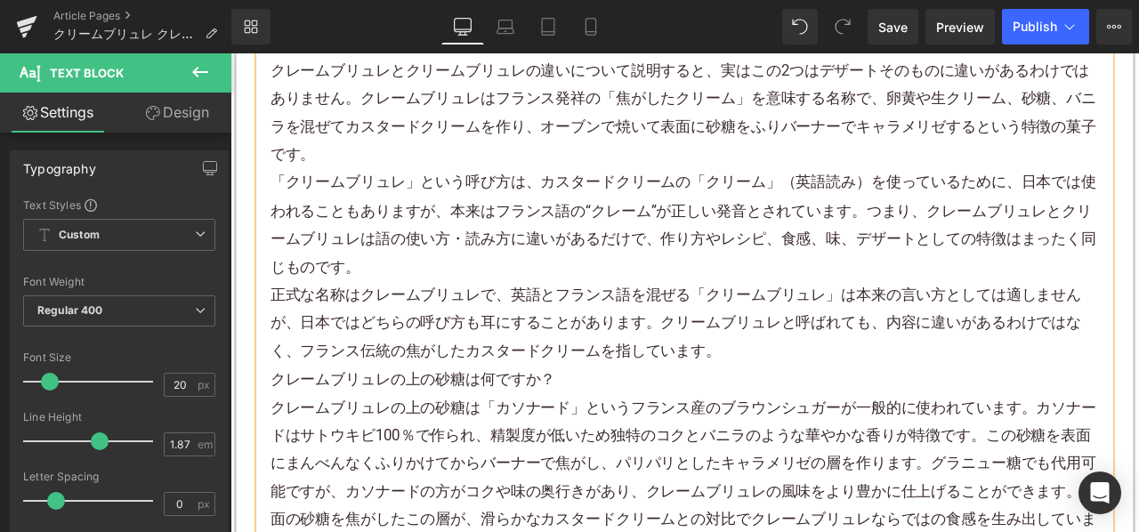
click at [854, 401] on p "正式な名称はクレームブリュレで、英語とフランス語を混ぜる「クリームブリュレ」は本来の言い方としては適しませんが、日本ではどちらの呼び方も耳にすることがあります…" at bounding box center [769, 373] width 983 height 100
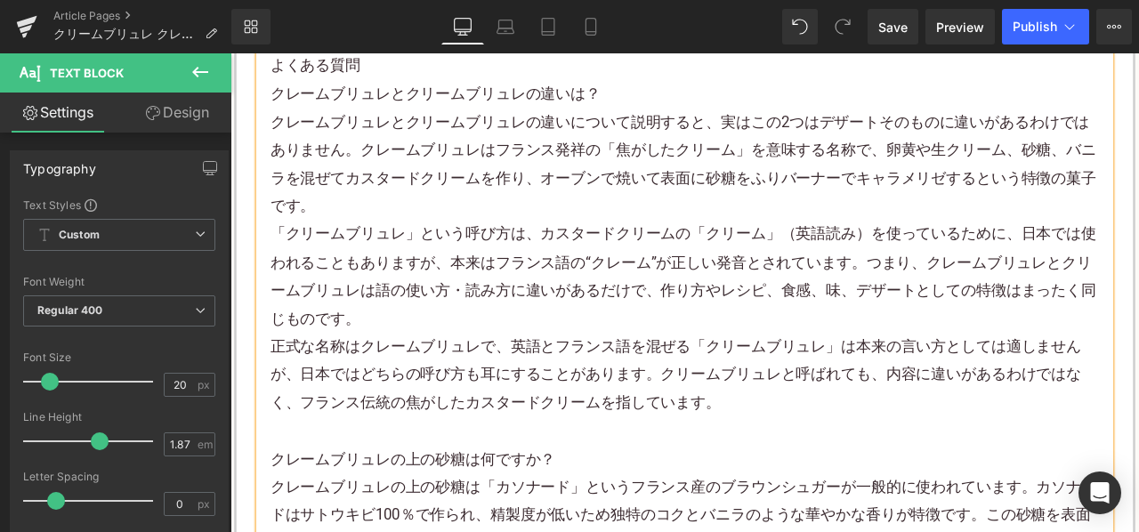
scroll to position [2314, 0]
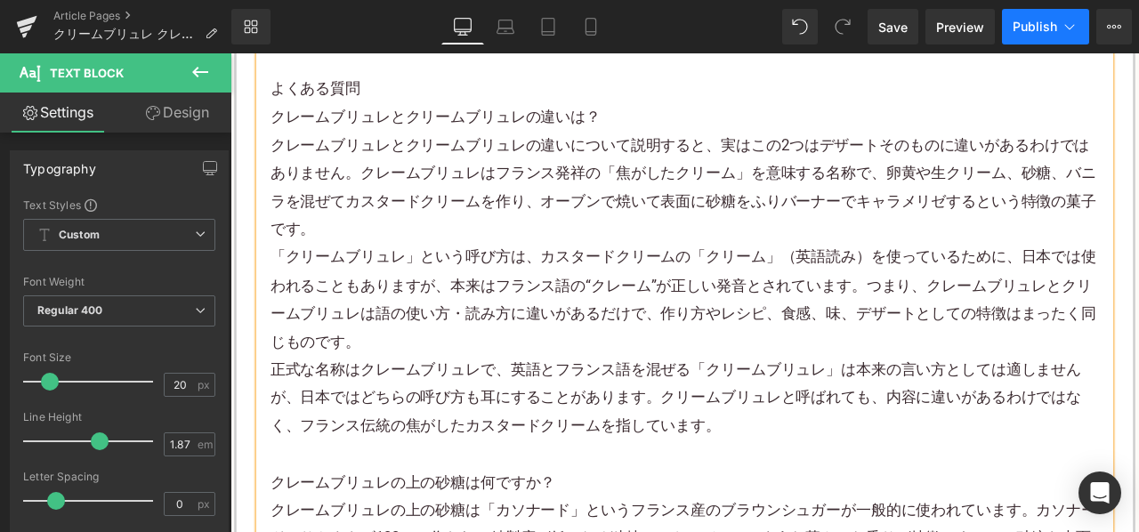
click at [1031, 42] on button "Publish" at bounding box center [1045, 27] width 87 height 36
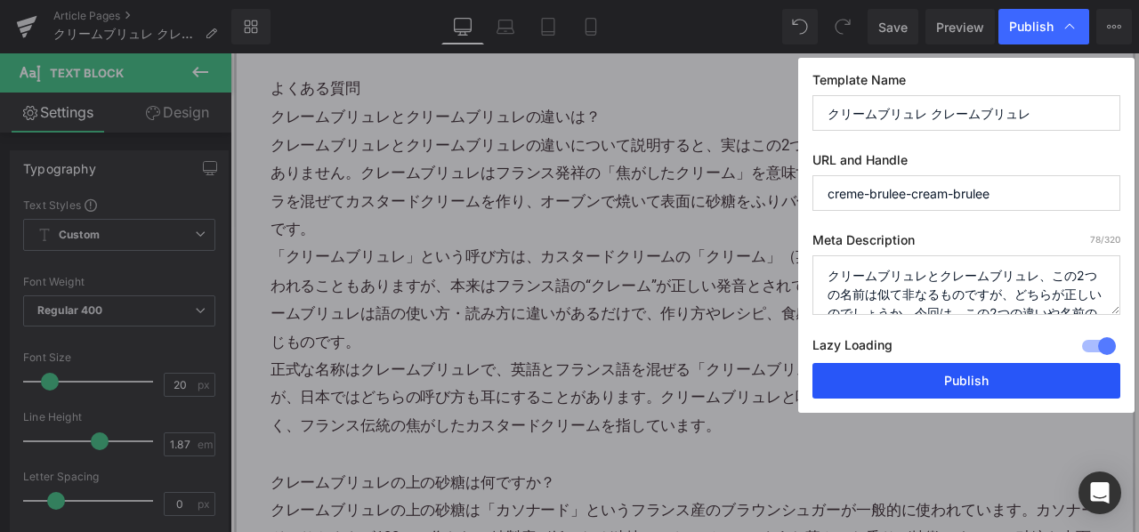
click at [891, 384] on button "Publish" at bounding box center [967, 381] width 308 height 36
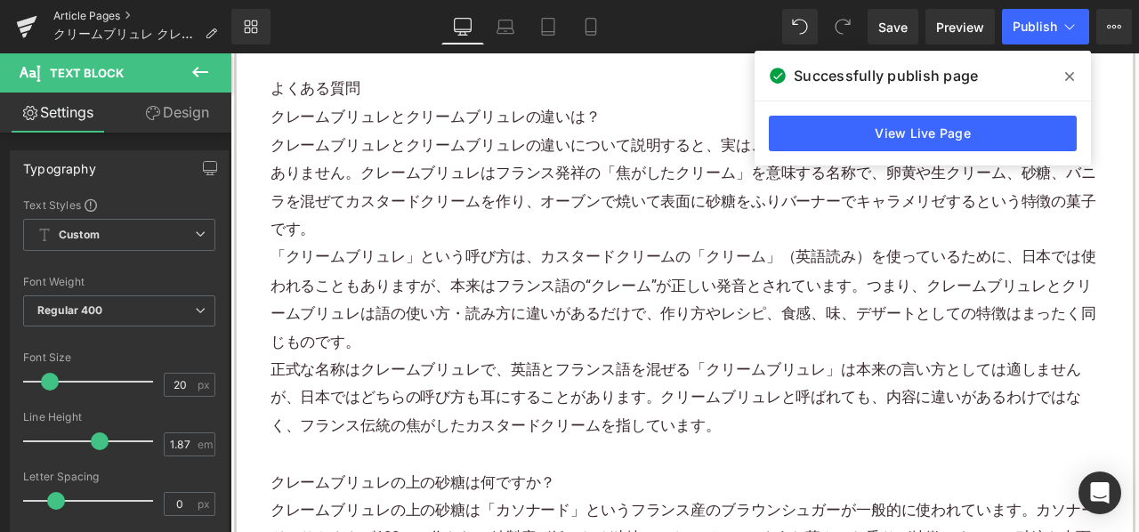
click at [106, 12] on link "Article Pages" at bounding box center [142, 16] width 178 height 14
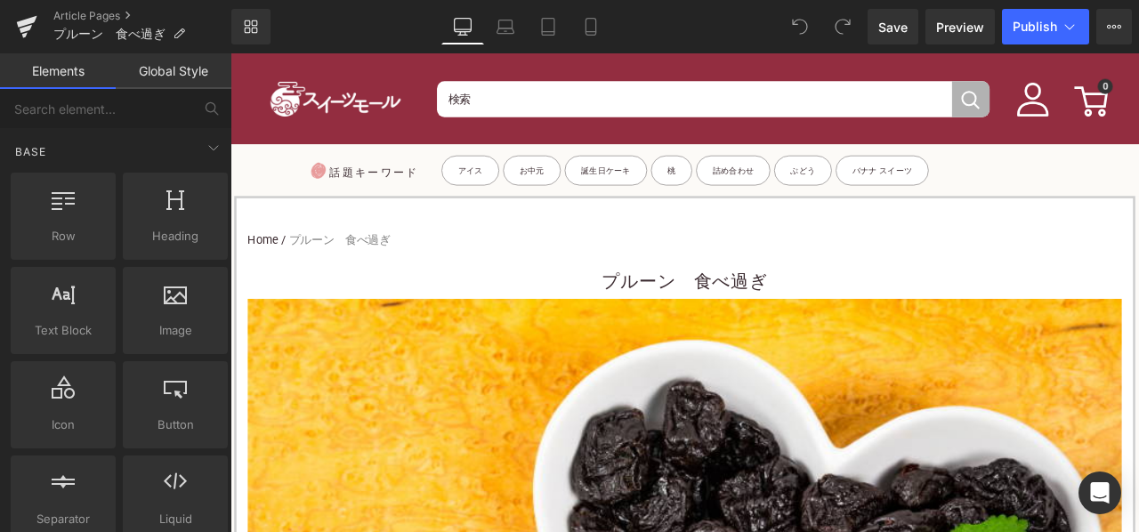
click at [709, 320] on h1 "プルーン　食べ過ぎ" at bounding box center [769, 324] width 1036 height 40
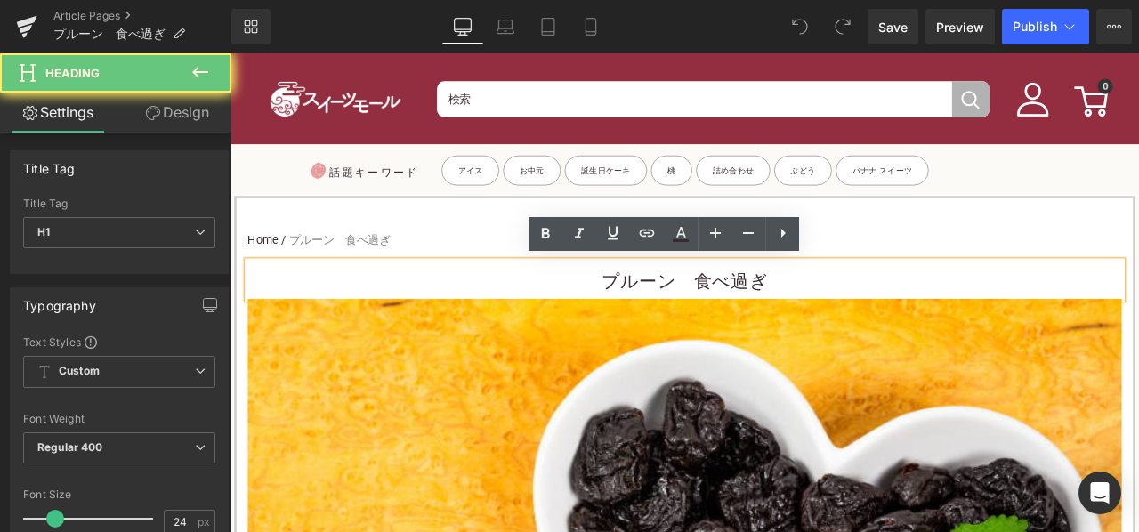
click at [669, 309] on h1 "プルーン　食べ過ぎ" at bounding box center [769, 324] width 1036 height 40
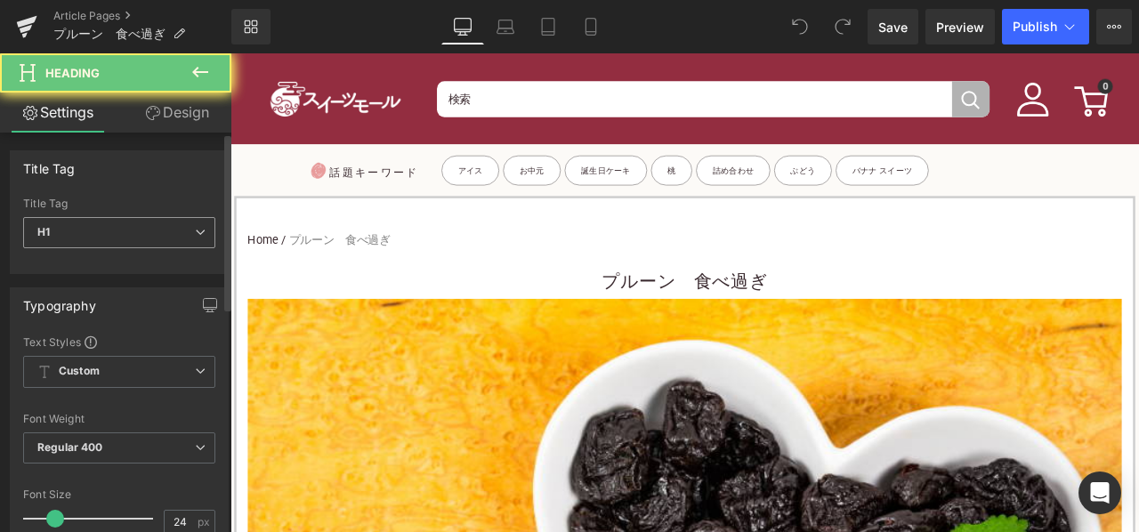
drag, startPoint x: 152, startPoint y: 228, endPoint x: 152, endPoint y: 241, distance: 13.4
click at [152, 229] on span "H1" at bounding box center [119, 232] width 192 height 31
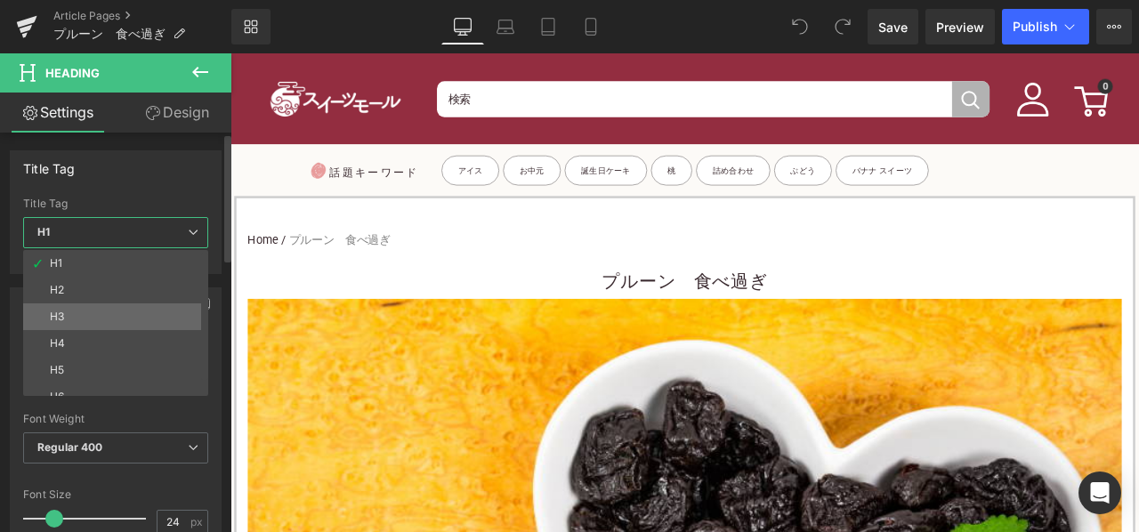
click at [105, 320] on li "H3" at bounding box center [119, 317] width 193 height 27
type input "15"
type input "100"
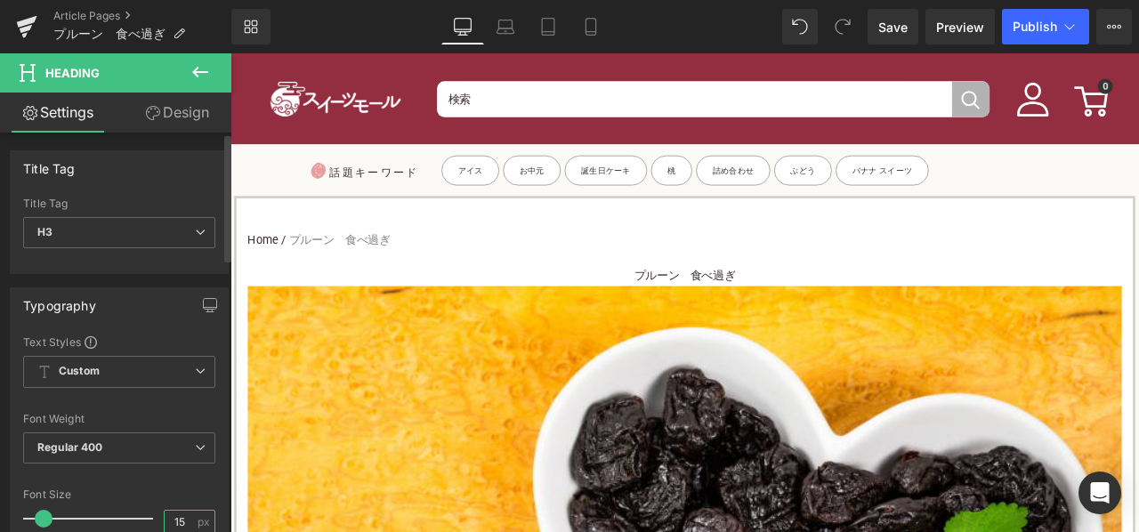
drag, startPoint x: 176, startPoint y: 520, endPoint x: 157, endPoint y: 521, distance: 19.6
click at [165, 521] on input "15" at bounding box center [180, 522] width 31 height 22
type input "24"
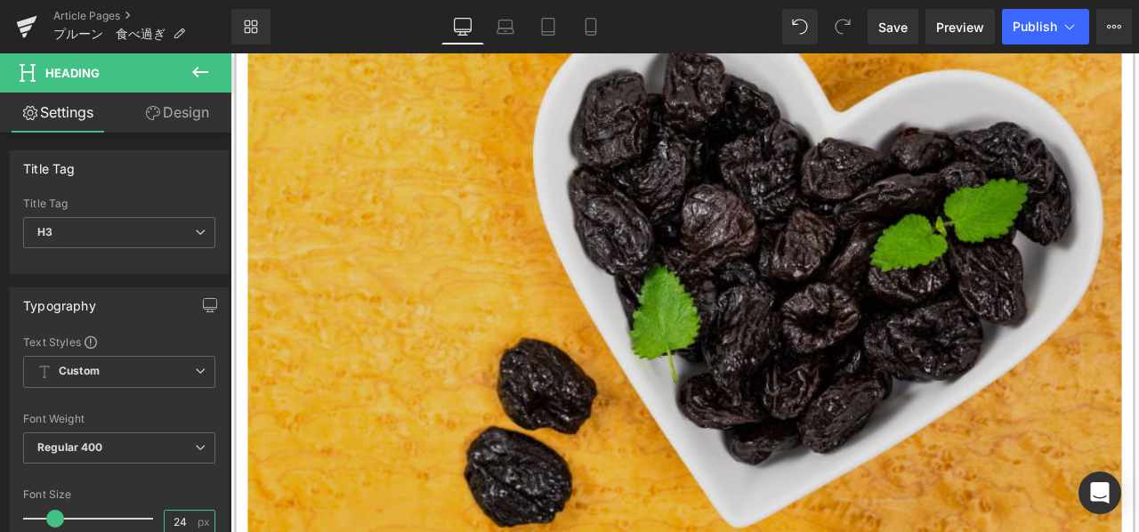
scroll to position [726, 0]
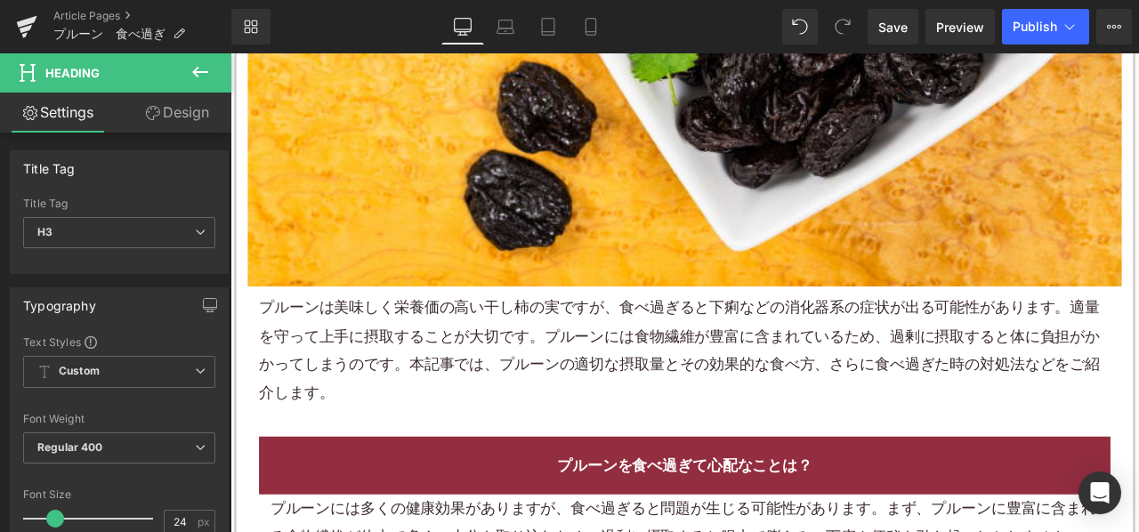
click at [493, 401] on p "プルーンは美味しく栄養価の高い干し柿の実ですが、食べ過ぎると下痢などの消化器系の症状が出る可能性があります。適量を守って上手に摂取することが大切です。プルーン…" at bounding box center [768, 406] width 1009 height 134
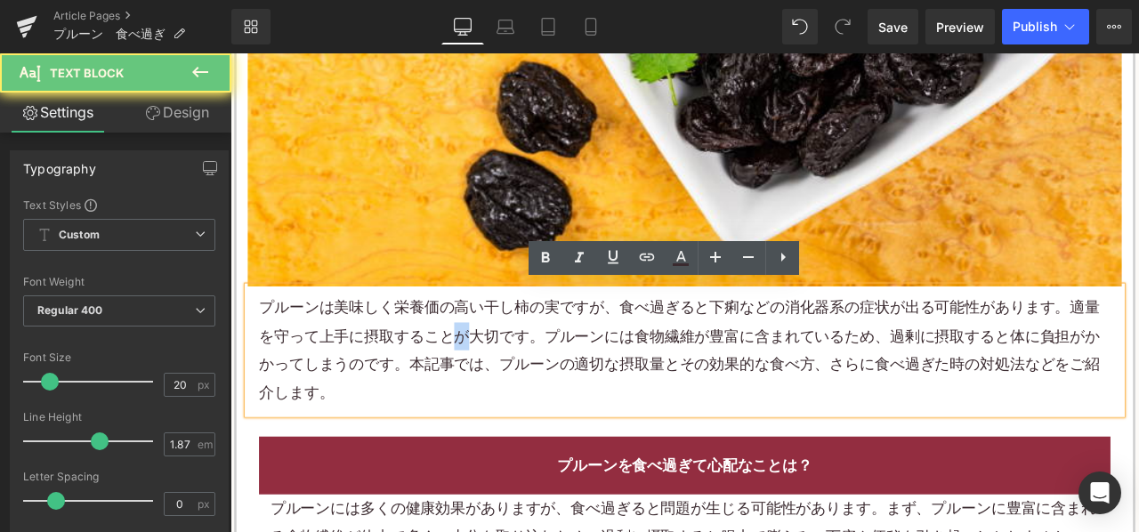
click at [493, 401] on p "プルーンは美味しく栄養価の高い干し柿の実ですが、食べ過ぎると下痢などの消化器系の症状が出る可能性があります。適量を守って上手に摂取することが大切です。プルーン…" at bounding box center [768, 406] width 1009 height 134
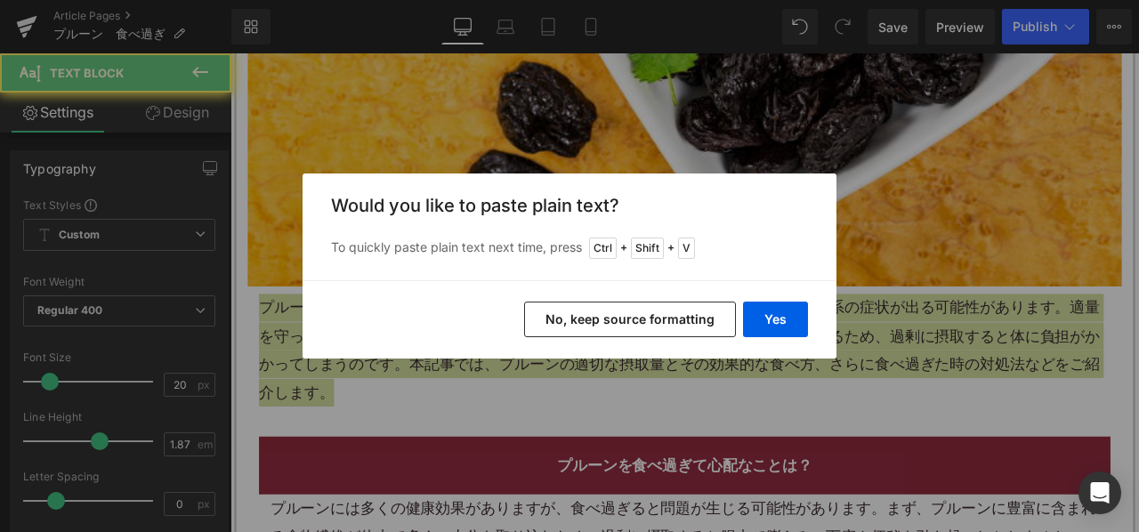
click at [580, 327] on button "No, keep source formatting" at bounding box center [630, 320] width 212 height 36
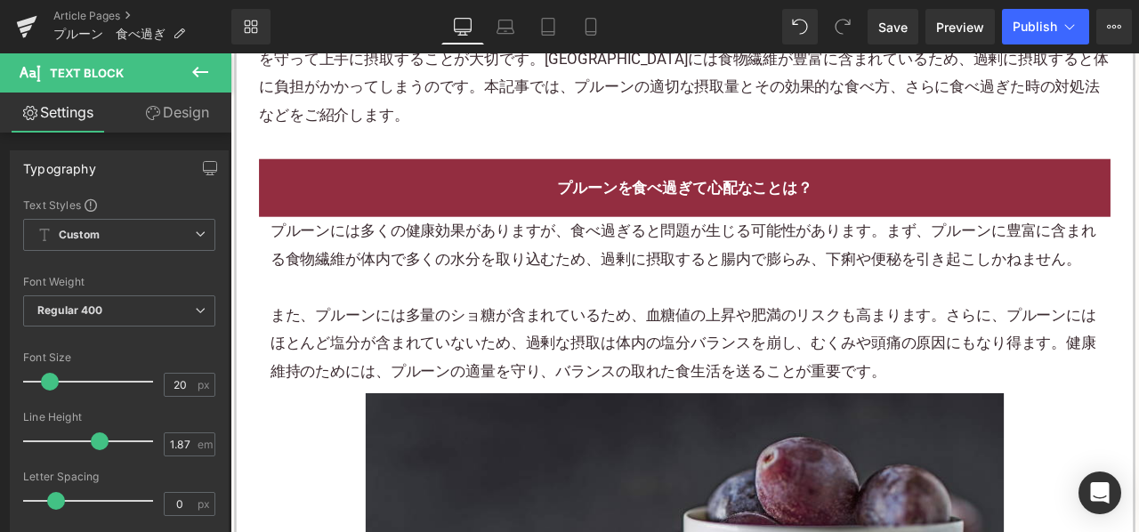
click at [525, 314] on p at bounding box center [769, 330] width 983 height 33
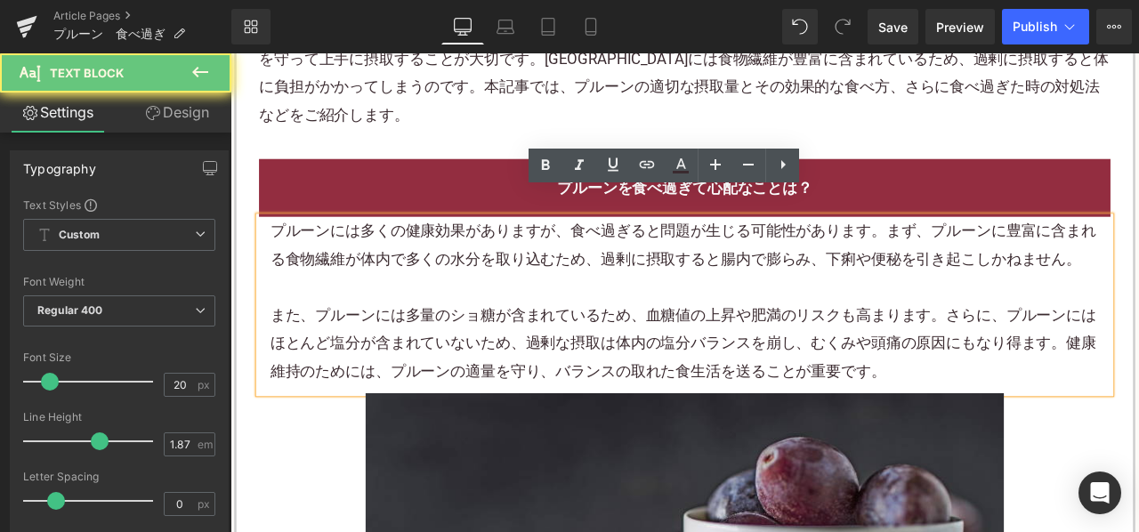
scroll to position [1082, 0]
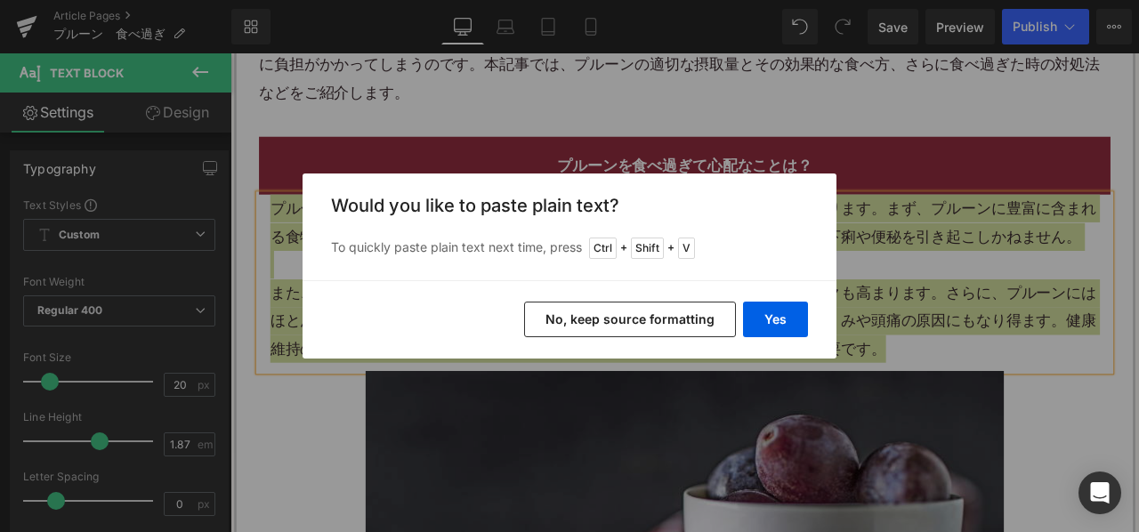
click at [620, 326] on button "No, keep source formatting" at bounding box center [630, 320] width 212 height 36
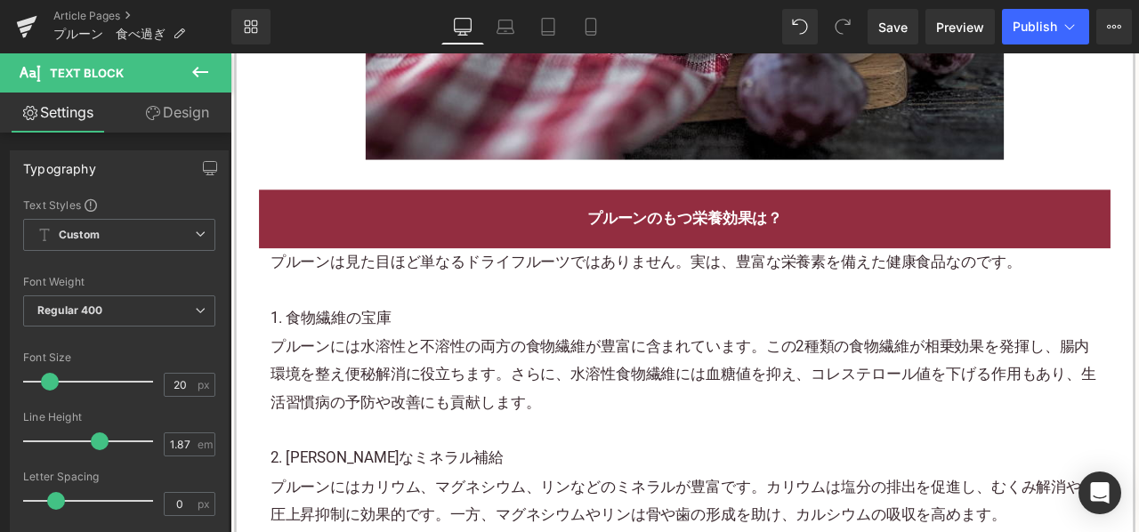
scroll to position [1884, 0]
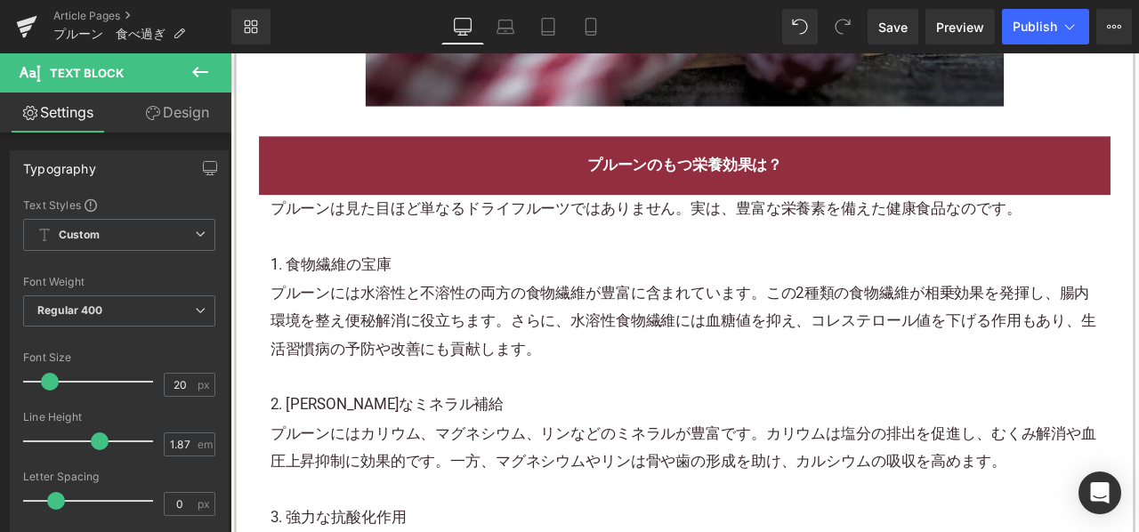
click at [555, 276] on p at bounding box center [769, 270] width 983 height 33
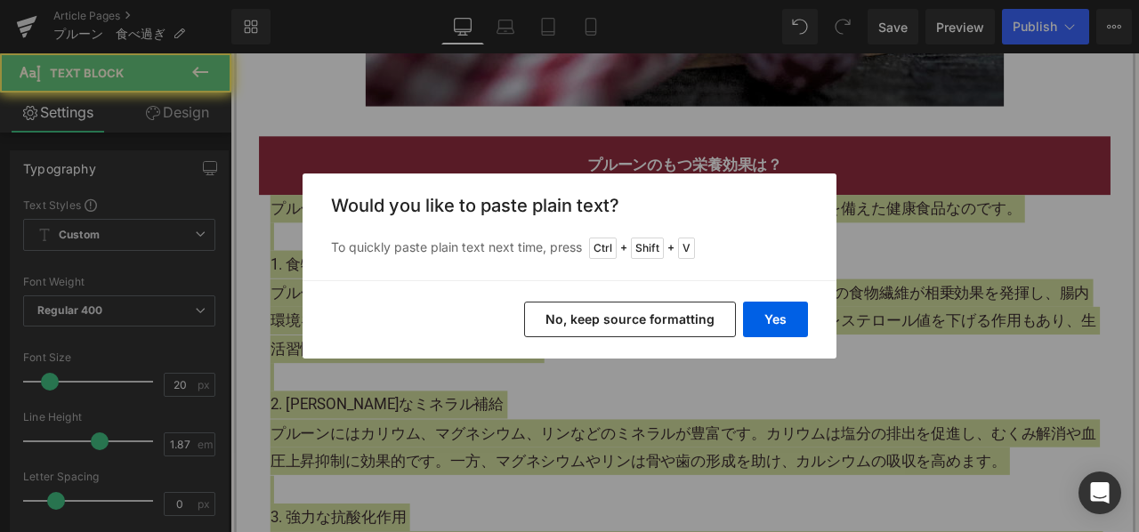
click at [550, 309] on button "No, keep source formatting" at bounding box center [630, 320] width 212 height 36
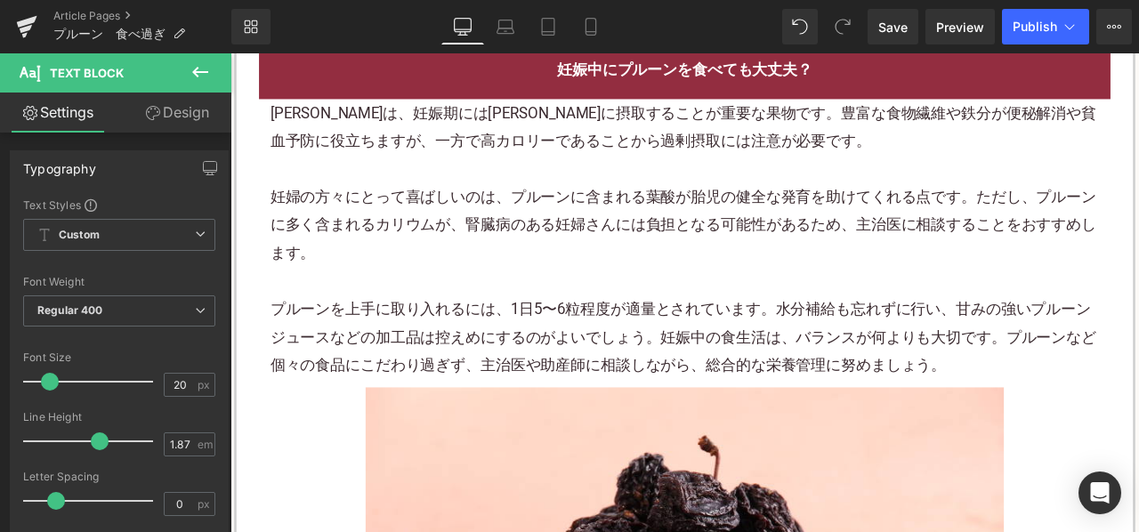
scroll to position [2596, 0]
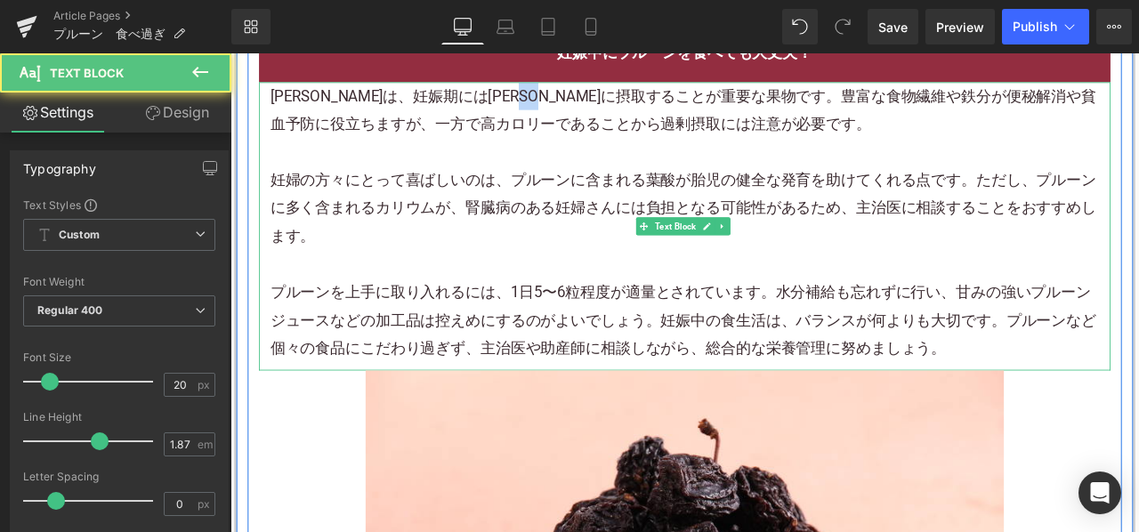
drag, startPoint x: 698, startPoint y: 101, endPoint x: 731, endPoint y: 102, distance: 32.9
click at [731, 102] on p "プルーンは、妊娠期には賢明に摂取することが重要な果物です。豊富な食物繊維や鉄分が便秘解消や貧血予防に役立ちますが、一方で高カロリーであることから過剰摂取には注…" at bounding box center [769, 121] width 983 height 67
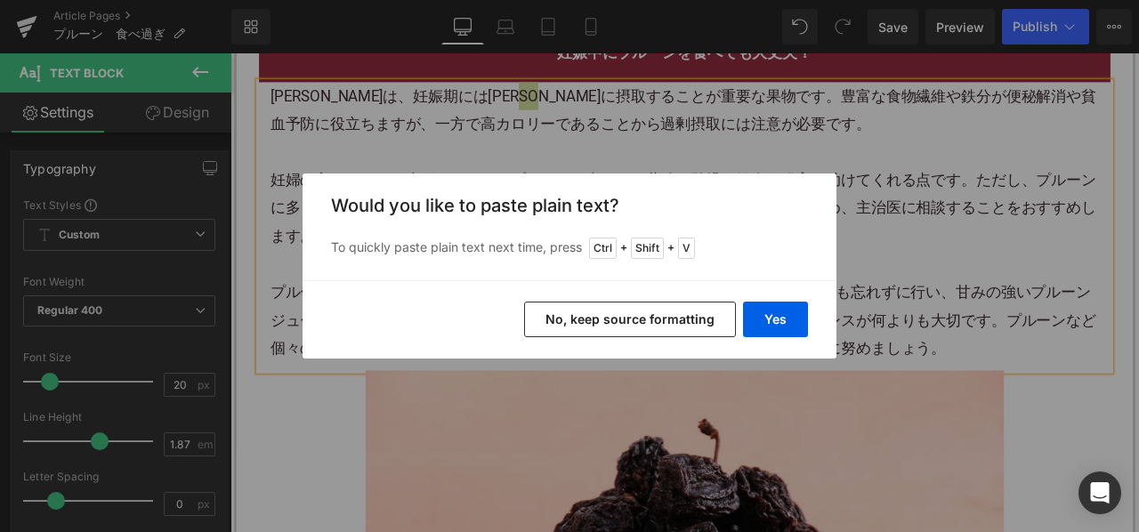
click at [620, 319] on button "No, keep source formatting" at bounding box center [630, 320] width 212 height 36
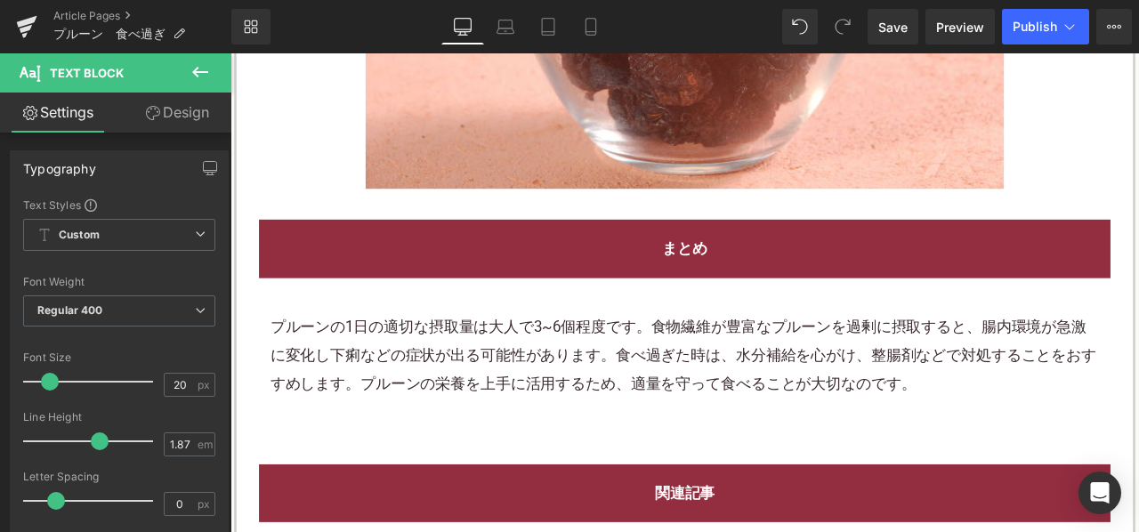
scroll to position [3664, 0]
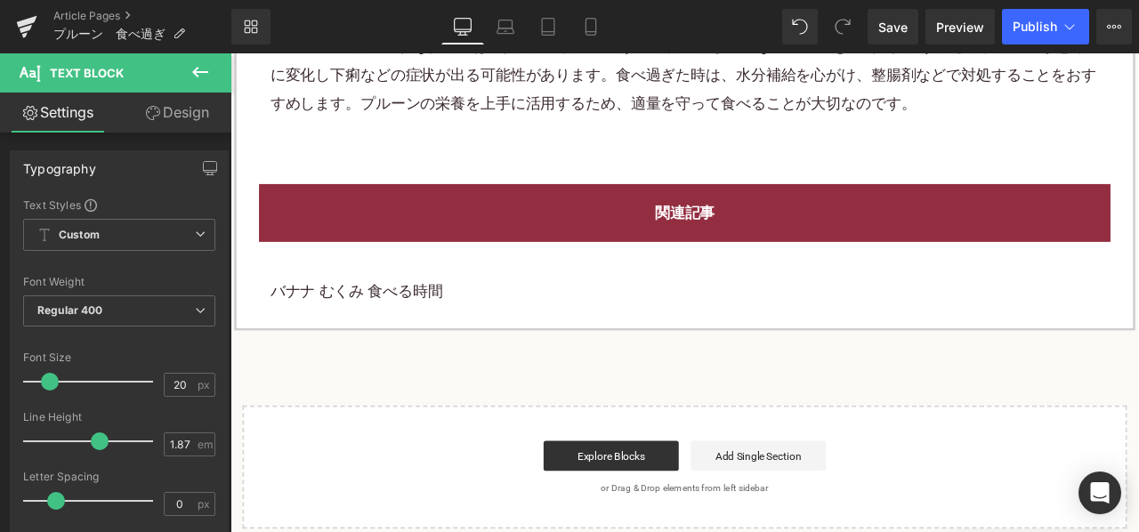
click at [512, 321] on p "バナナ むくみ 食べる時間" at bounding box center [769, 336] width 983 height 33
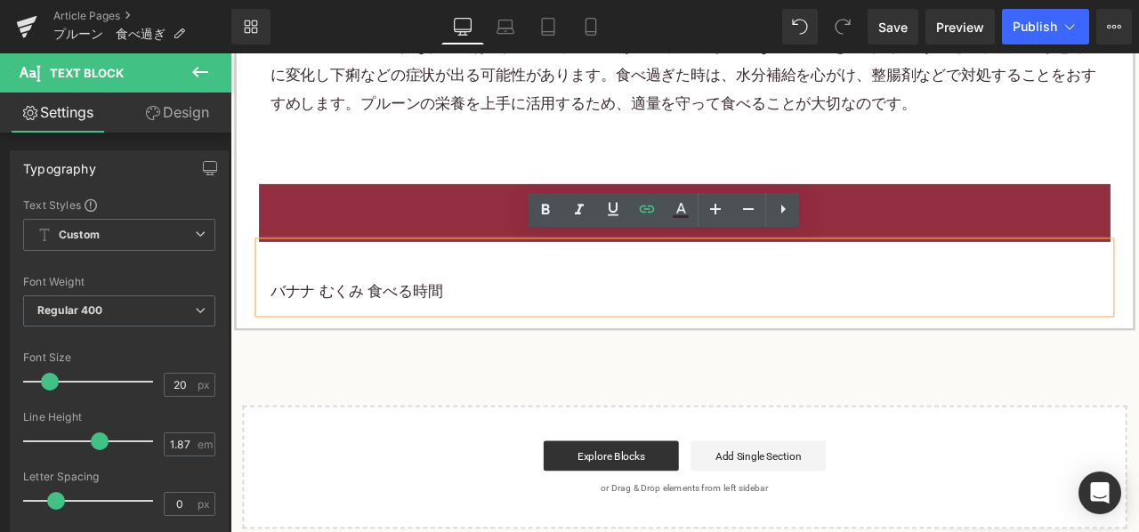
click at [857, 119] on p "プルーンの1日の適切な摂取量は大人で3~6個程度です。食物繊維が豊富なプルーンを過剰に摂取すると、腸内環境が急激に変化し下痢などの症状が出る可能性があります。…" at bounding box center [769, 79] width 983 height 100
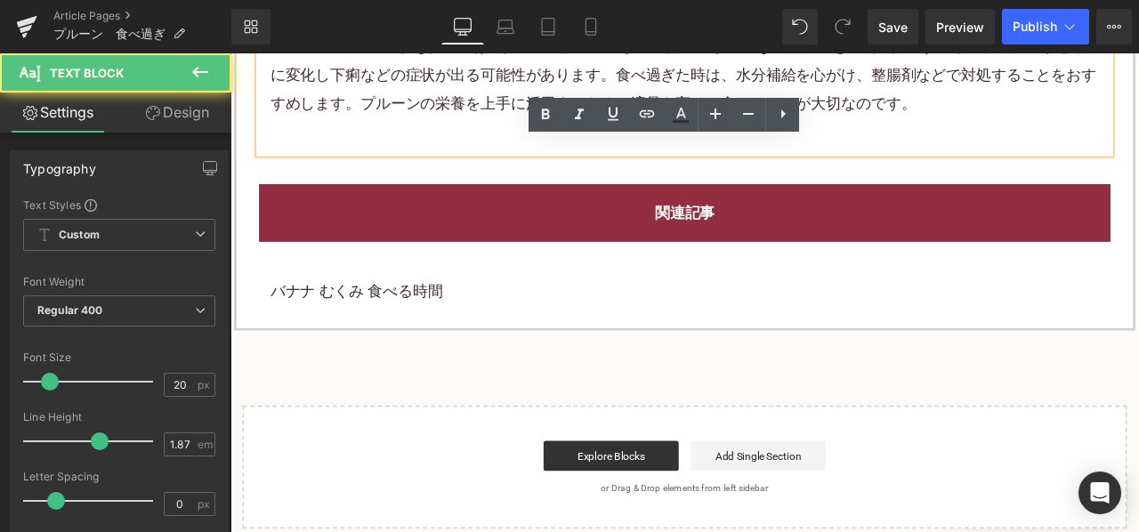
click at [1000, 101] on p "プルーンの1日の適切な摂取量は大人で3~6個程度です。食物繊維が豊富なプルーンを過剰に摂取すると、腸内環境が急激に変化し下痢などの症状が出る可能性があります。…" at bounding box center [769, 79] width 983 height 100
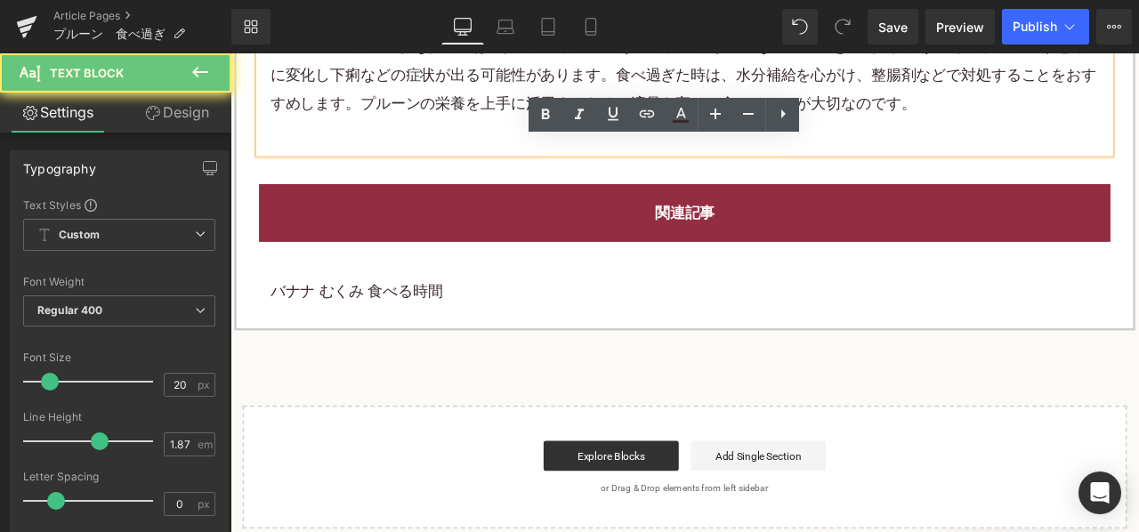
click at [1072, 109] on p "プルーンの1日の適切な摂取量は大人で3~6個程度です。食物繊維が豊富なプルーンを過剰に摂取すると、腸内環境が急激に変化し下痢などの症状が出る可能性があります。…" at bounding box center [769, 79] width 983 height 100
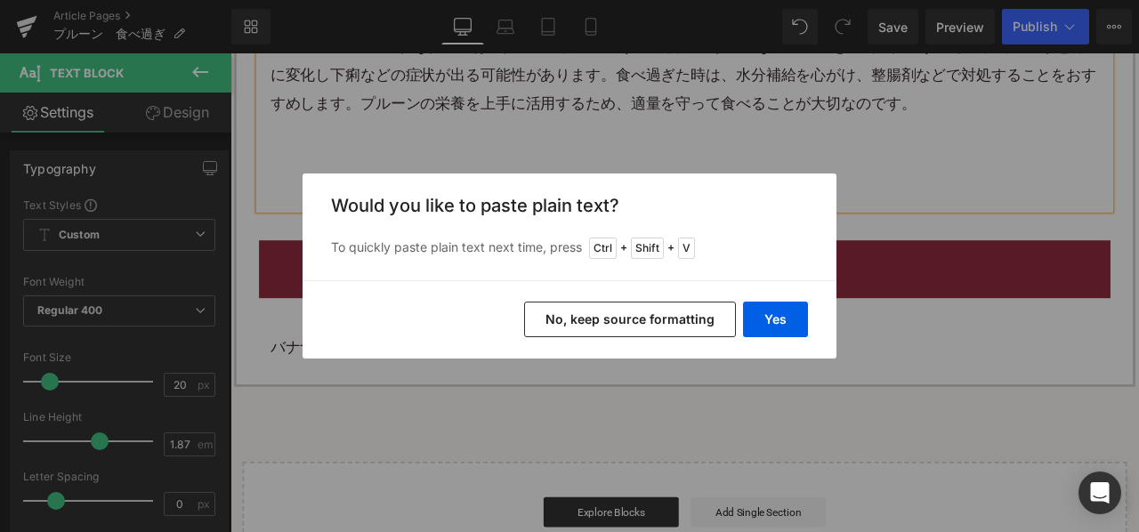
click at [661, 321] on button "No, keep source formatting" at bounding box center [630, 320] width 212 height 36
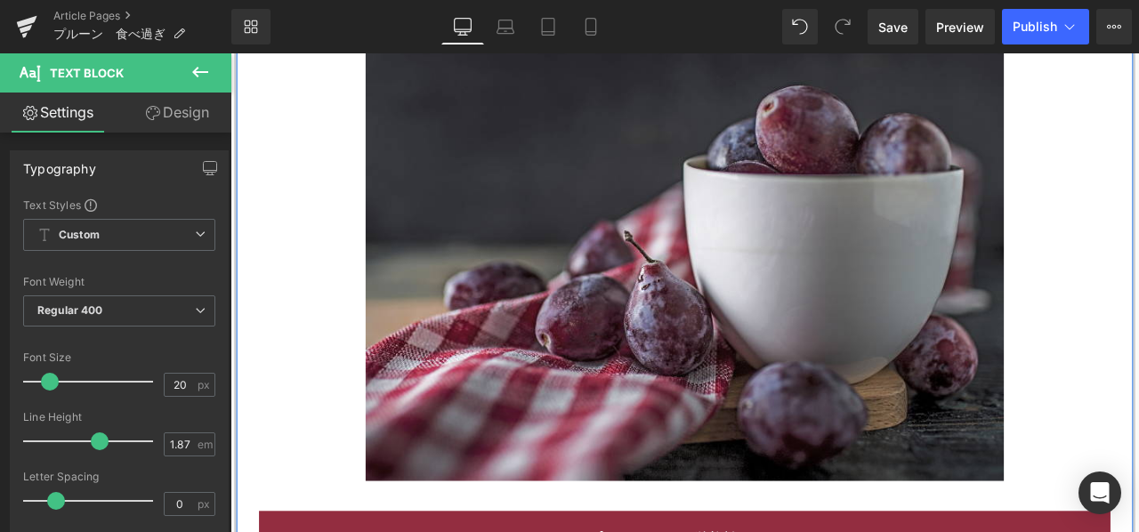
scroll to position [0, 0]
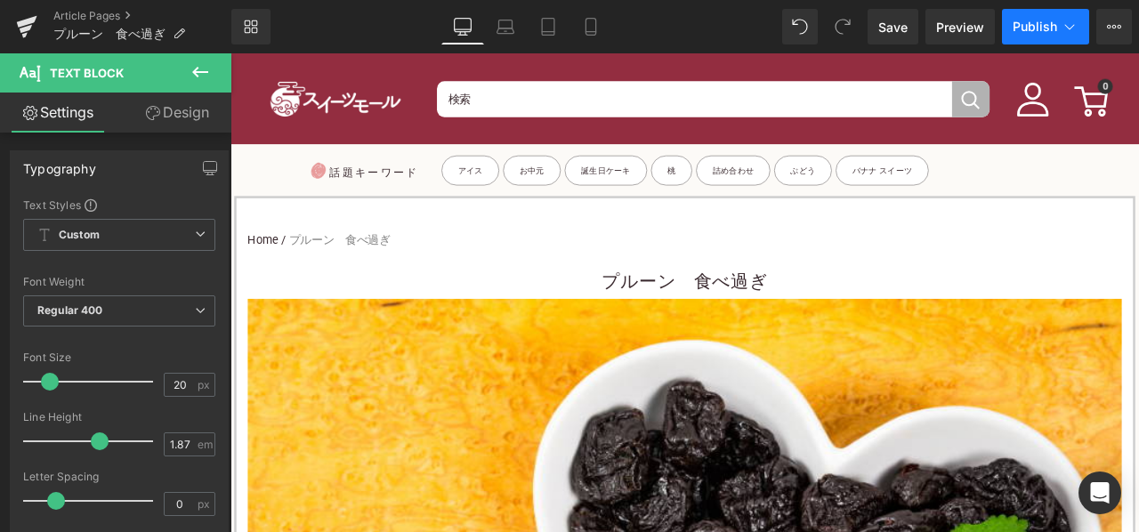
click at [1045, 38] on button "Publish" at bounding box center [1045, 27] width 87 height 36
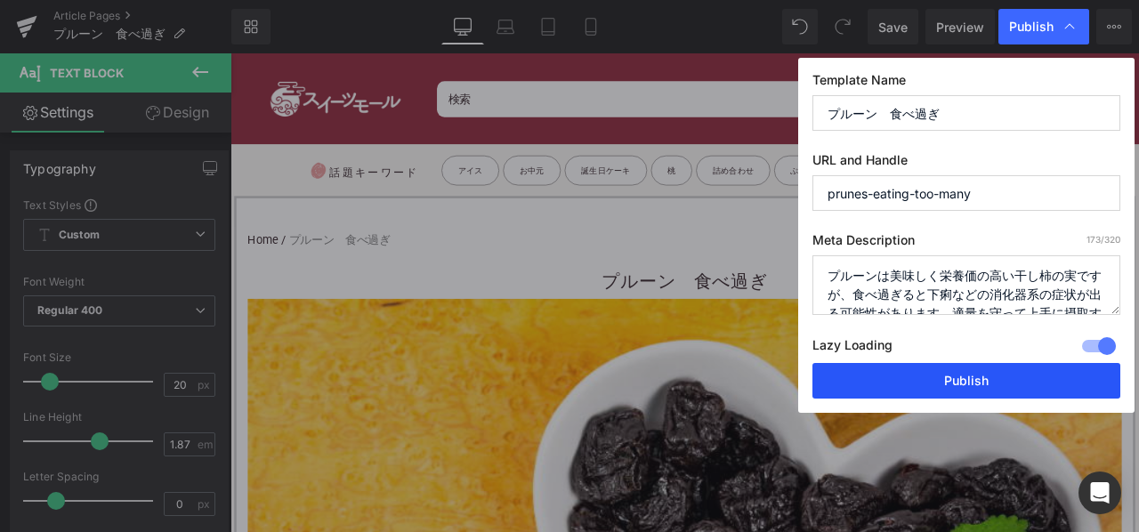
click at [872, 378] on button "Publish" at bounding box center [967, 381] width 308 height 36
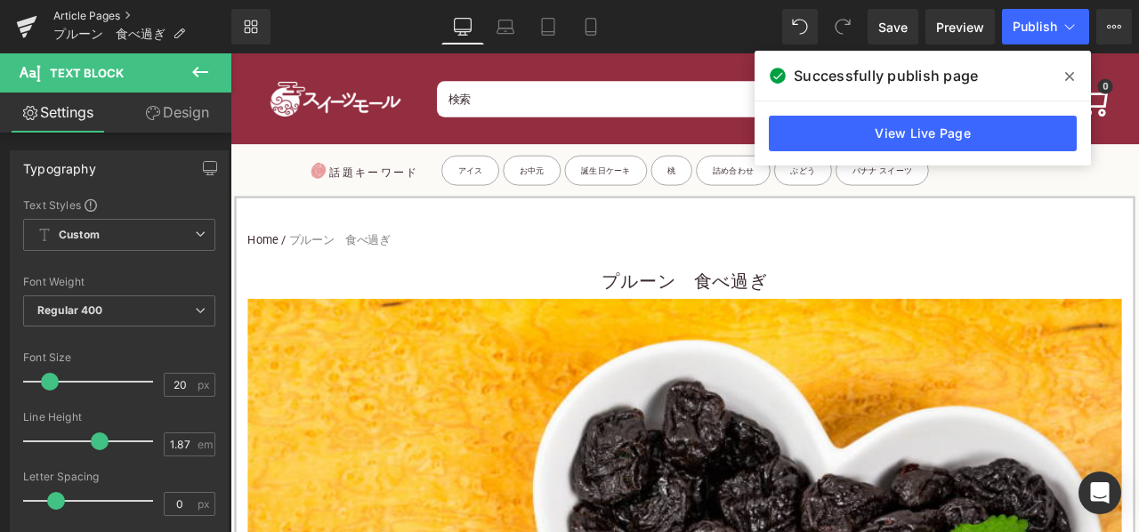
click at [83, 12] on link "Article Pages" at bounding box center [142, 16] width 178 height 14
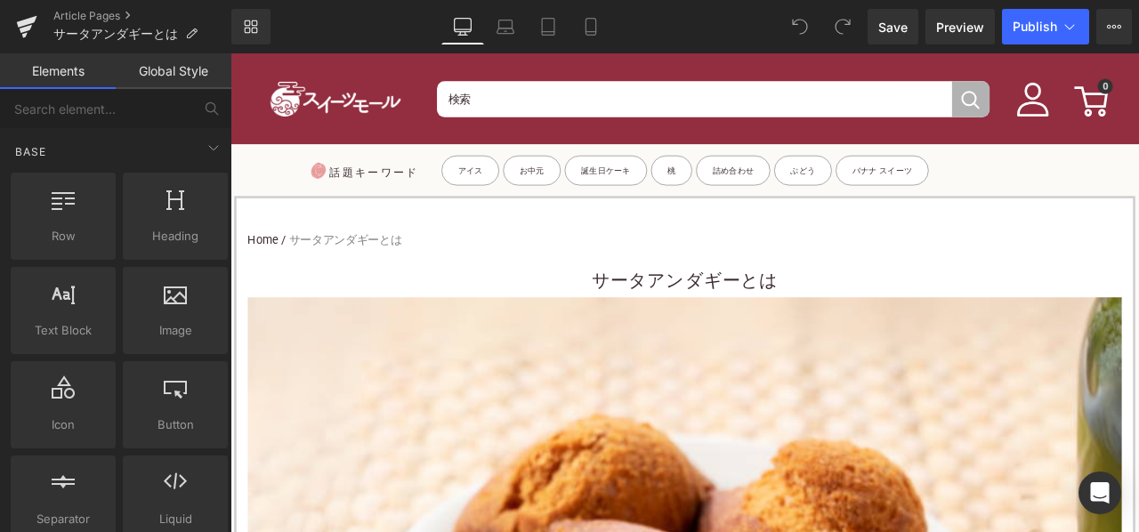
click at [641, 331] on h1 "サータアンダギーとは" at bounding box center [769, 323] width 1036 height 40
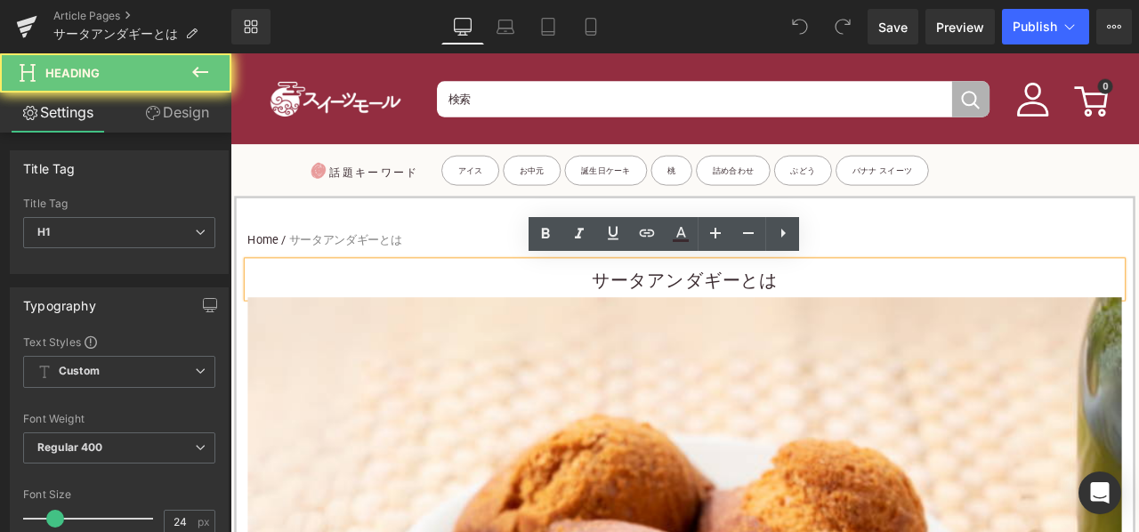
click at [631, 325] on h1 "サータアンダギーとは" at bounding box center [769, 323] width 1036 height 40
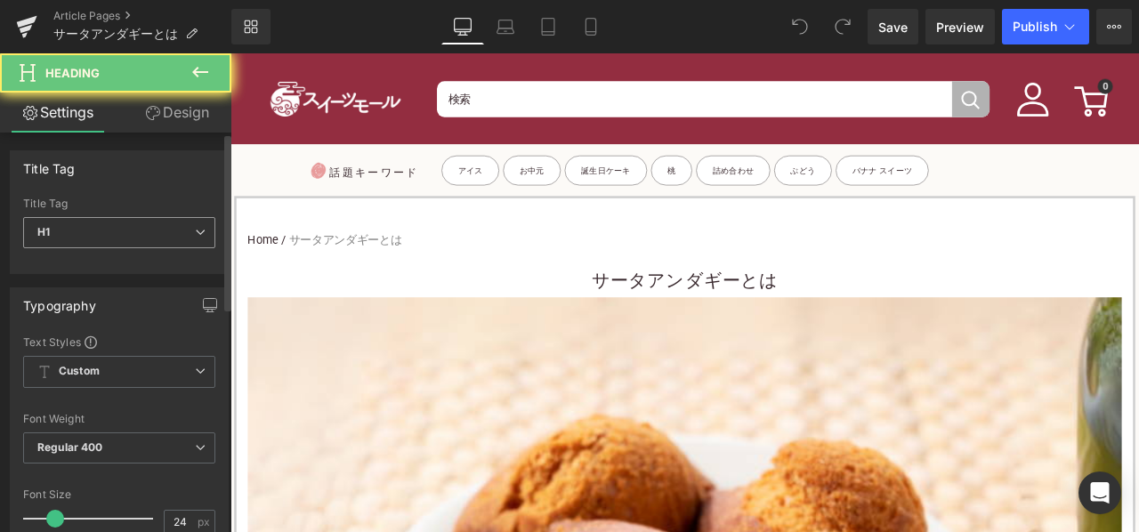
click at [144, 245] on span "H1" at bounding box center [119, 232] width 192 height 31
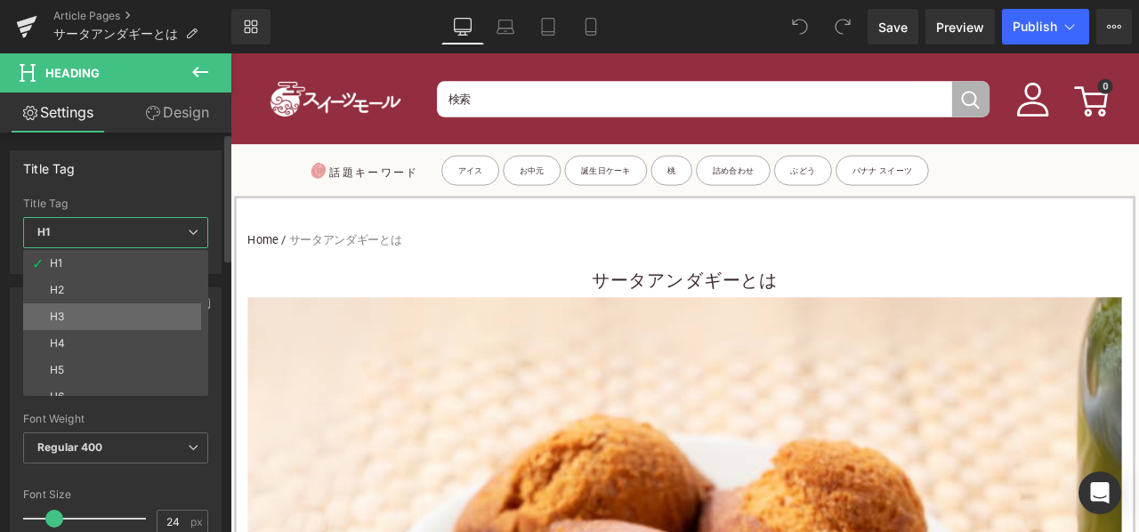
click at [98, 306] on li "H3" at bounding box center [119, 317] width 193 height 27
type input "15"
type input "100"
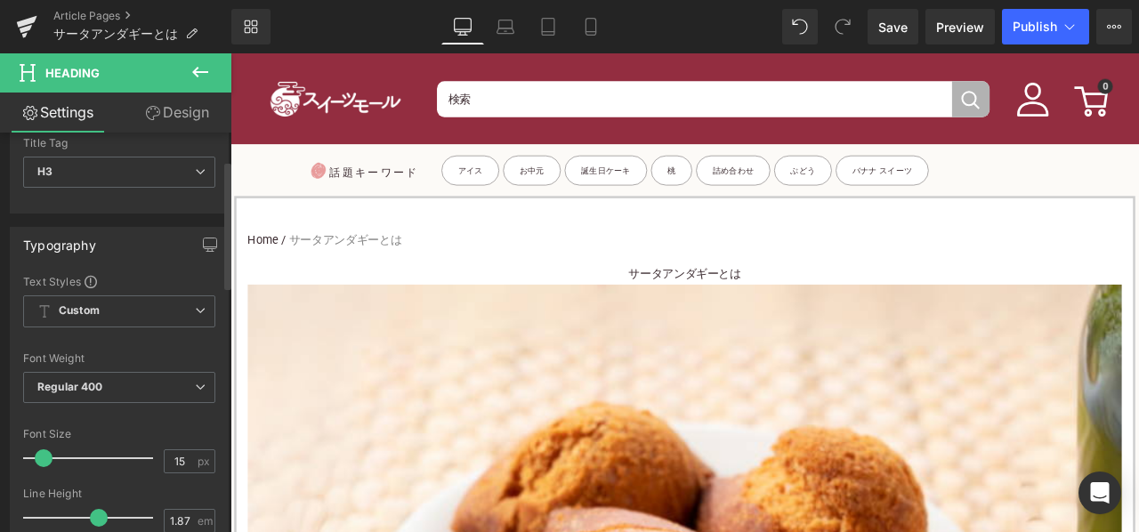
scroll to position [89, 0]
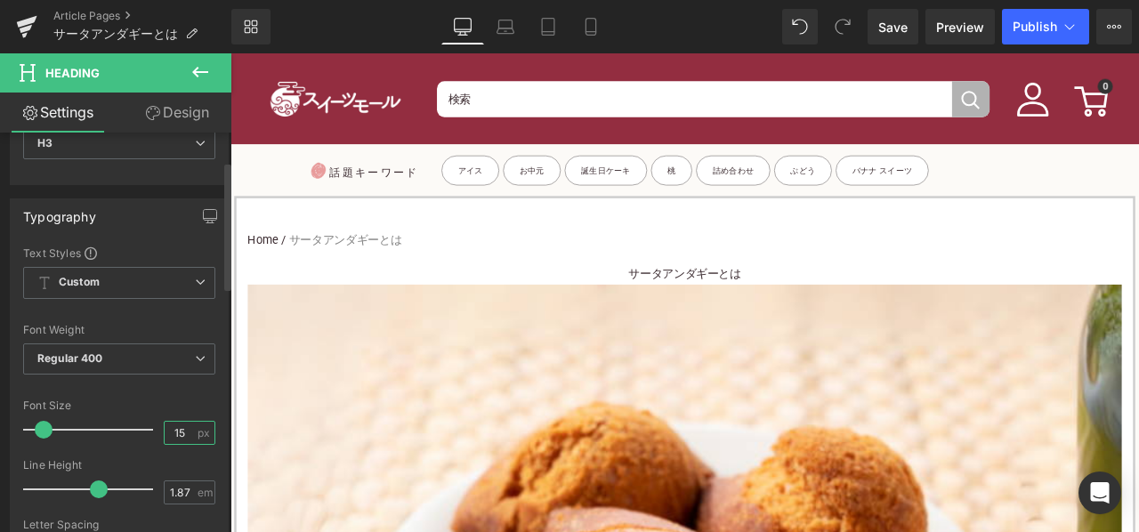
drag, startPoint x: 186, startPoint y: 438, endPoint x: 153, endPoint y: 434, distance: 33.1
click at [153, 434] on div "Font Size 15 px" at bounding box center [119, 430] width 192 height 60
type input "24"
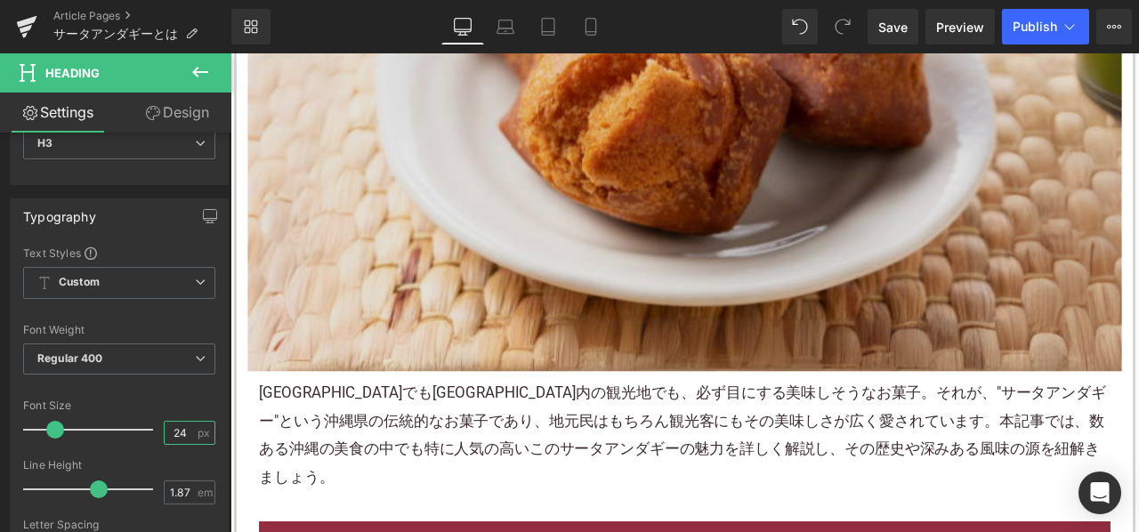
scroll to position [712, 0]
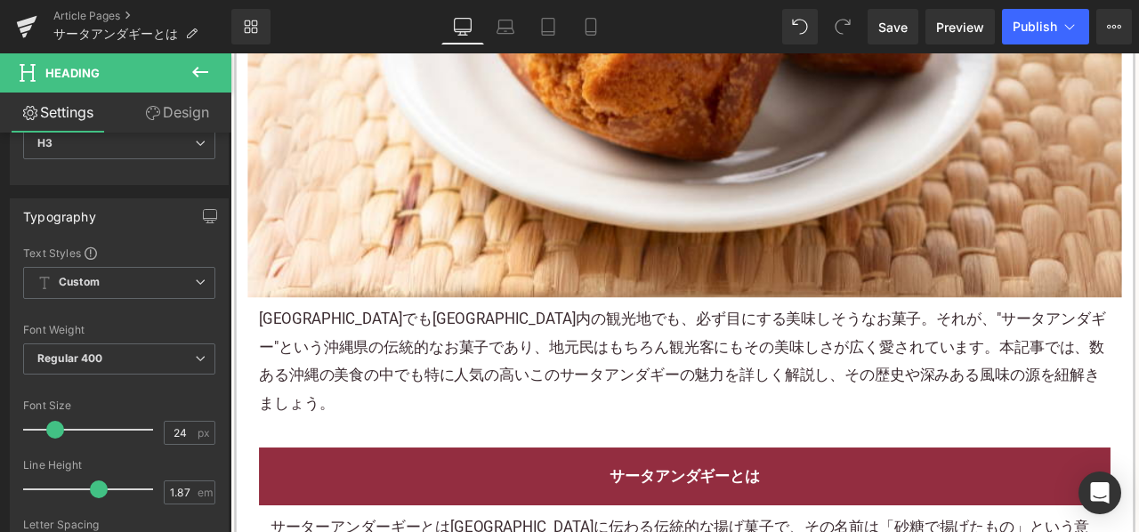
click at [459, 409] on p "那覇空港でも沖縄市内の観光地でも、必ず目にする美味しそうなお菓子。それが、"サータアンダギー"という沖縄県の伝統的なお菓子であり、地元民はもちろん観光客にもそ…" at bounding box center [768, 419] width 1009 height 134
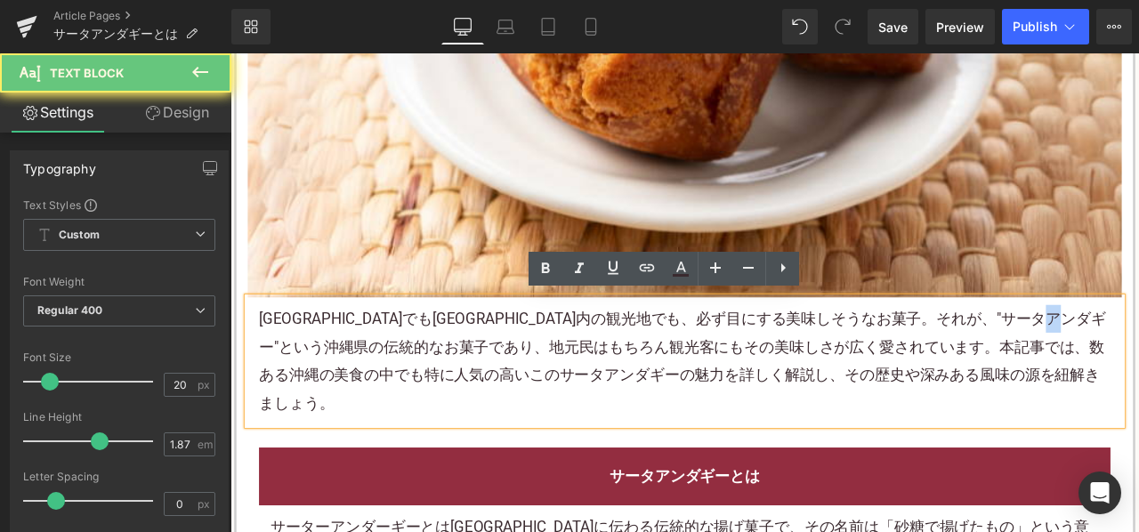
drag, startPoint x: 459, startPoint y: 409, endPoint x: 476, endPoint y: 407, distance: 17.0
click at [459, 409] on p "那覇空港でも沖縄市内の観光地でも、必ず目にする美味しそうなお菓子。それが、"サータアンダギー"という沖縄県の伝統的なお菓子であり、地元民はもちろん観光客にもそ…" at bounding box center [768, 419] width 1009 height 134
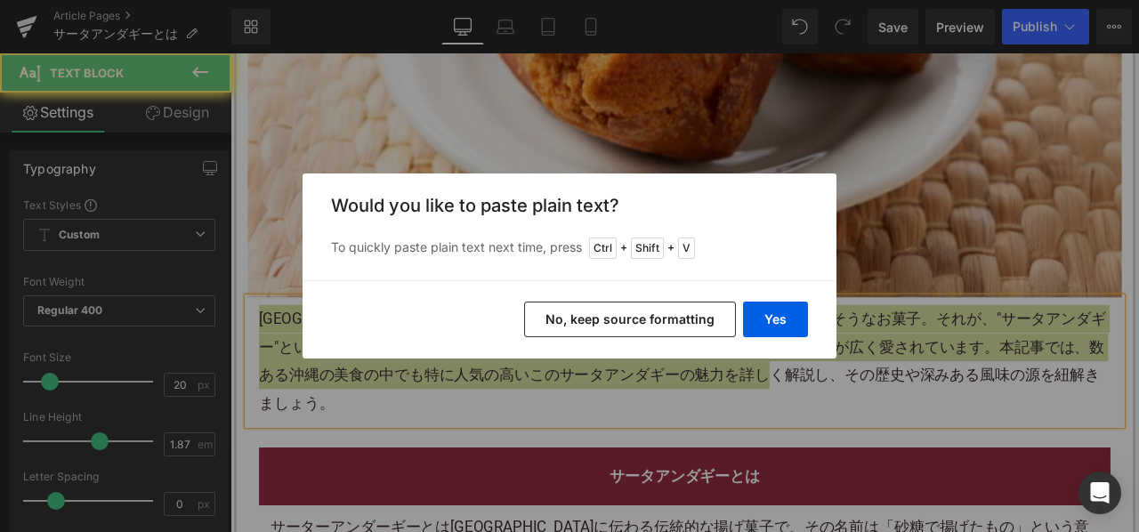
click at [615, 324] on button "No, keep source formatting" at bounding box center [630, 320] width 212 height 36
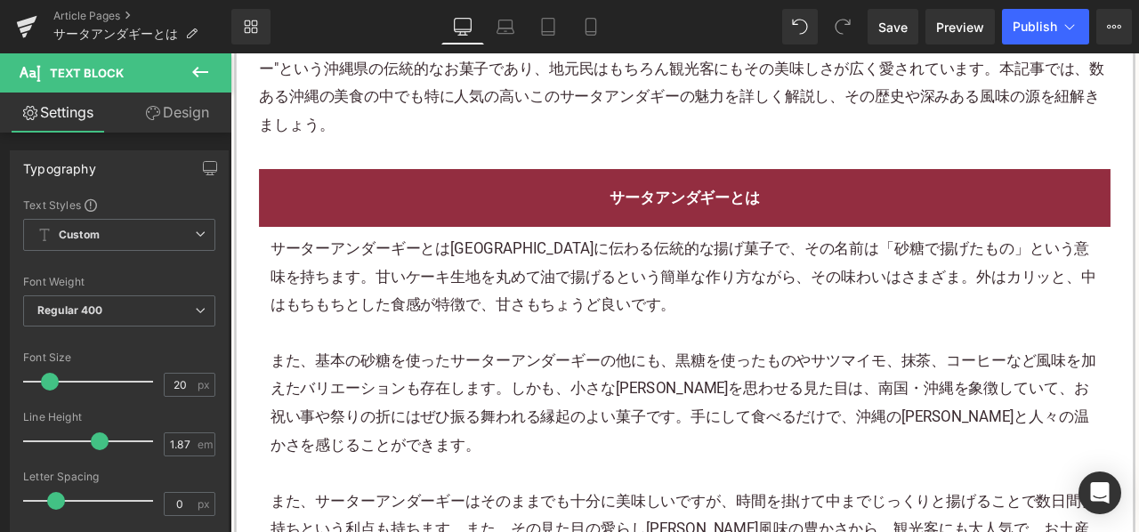
scroll to position [1068, 0]
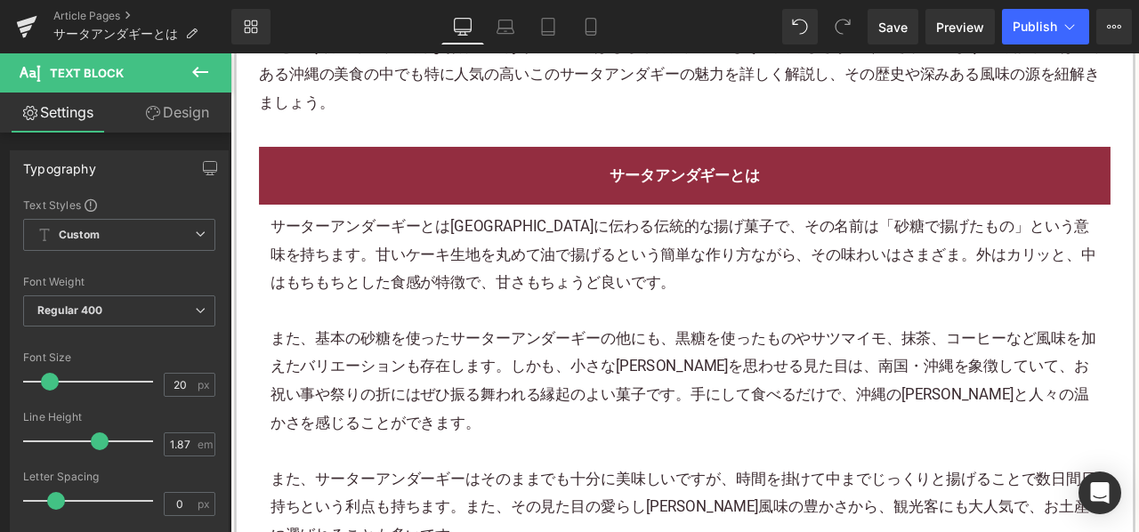
click at [503, 269] on p "サーターアンダーギーとは沖縄県に伝わる伝統的な揚げ菓子で、その名前は「砂糖で揚げたもの」という意味を持ちます。甘いケーキ生地を丸めて油で揚げるという簡単な作り…" at bounding box center [769, 292] width 983 height 100
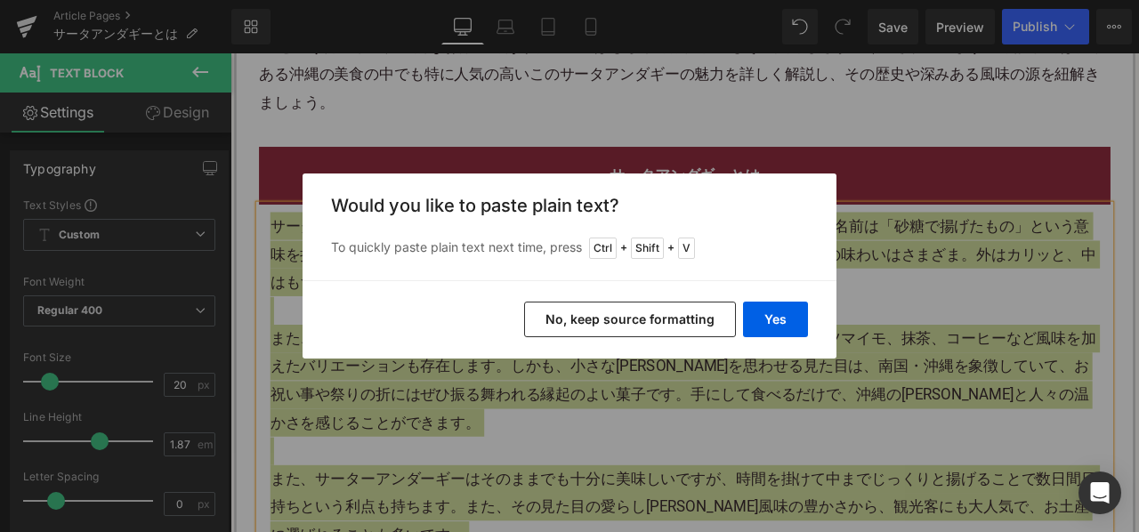
click at [555, 330] on button "No, keep source formatting" at bounding box center [630, 320] width 212 height 36
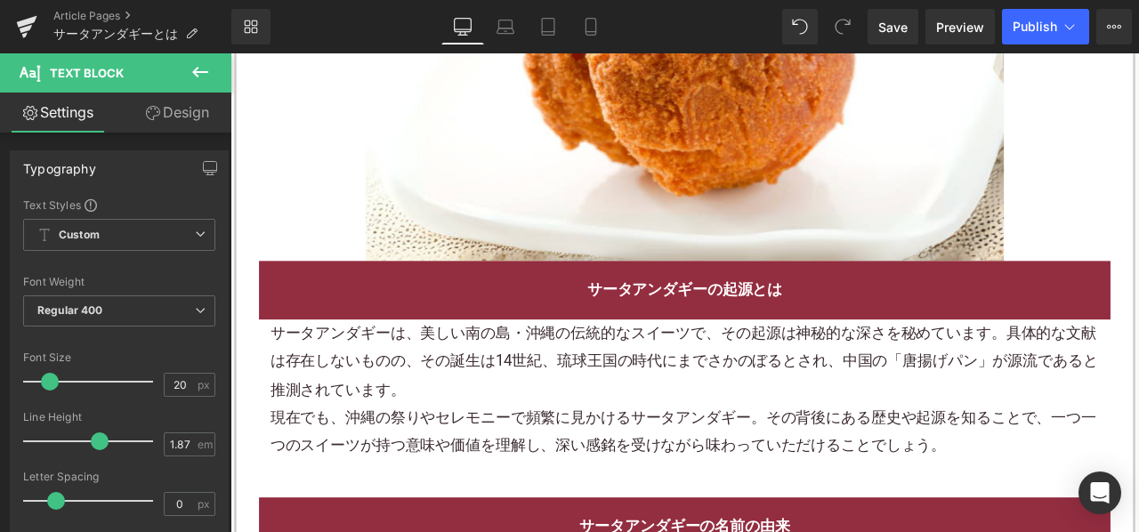
scroll to position [2136, 0]
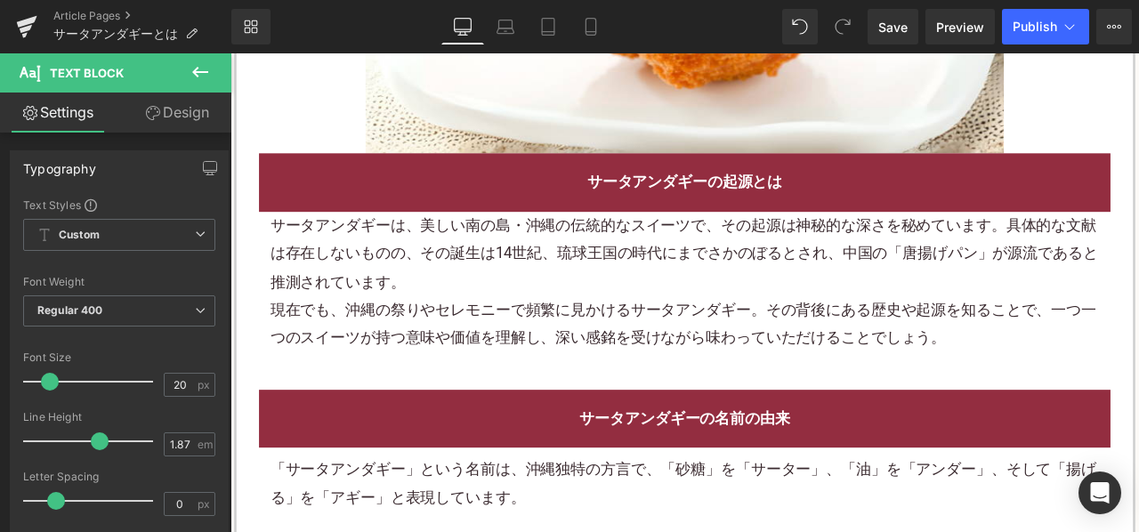
click at [617, 341] on p "現在でも、沖縄の祭りやセレモニーで頻繁に見かけるサータアンダギー。その背後にある歴史や起源を知ることで、一つ一つのスイーツが持つ意味や価値を理解し、深い感銘を…" at bounding box center [769, 374] width 983 height 67
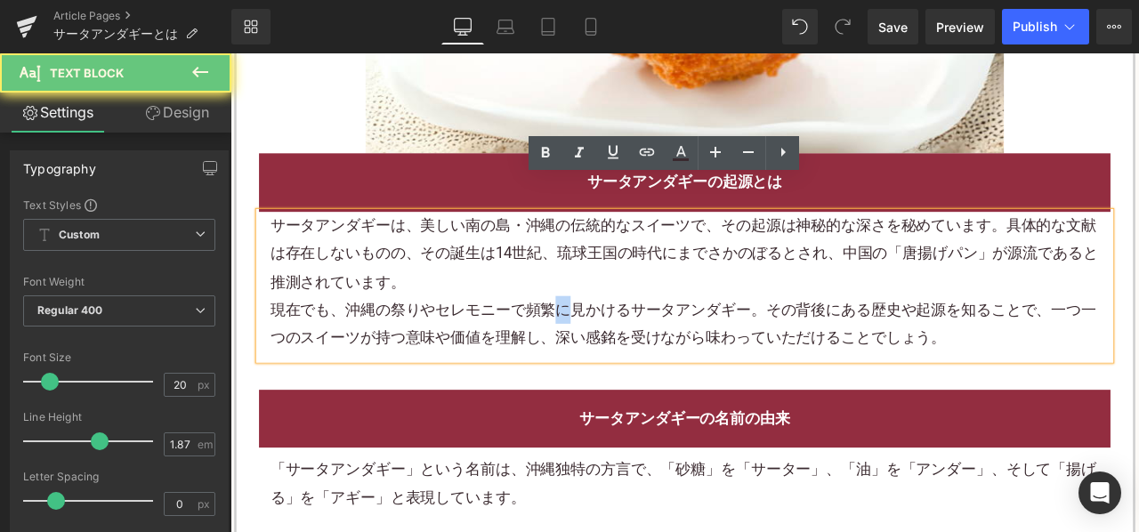
click at [617, 341] on p "現在でも、沖縄の祭りやセレモニーで頻繁に見かけるサータアンダギー。その背後にある歴史や起源を知ることで、一つ一つのスイーツが持つ意味や価値を理解し、深い感銘を…" at bounding box center [769, 374] width 983 height 67
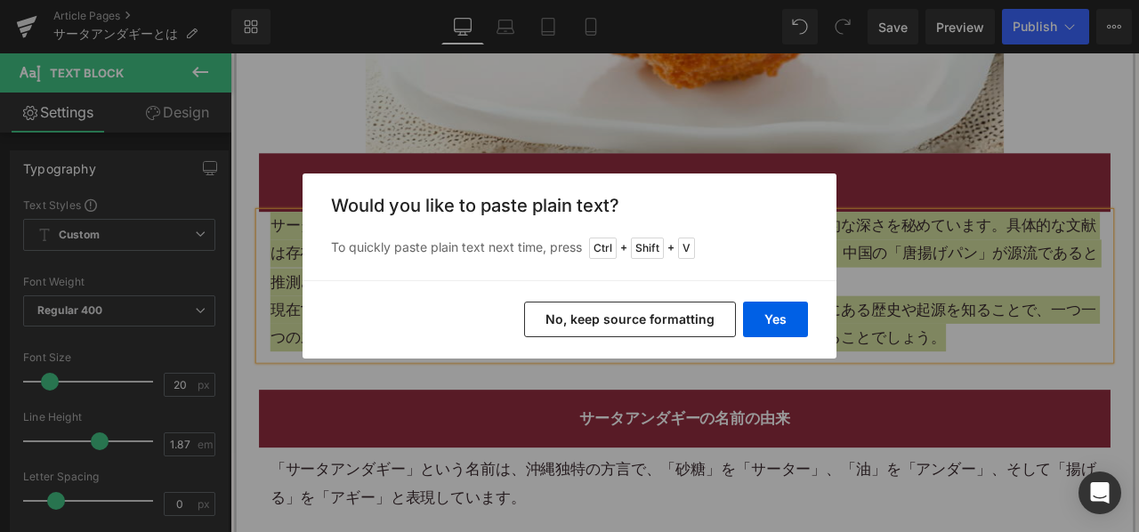
click at [619, 312] on button "No, keep source formatting" at bounding box center [630, 320] width 212 height 36
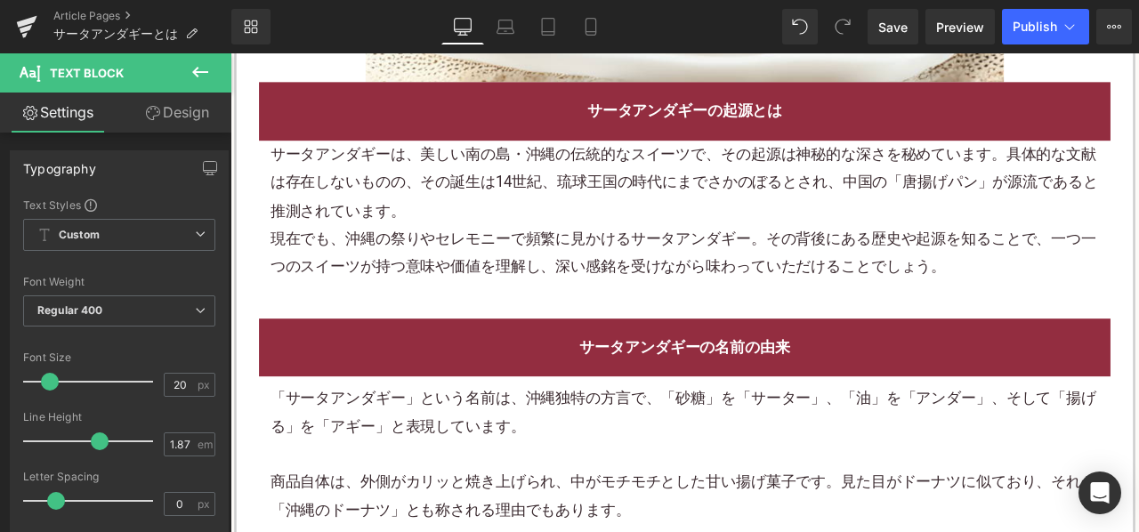
scroll to position [2404, 0]
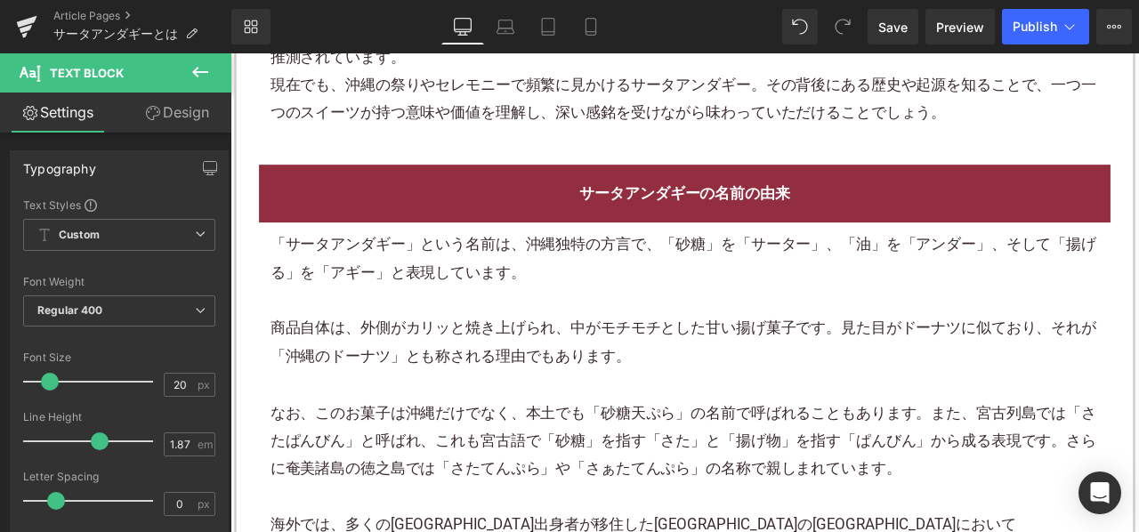
click at [547, 263] on p "「サータアンダギー」という名前は、沖縄独特の方言で、「砂糖」を「サーター」、「油」を「アンダー」、そして「揚げる」を「アギー」と表現しています。" at bounding box center [769, 296] width 983 height 67
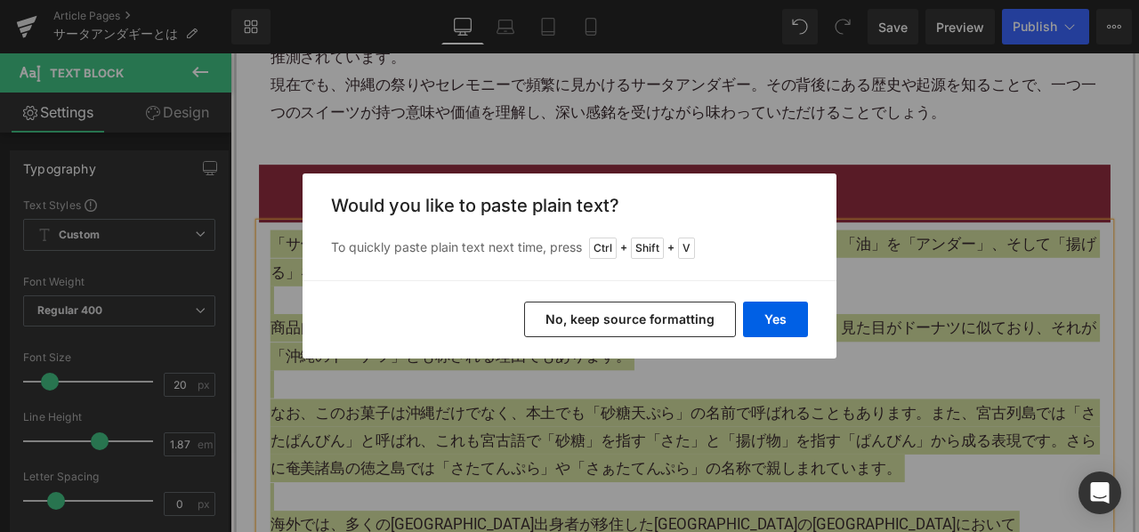
click at [598, 320] on button "No, keep source formatting" at bounding box center [630, 320] width 212 height 36
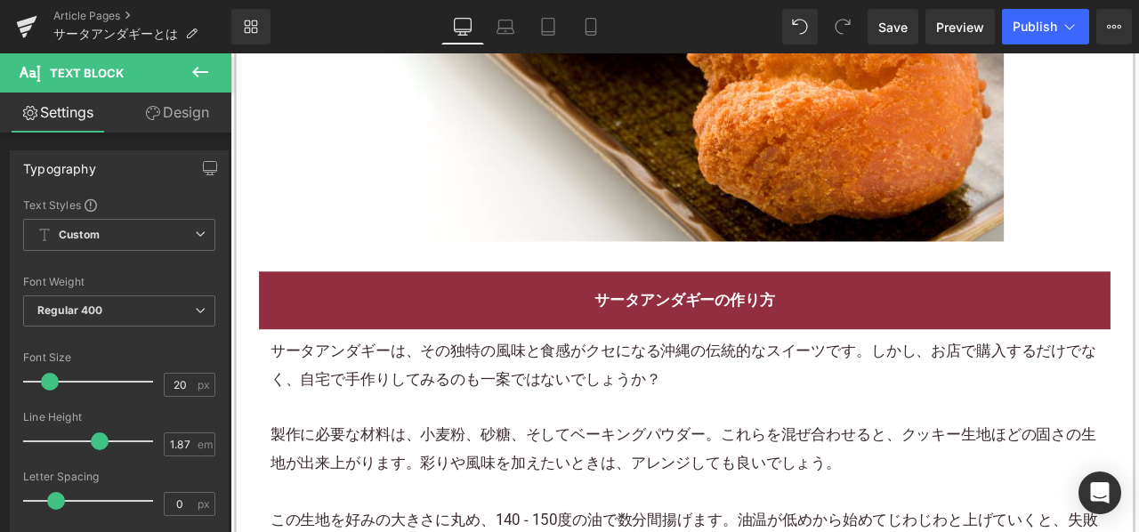
scroll to position [3383, 0]
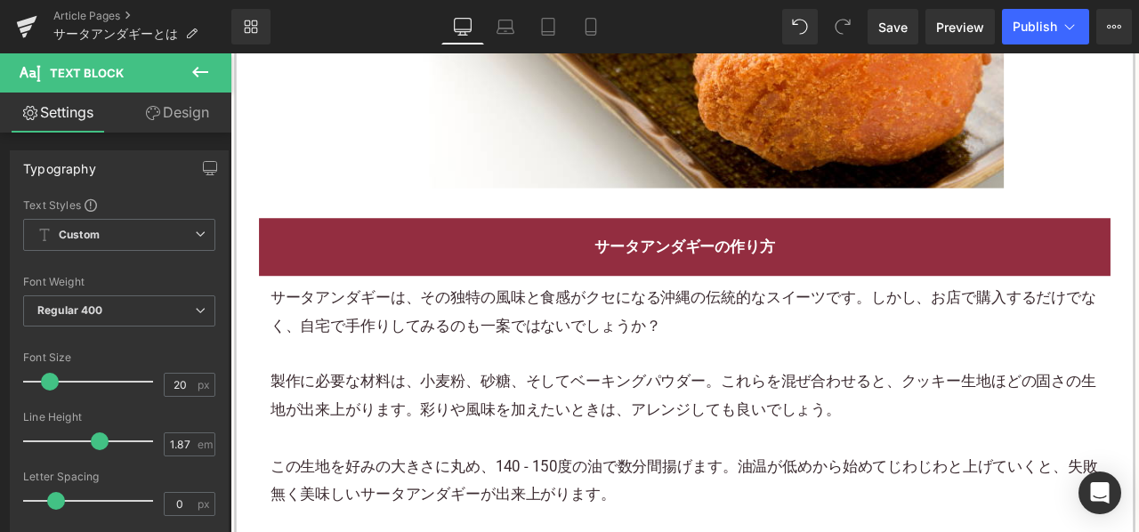
click at [462, 393] on p at bounding box center [769, 409] width 983 height 33
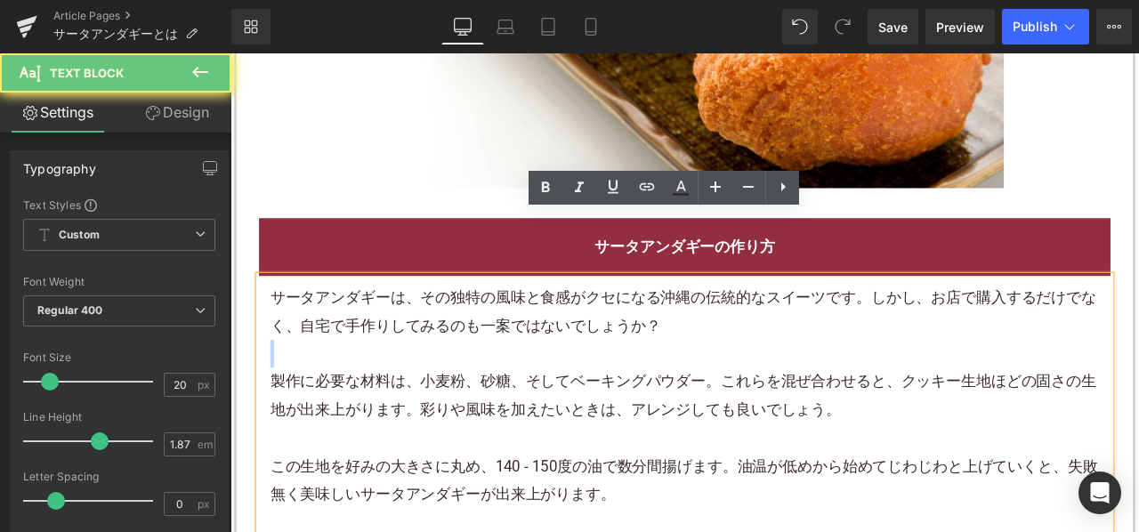
click at [462, 393] on p at bounding box center [769, 409] width 983 height 33
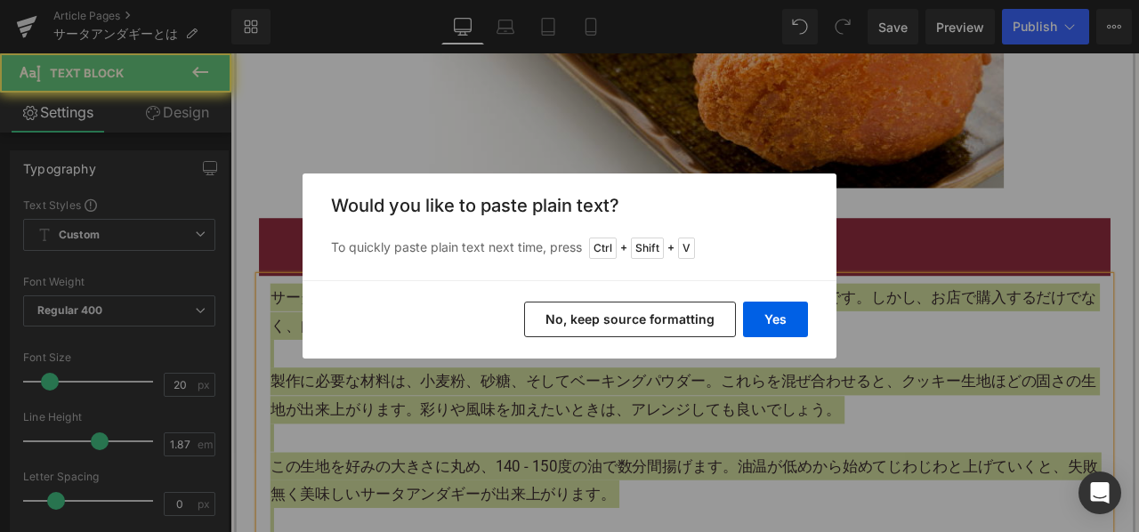
click at [564, 310] on button "No, keep source formatting" at bounding box center [630, 320] width 212 height 36
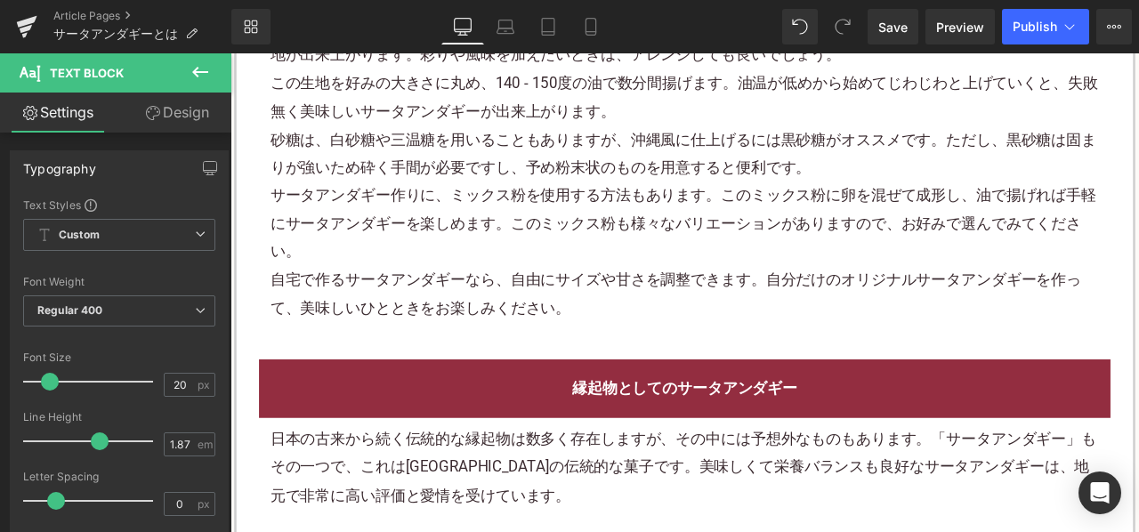
scroll to position [3917, 0]
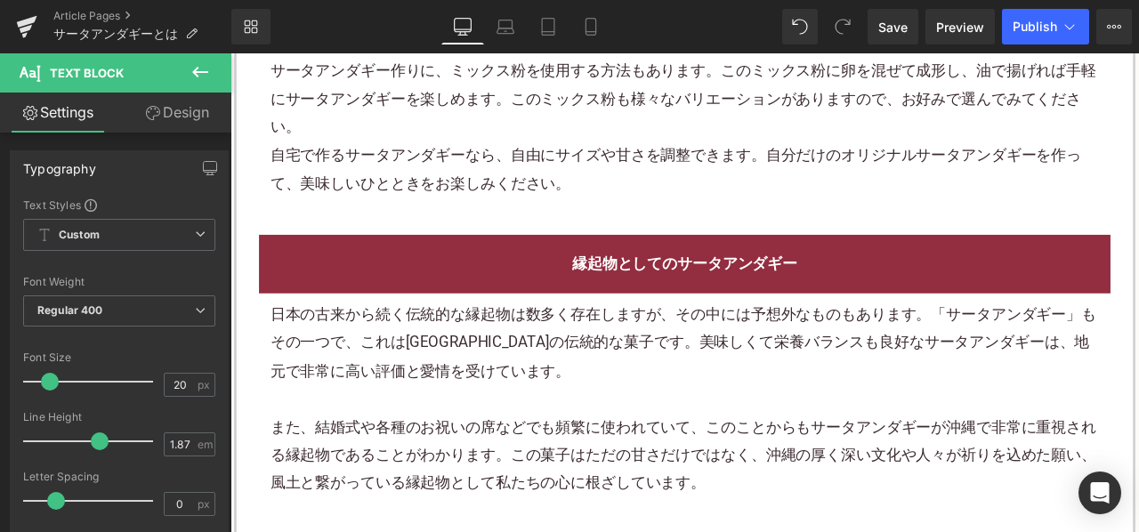
click at [523, 347] on p "日本の古来から続く伝統的な縁起物は数多く存在しますが、その中には予想外なものもあります。「サータアンダギー」もその一つで、これは沖縄県の伝統的な菓子です。美味…" at bounding box center [769, 397] width 983 height 100
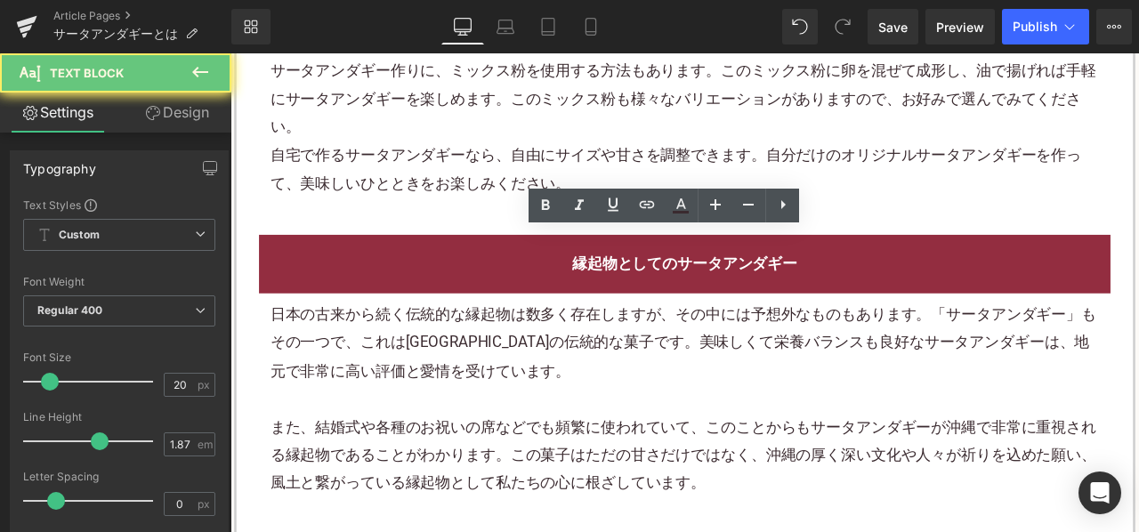
click at [523, 347] on p "日本の古来から続く伝統的な縁起物は数多く存在しますが、その中には予想外なものもあります。「サータアンダギー」もその一つで、これは沖縄県の伝統的な菓子です。美味…" at bounding box center [769, 397] width 983 height 100
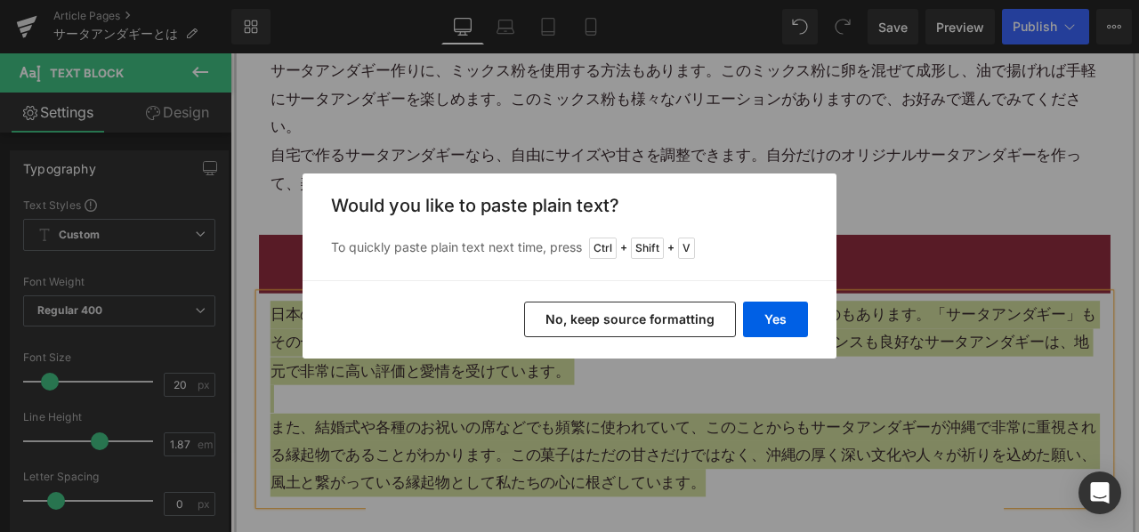
click at [598, 314] on button "No, keep source formatting" at bounding box center [630, 320] width 212 height 36
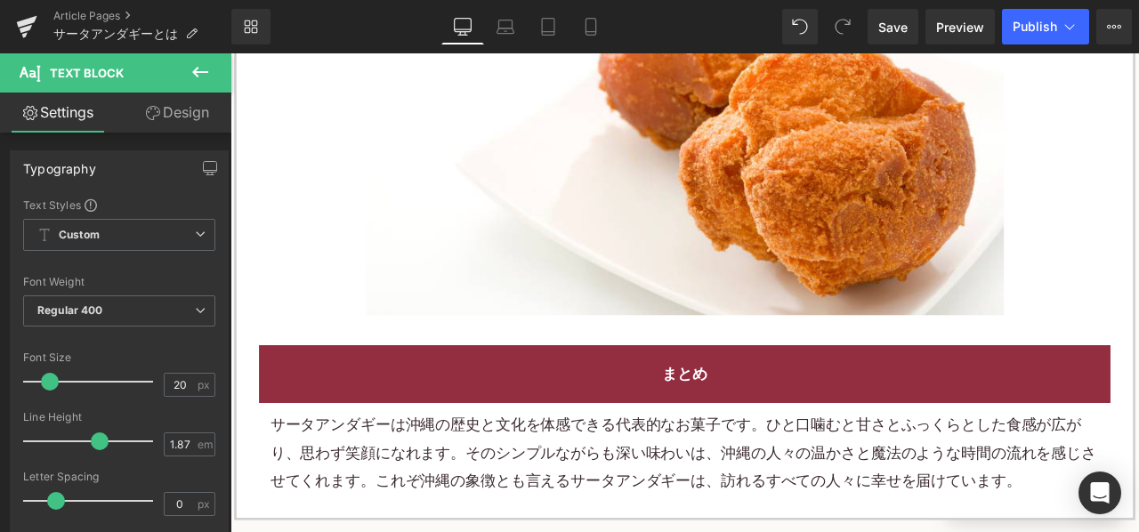
scroll to position [4896, 0]
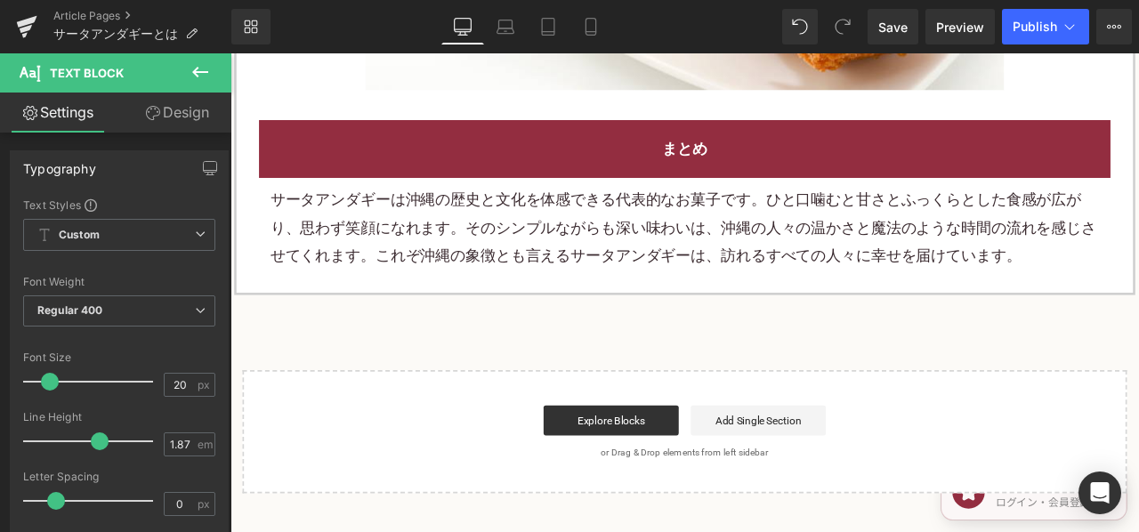
click at [615, 210] on p "サータアンダギーは沖縄の歴史と文化を体感できる代表的なお菓子です。ひと口噛むと甘さとふっくらとした食感が広がり、思わず笑顔になれます。そのシンプルながらも深い…" at bounding box center [769, 260] width 983 height 100
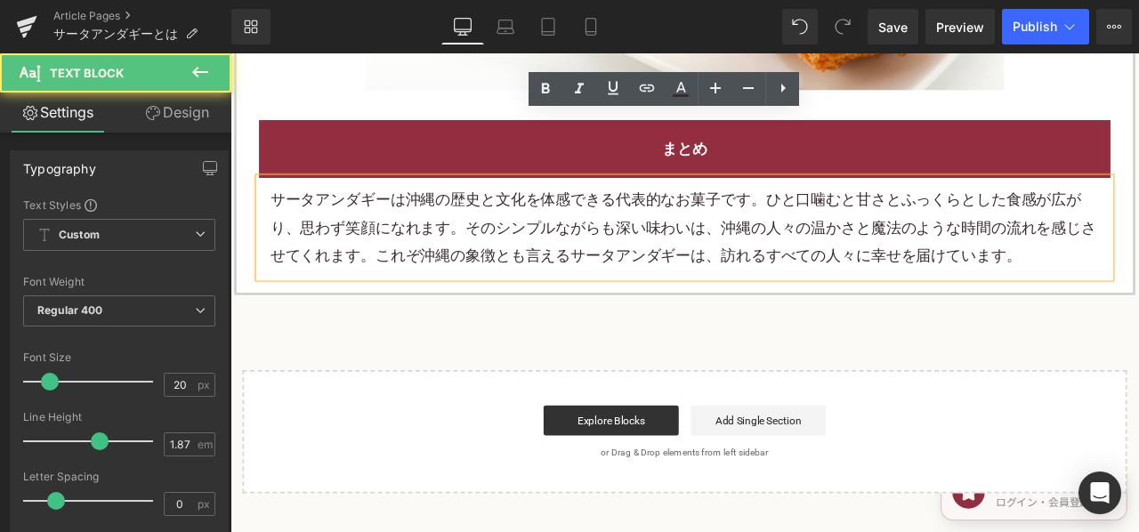
click at [1139, 215] on div "まとめ Heading サータアンダギーは沖縄の歴史と文化を体感できる代表的なお菓子です。ひと口噛むと甘さとふっくらとした食感が広がり、思わず笑顔になれます。…" at bounding box center [769, 226] width 1036 height 187
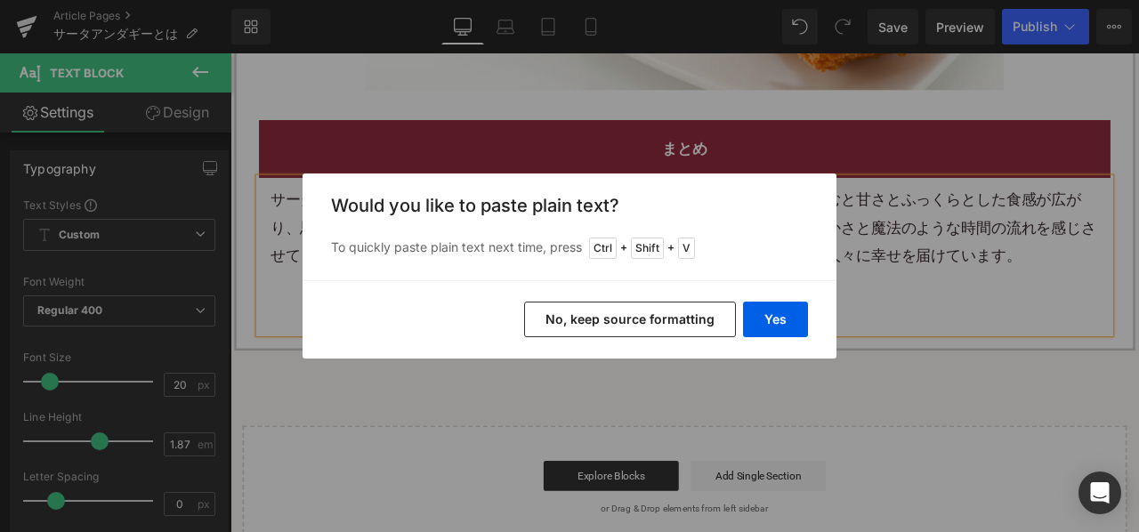
click at [646, 319] on button "No, keep source formatting" at bounding box center [630, 320] width 212 height 36
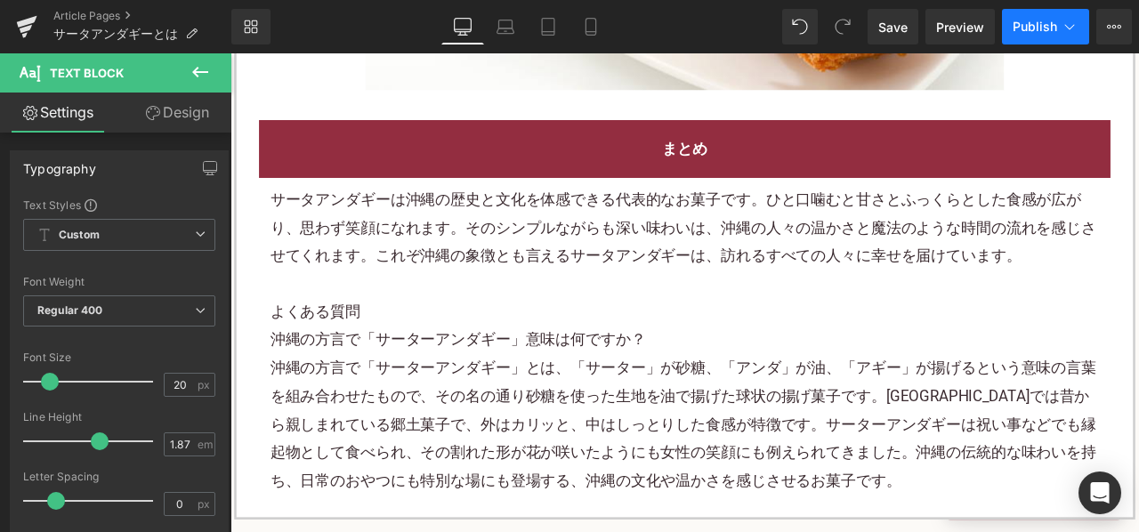
click at [1047, 28] on span "Publish" at bounding box center [1035, 27] width 45 height 14
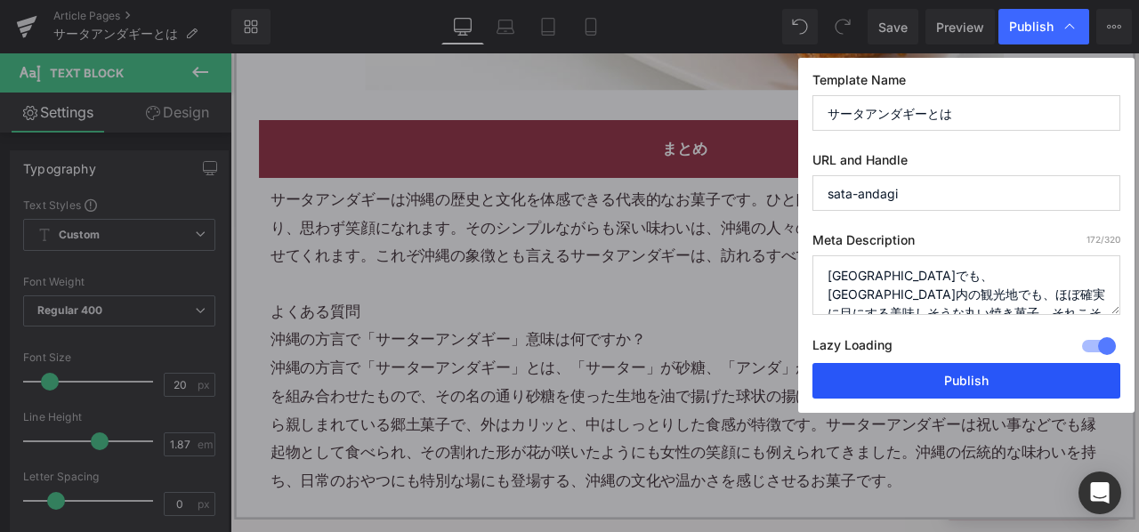
click at [871, 389] on button "Publish" at bounding box center [967, 381] width 308 height 36
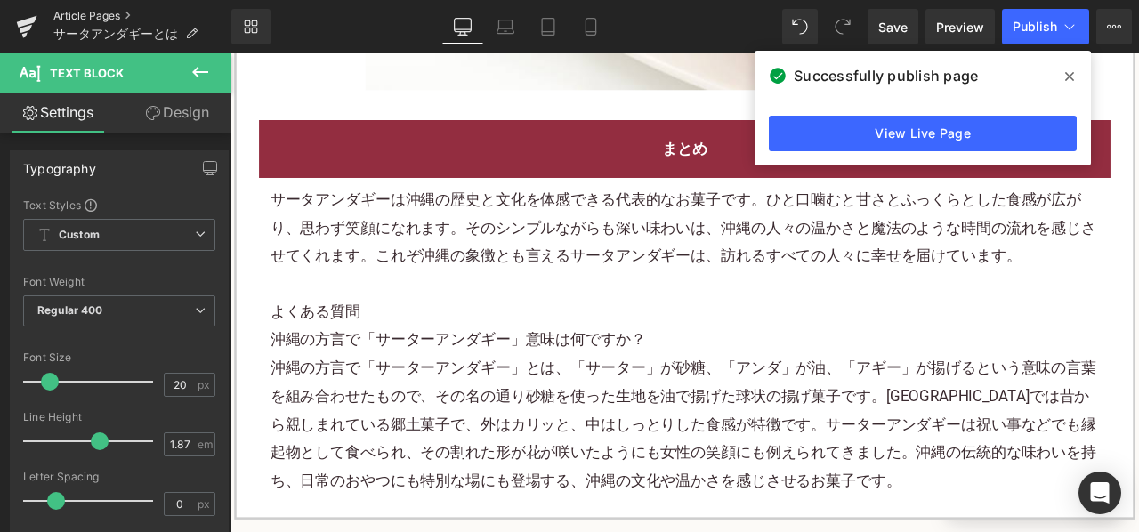
click at [115, 12] on link "Article Pages" at bounding box center [142, 16] width 178 height 14
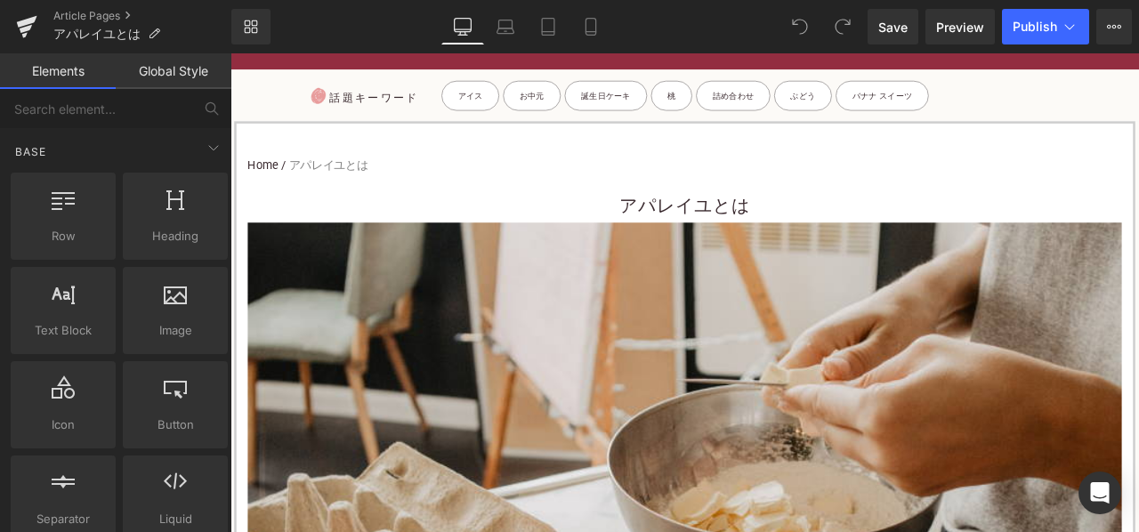
click at [652, 231] on h3 "アパレイユとは" at bounding box center [769, 234] width 1036 height 40
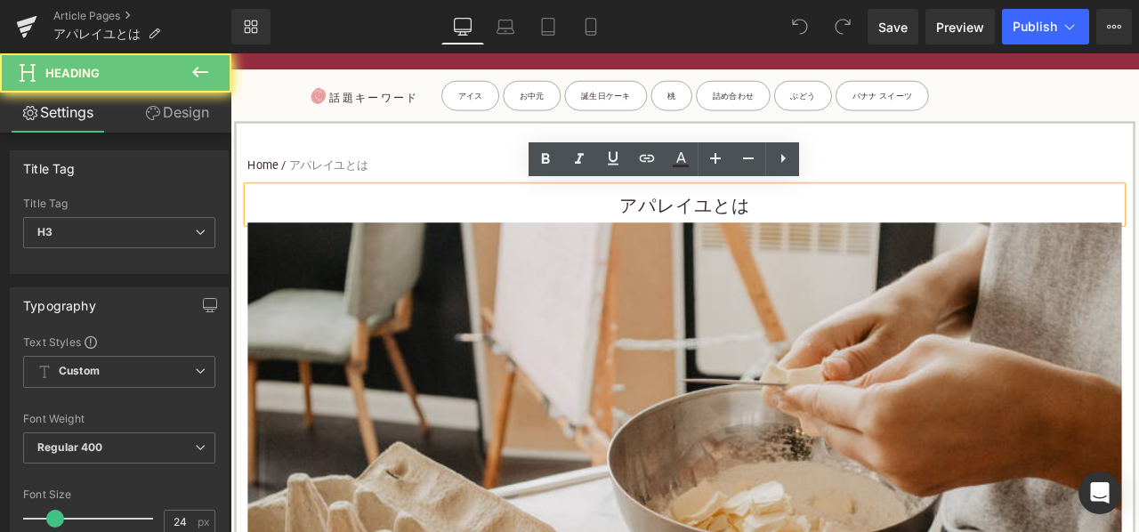
click at [677, 232] on h3 "アパレイユとは" at bounding box center [769, 234] width 1036 height 40
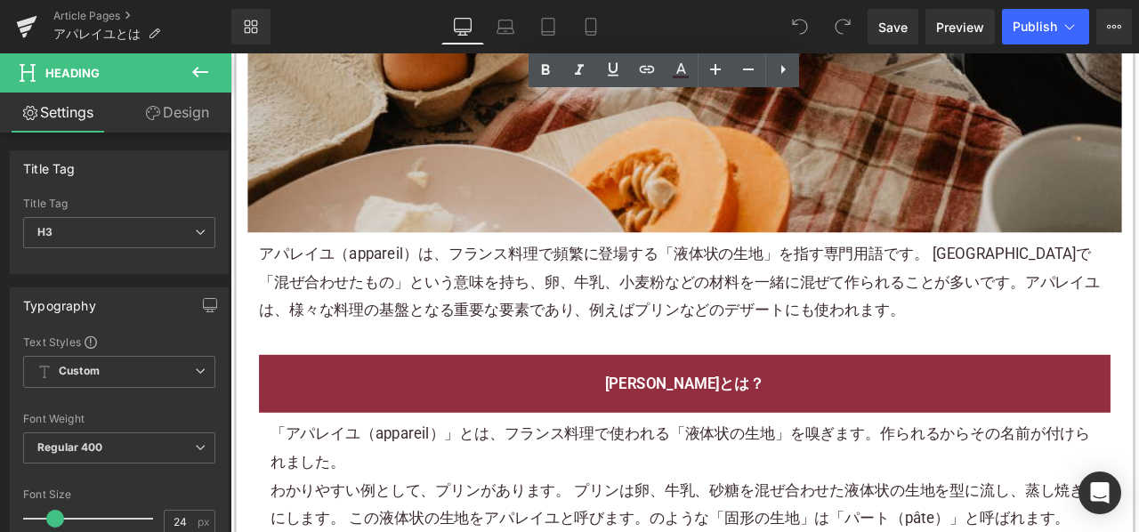
scroll to position [801, 0]
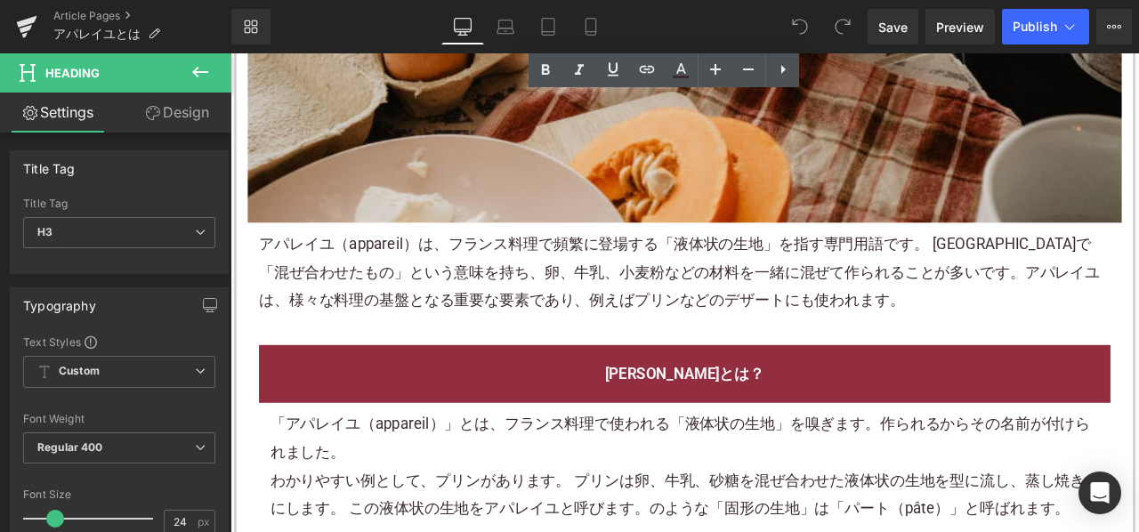
click at [543, 360] on div "アパレイユ（appareil）は、 フランス料理 で頻繁に登場する「液体状の生地」を指す専門用語です。 [GEOGRAPHIC_DATA]で「混ぜ合わせたもの…" at bounding box center [769, 313] width 1036 height 118
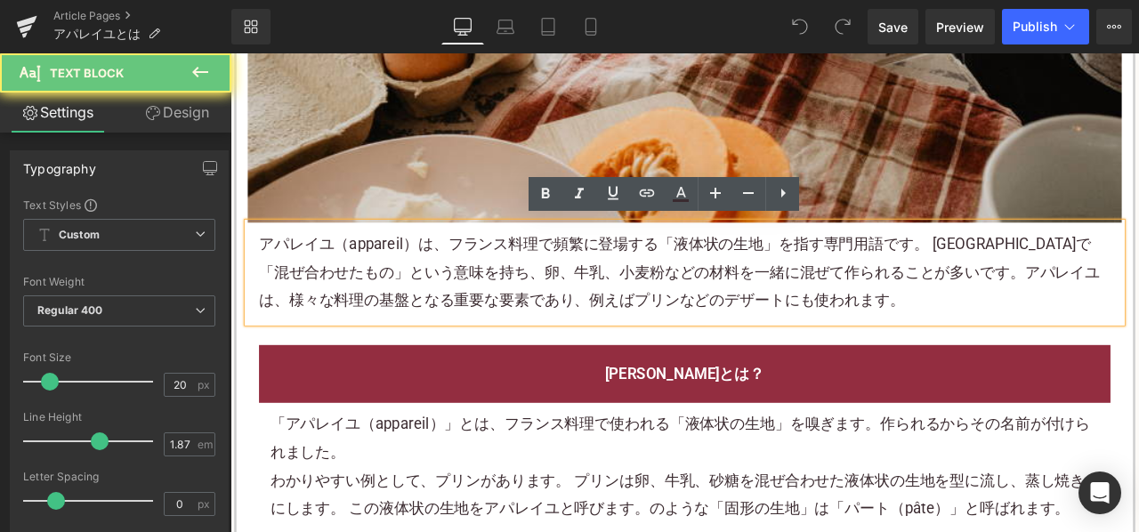
click at [543, 327] on p "アパレイユ（appareil）は、 フランス料理 で頻繁に登場する「液体状の生地」を指す専門用語です。 [GEOGRAPHIC_DATA]で「混ぜ合わせたもの…" at bounding box center [768, 313] width 1009 height 100
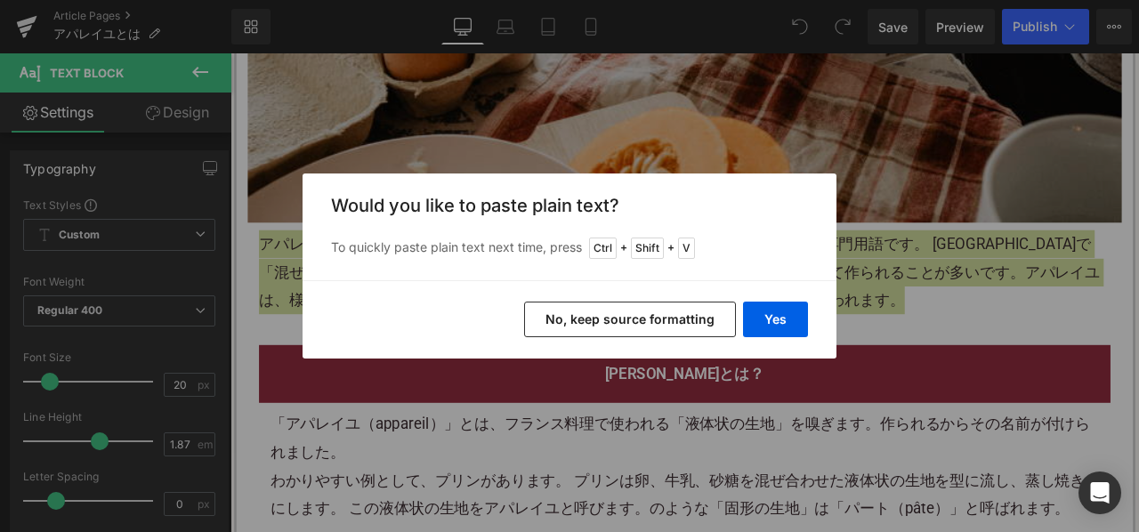
click at [572, 321] on button "No, keep source formatting" at bounding box center [630, 320] width 212 height 36
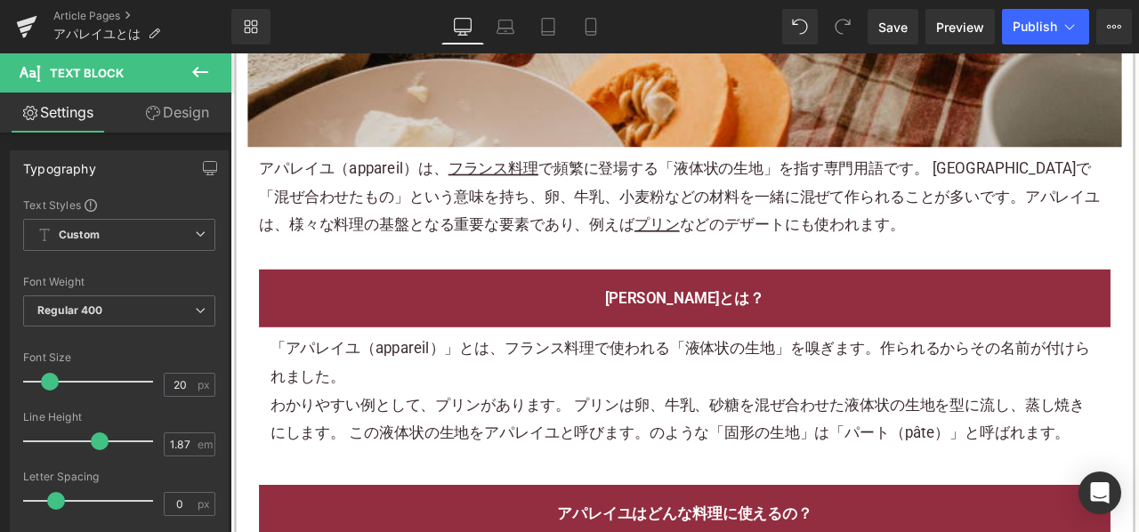
scroll to position [979, 0]
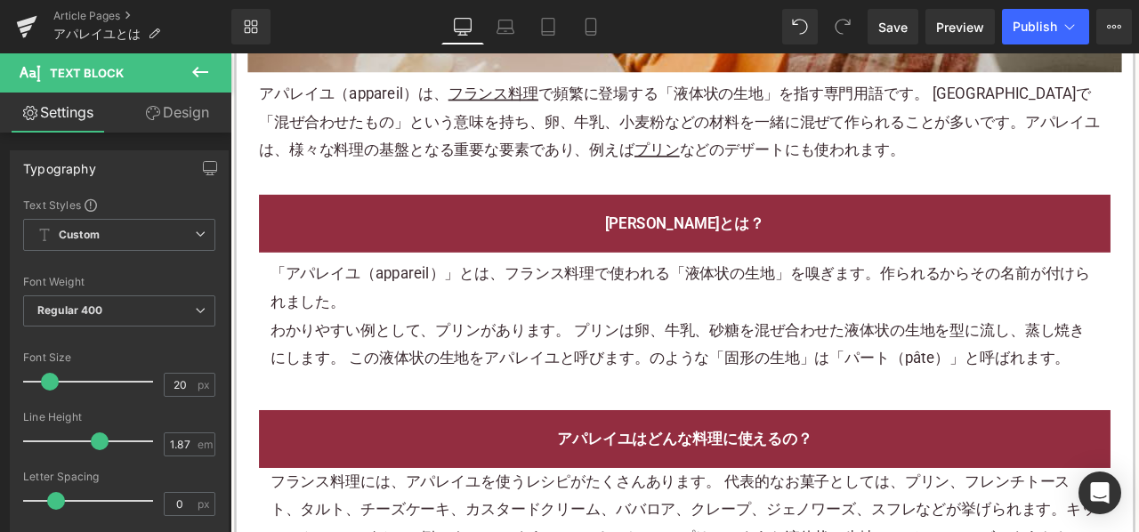
click at [563, 372] on p "わか り やすい例として、プリンがあります。 プリンは卵、牛乳、砂糖を混ぜ合わせた液体状の生地を型に流し、蒸し焼きにします。 この液体状の生地をアパレイユと呼…" at bounding box center [769, 398] width 983 height 67
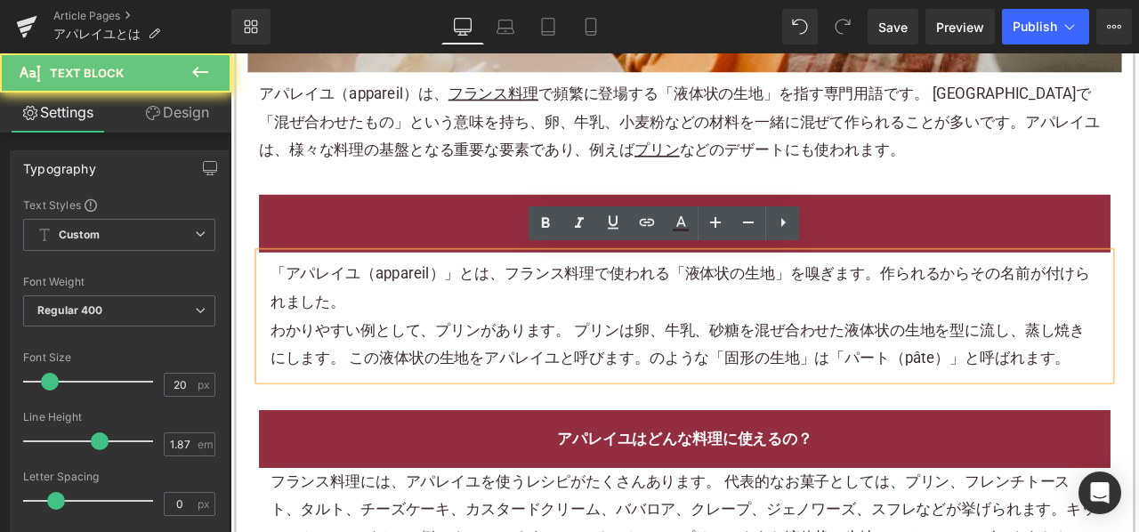
click at [563, 372] on p "わか り やすい例として、プリンがあります。 プリンは卵、牛乳、砂糖を混ぜ合わせた液体状の生地を型に流し、蒸し焼きにします。 この液体状の生地をアパレイユと呼…" at bounding box center [769, 398] width 983 height 67
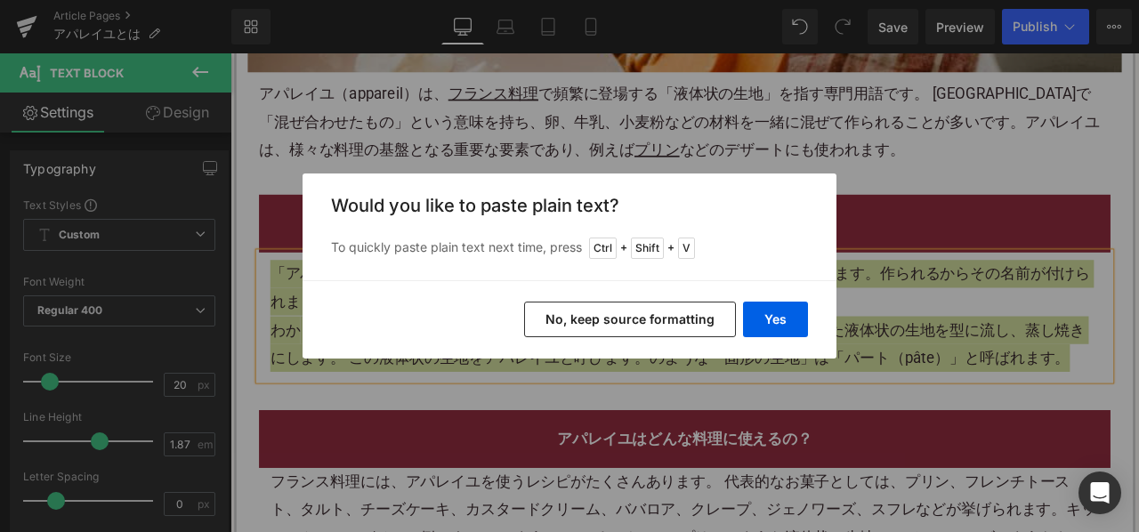
click at [582, 324] on button "No, keep source formatting" at bounding box center [630, 320] width 212 height 36
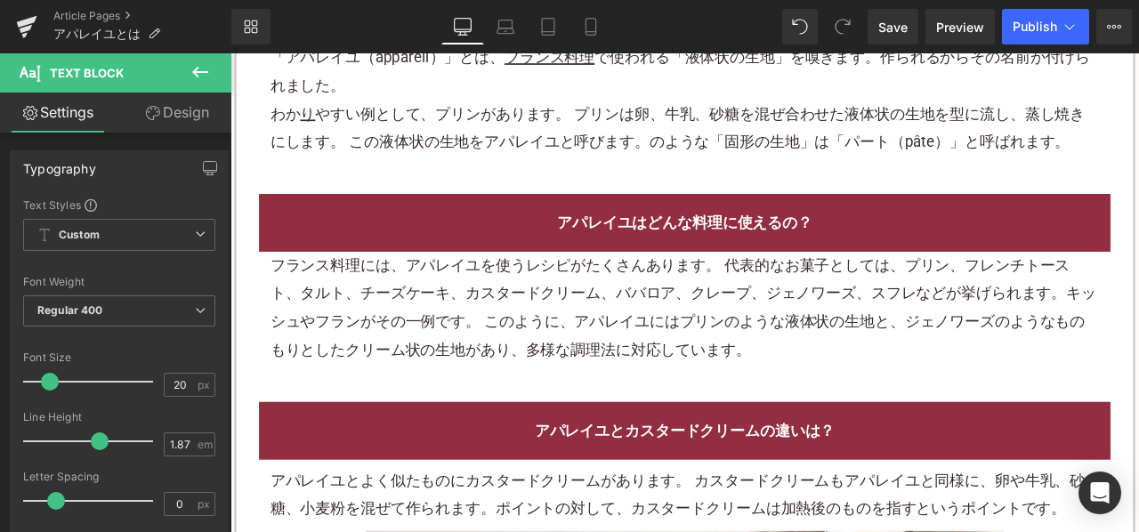
scroll to position [1246, 0]
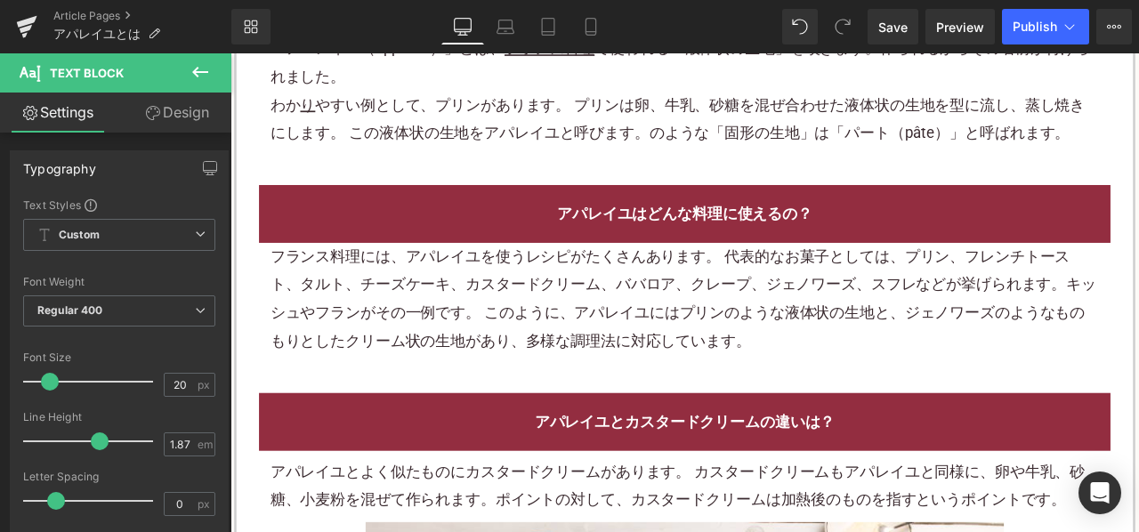
click at [496, 312] on p "フランス料理には、アパレイユを使うレシピがたくさんあります。 代表的な お菓子 としては、プリン、フレンチトースト、 タルト 、 チーズケーキ 、カスタードク…" at bounding box center [769, 345] width 983 height 134
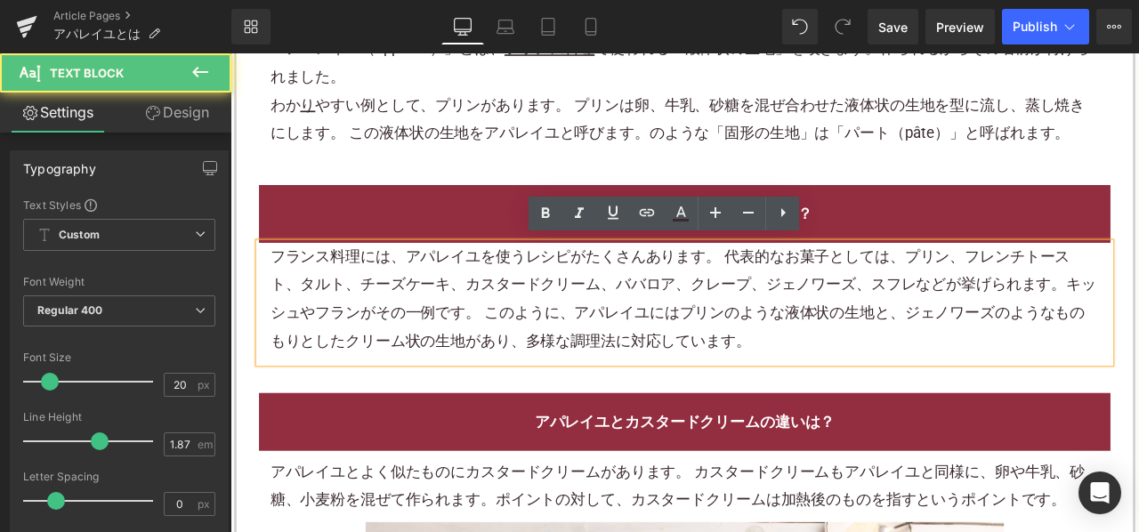
click at [496, 312] on p "フランス料理には、アパレイユを使うレシピがたくさんあります。 代表的な お菓子 としては、プリン、フレンチトースト、 タルト 、 チーズケーキ 、カスタードク…" at bounding box center [769, 345] width 983 height 134
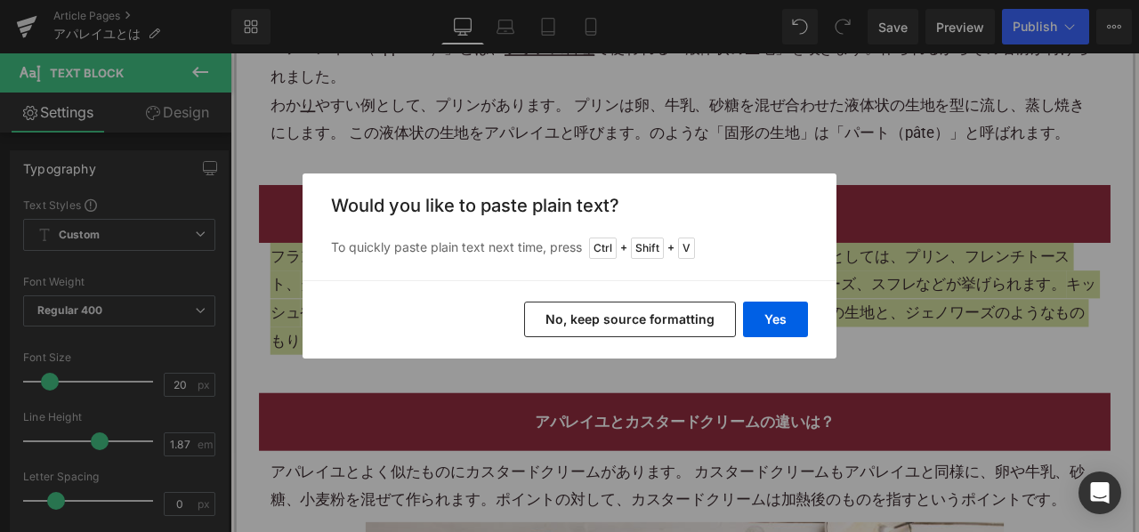
click at [568, 327] on button "No, keep source formatting" at bounding box center [630, 320] width 212 height 36
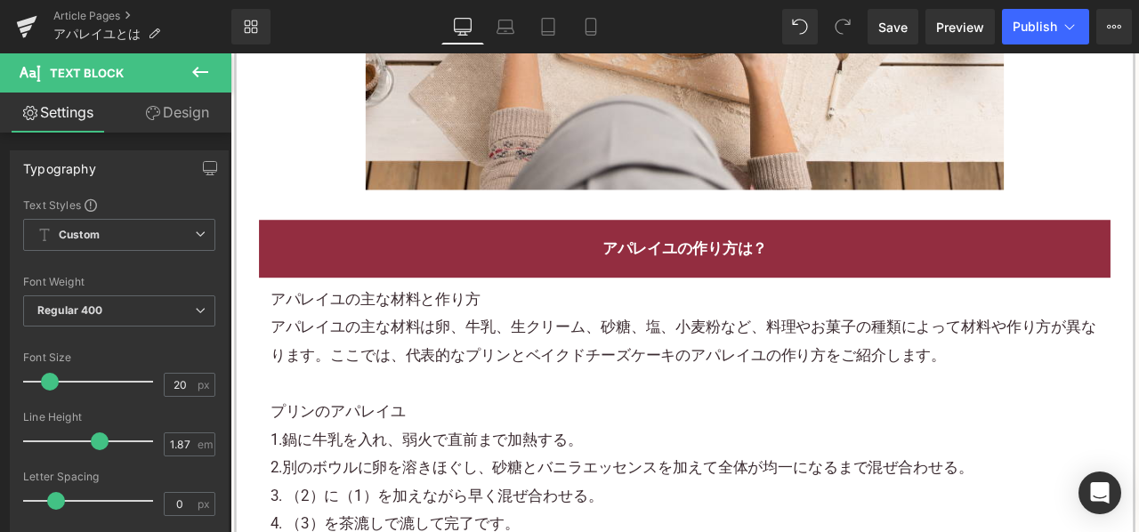
scroll to position [2225, 0]
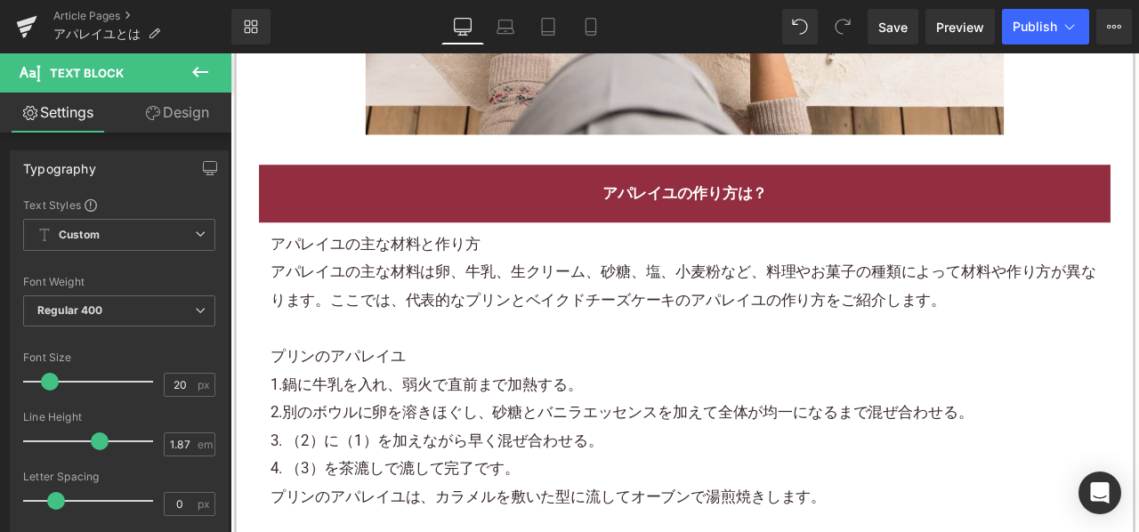
click at [503, 352] on p "アパレイユの主な材料は卵、牛乳、 生クリーム、砂糖 、塩、小麦粉など、料理やお菓子の種類によって材料や作り方が異なります。ここでは、代表的なプリンと ベイクド…" at bounding box center [769, 329] width 983 height 67
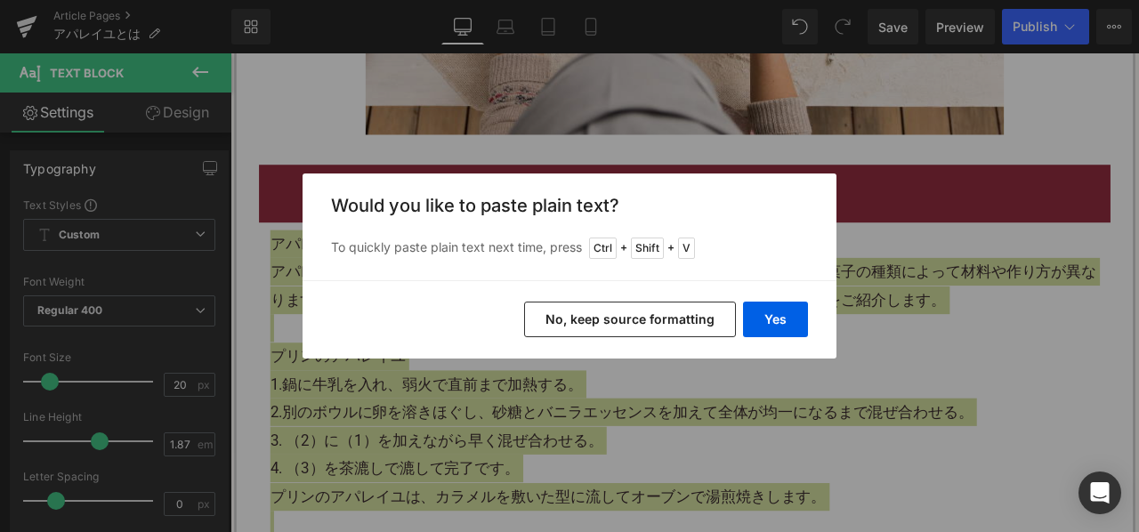
click at [561, 318] on button "No, keep source formatting" at bounding box center [630, 320] width 212 height 36
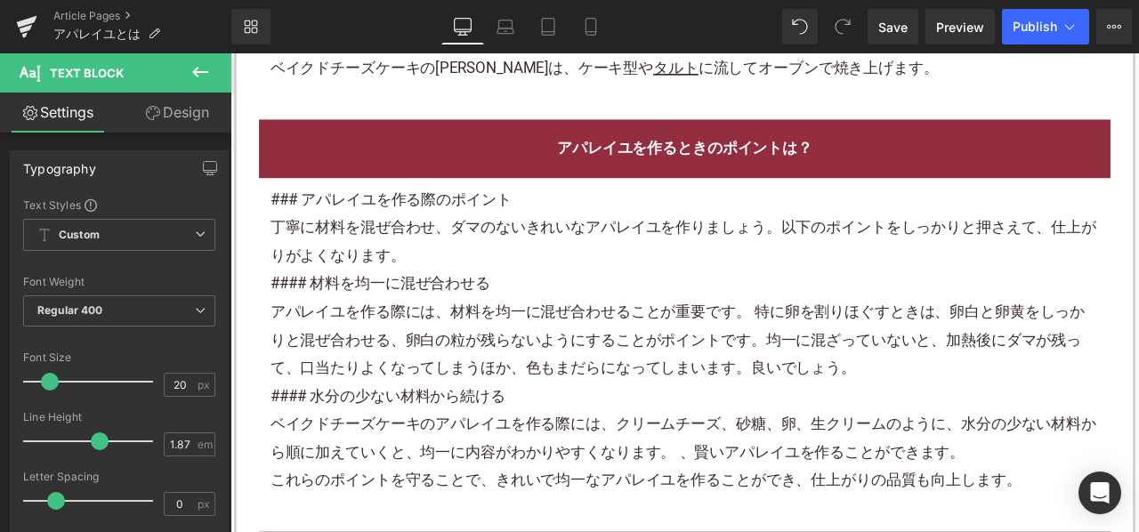
scroll to position [3116, 0]
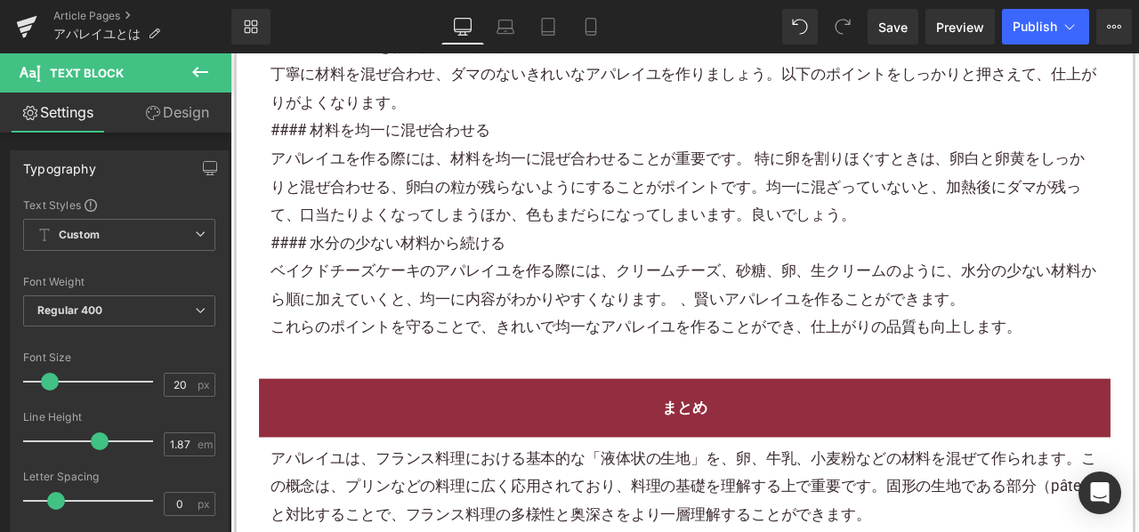
click at [489, 215] on font "アパレイユを作る際には、材料を均一に混ぜ合わせることが重要です。 特に卵を割りほぐすときは、卵白と卵黄をしっかりと混ぜ合わせる、卵白の粒が残らないようにするこ…" at bounding box center [761, 210] width 966 height 88
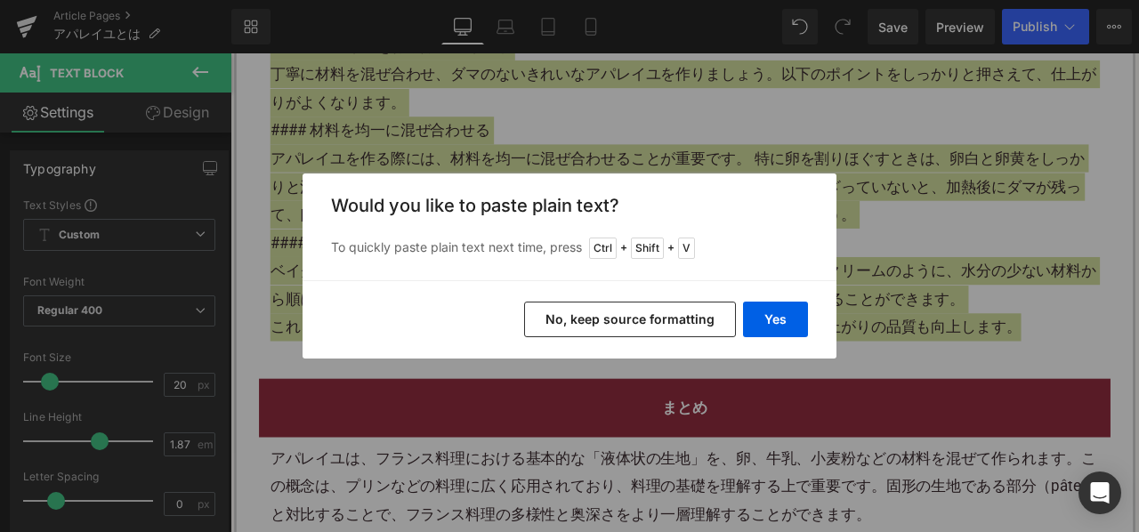
click at [585, 320] on button "No, keep source formatting" at bounding box center [630, 320] width 212 height 36
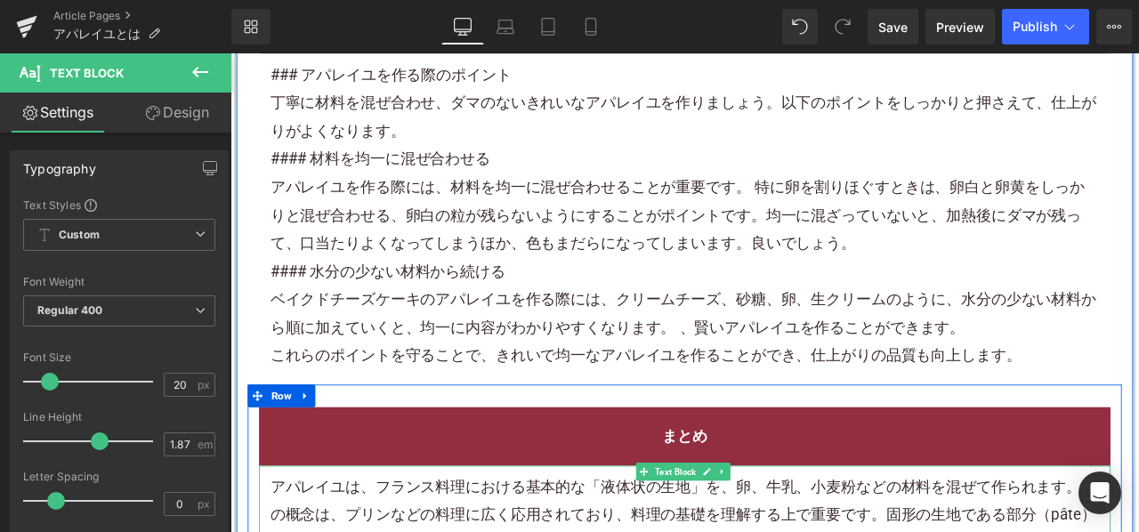
scroll to position [3003, 0]
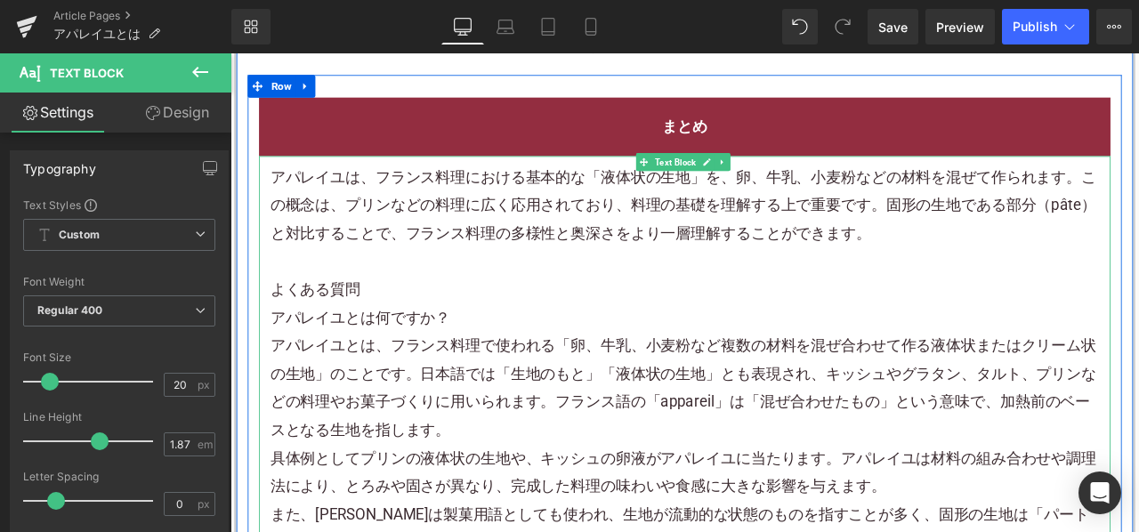
click at [507, 320] on div "アパレイユは、フランス料理における基本的な「液体状の生地」を、卵、牛乳、小麦粉などの材料を混ぜて作られます。この概念は、プリンなどの料理に広く応用されており、…" at bounding box center [768, 433] width 1009 height 517
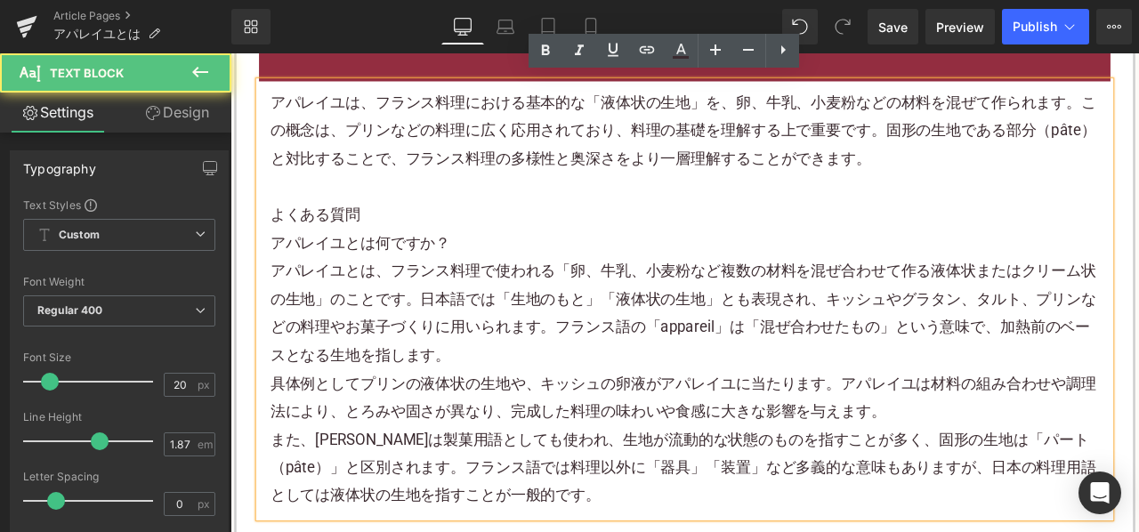
click at [346, 269] on h3 "アパレイユとは何ですか？" at bounding box center [769, 278] width 983 height 33
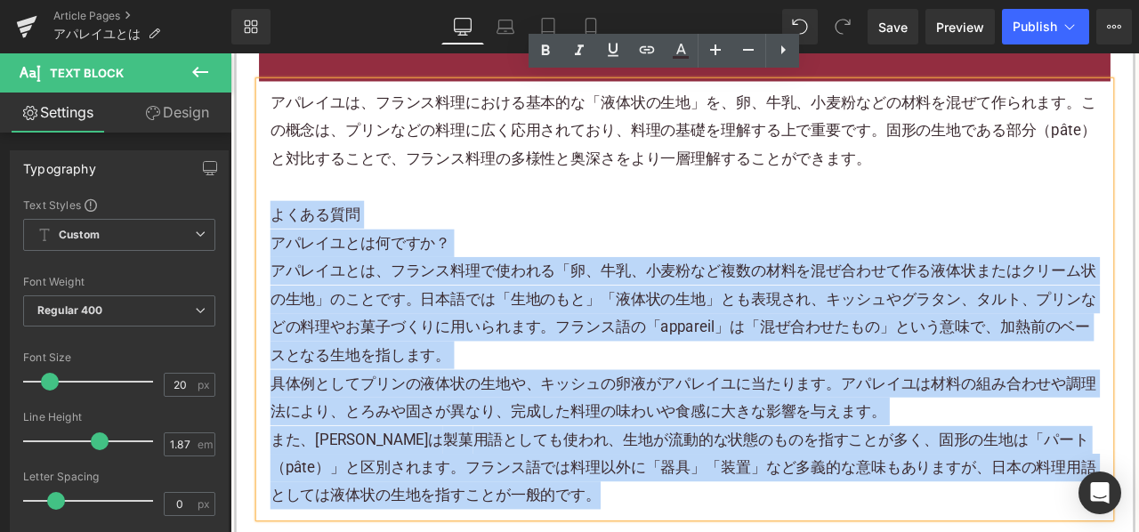
drag, startPoint x: 275, startPoint y: 234, endPoint x: 696, endPoint y: 571, distance: 539.0
click at [696, 531] on div "アパレイユは、フランス料理における基本的な「液体状の生地」を、卵、牛乳、小麦粉などの材料を混ぜて作られます。この概念は、プリンなどの料理に広く応用されており、…" at bounding box center [768, 344] width 1009 height 517
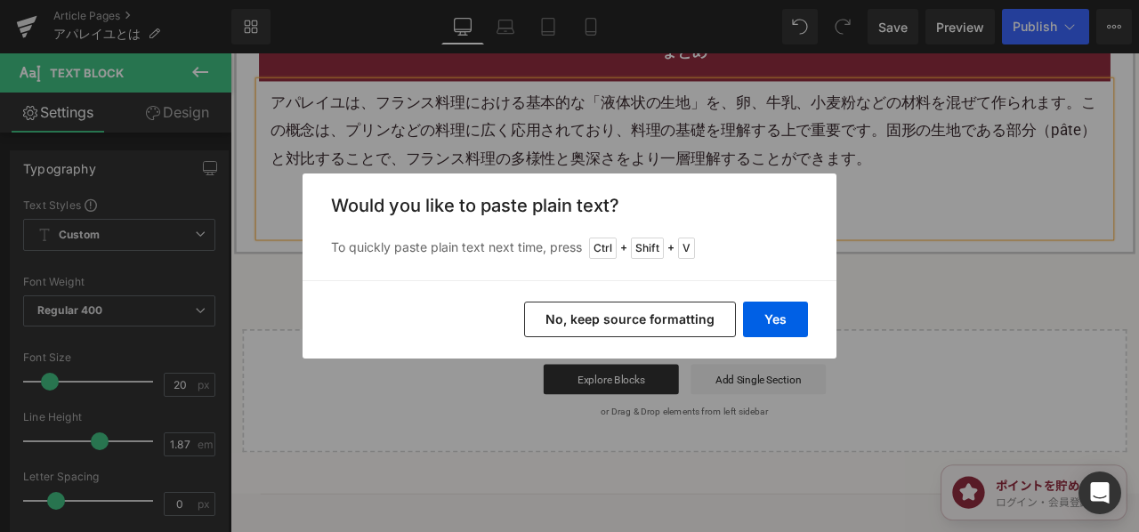
click at [607, 318] on button "No, keep source formatting" at bounding box center [630, 320] width 212 height 36
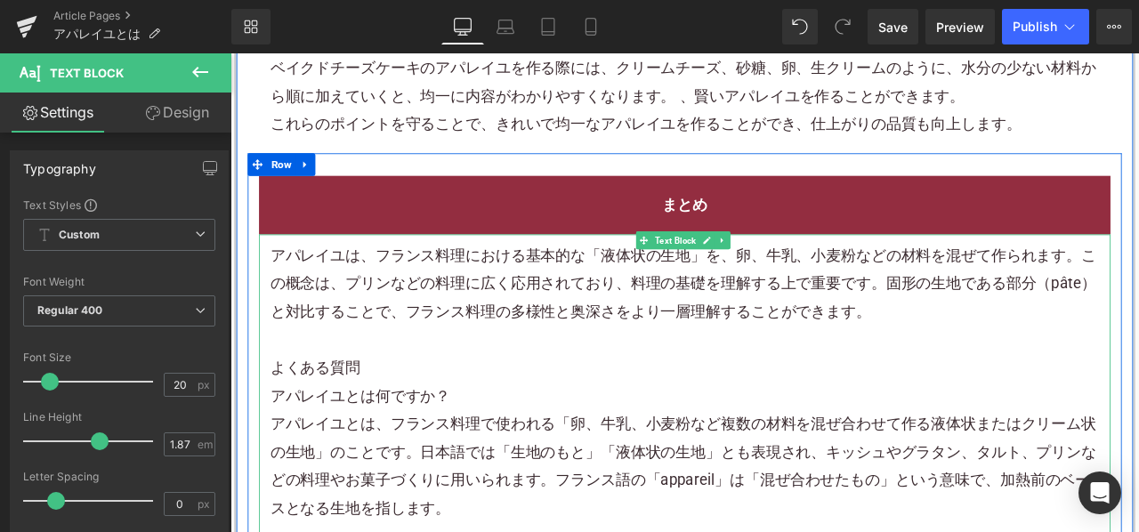
scroll to position [3182, 0]
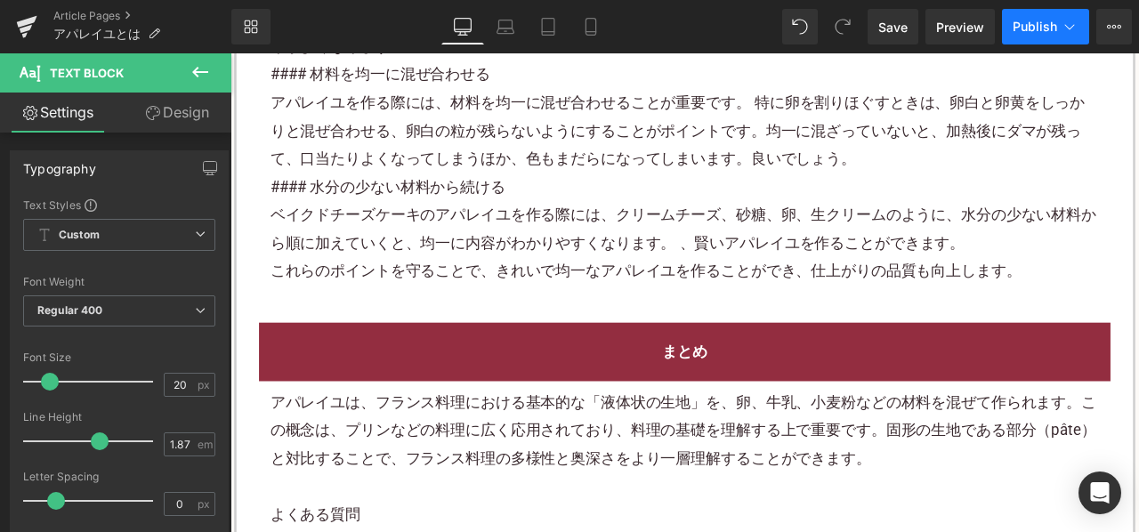
click at [1033, 26] on span "Publish" at bounding box center [1035, 27] width 45 height 14
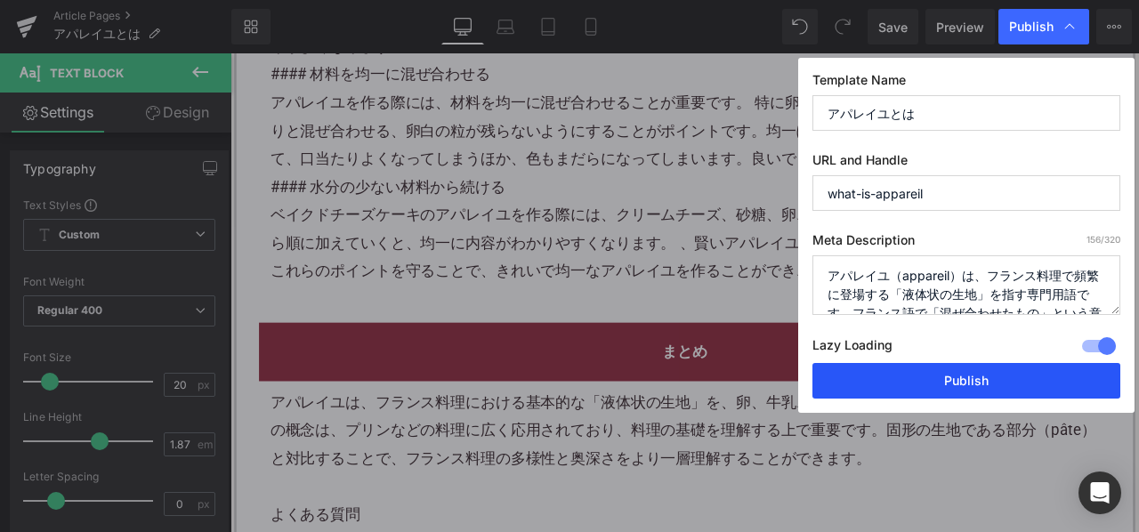
drag, startPoint x: 909, startPoint y: 374, endPoint x: 654, endPoint y: 231, distance: 292.2
click at [909, 374] on button "Publish" at bounding box center [967, 381] width 308 height 36
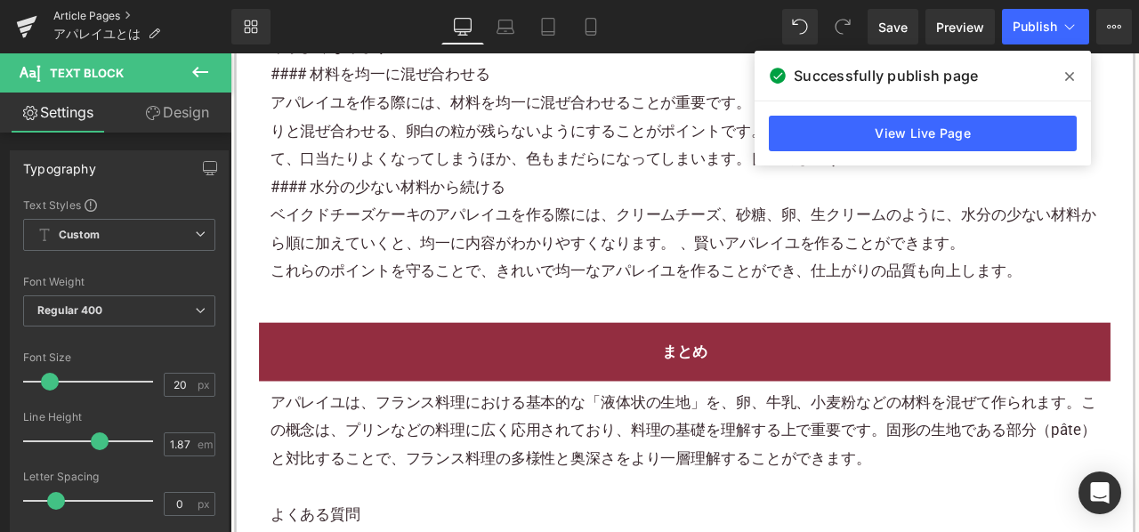
click at [109, 12] on link "Article Pages" at bounding box center [142, 16] width 178 height 14
